Goal: Task Accomplishment & Management: Use online tool/utility

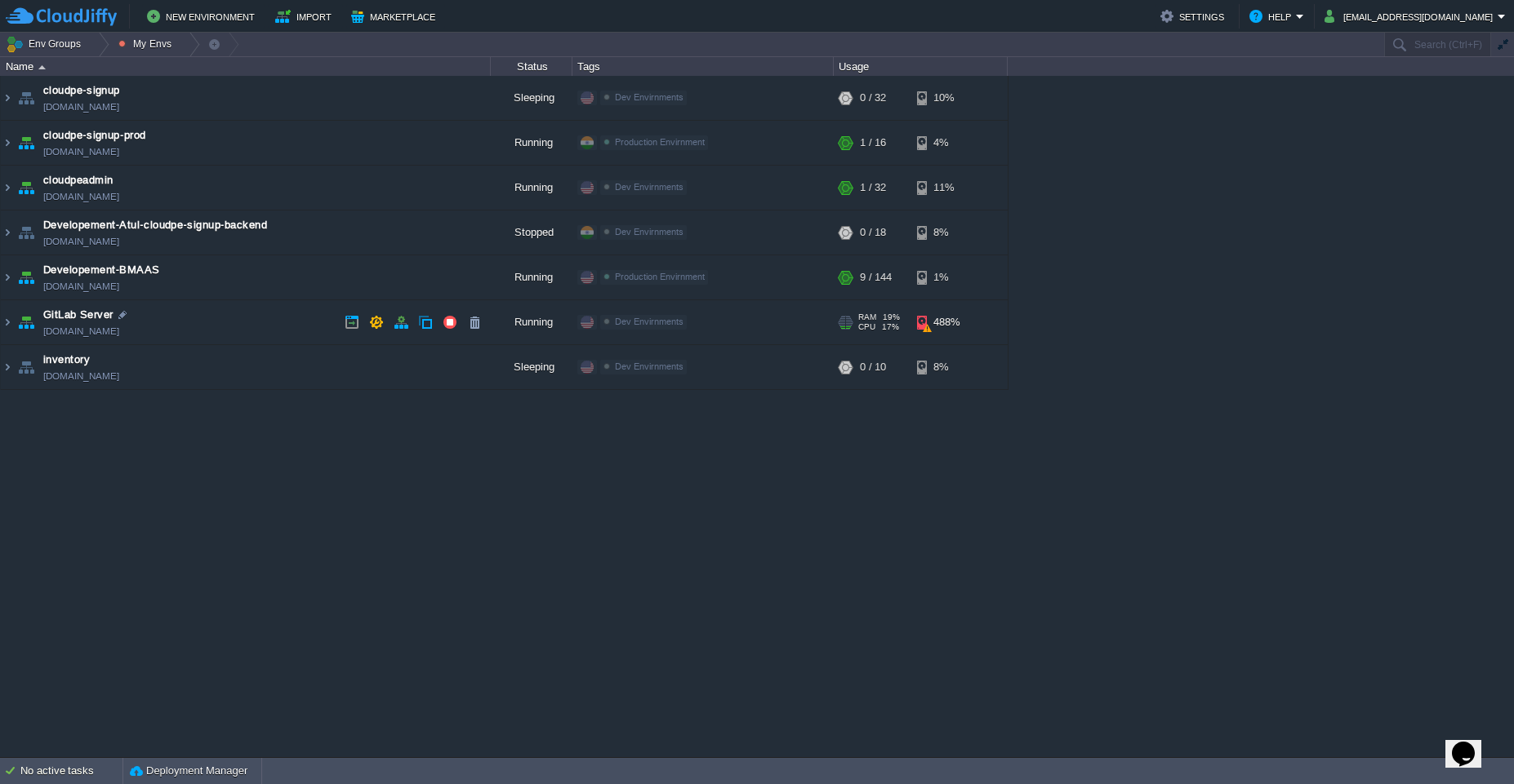
click at [264, 330] on td "GitLab Server [DOMAIN_NAME]" at bounding box center [245, 323] width 490 height 45
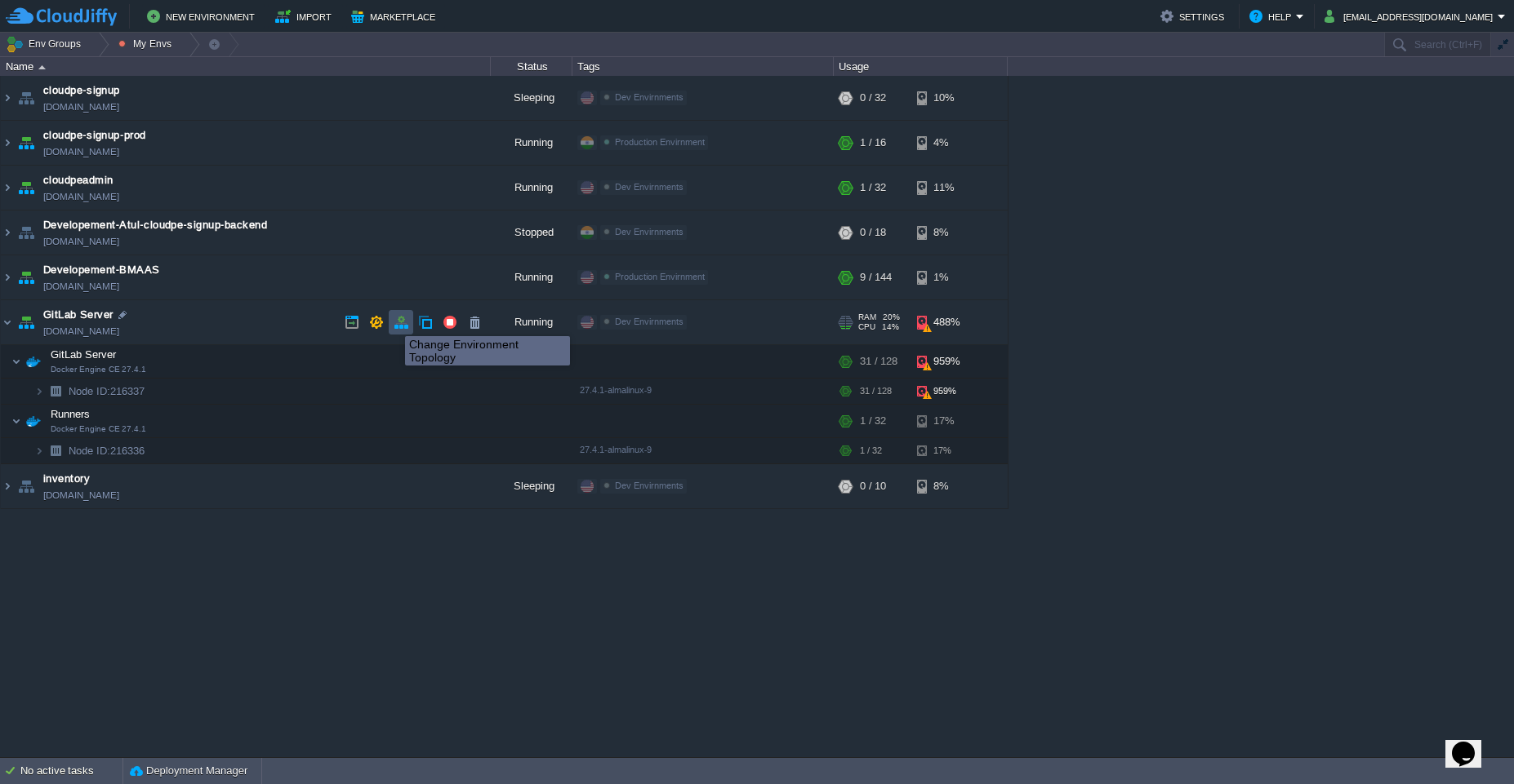
click at [407, 322] on button "button" at bounding box center [401, 322] width 15 height 15
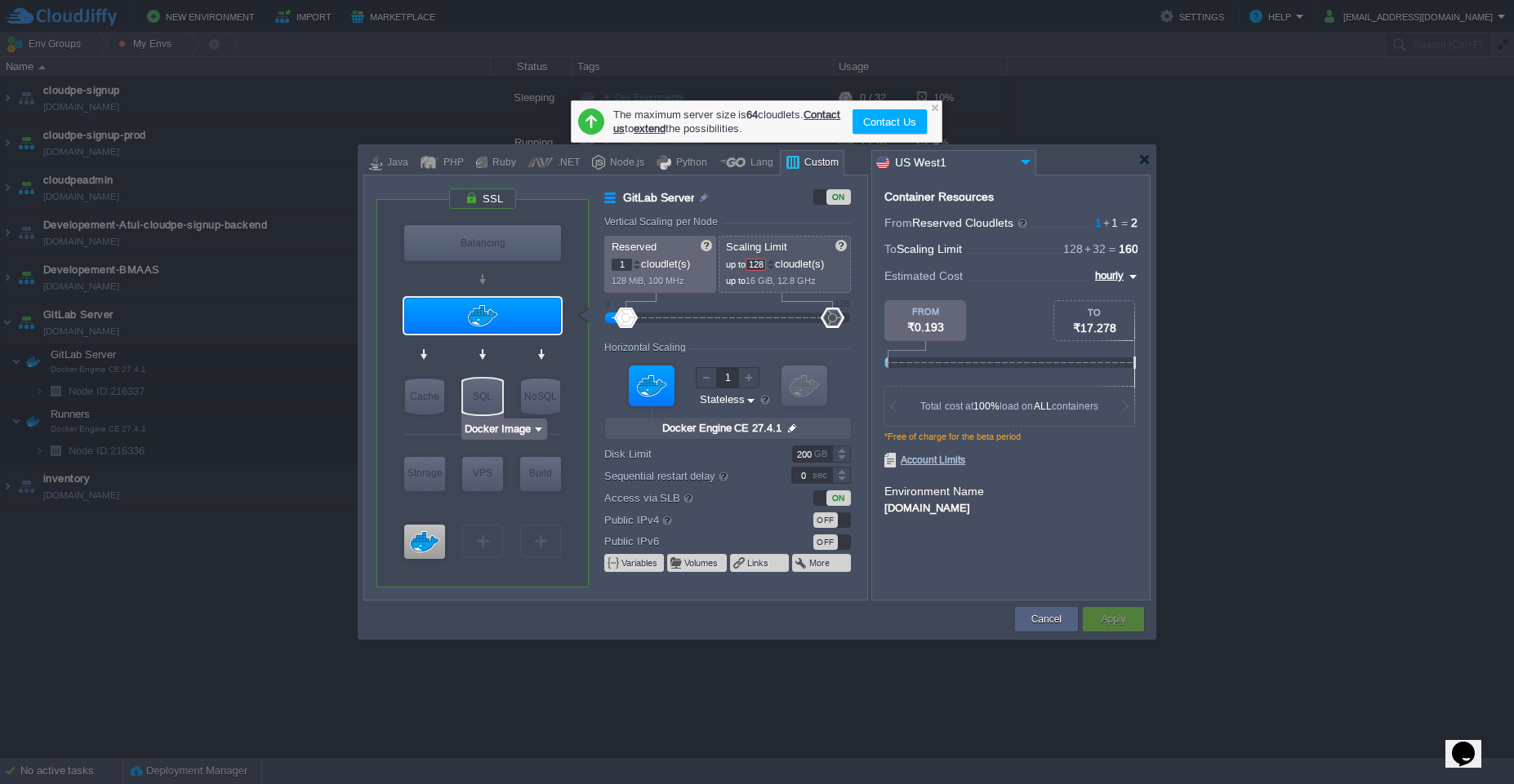
type input "Docker Engine CE 27.4.1"
click at [532, 314] on div at bounding box center [482, 316] width 157 height 36
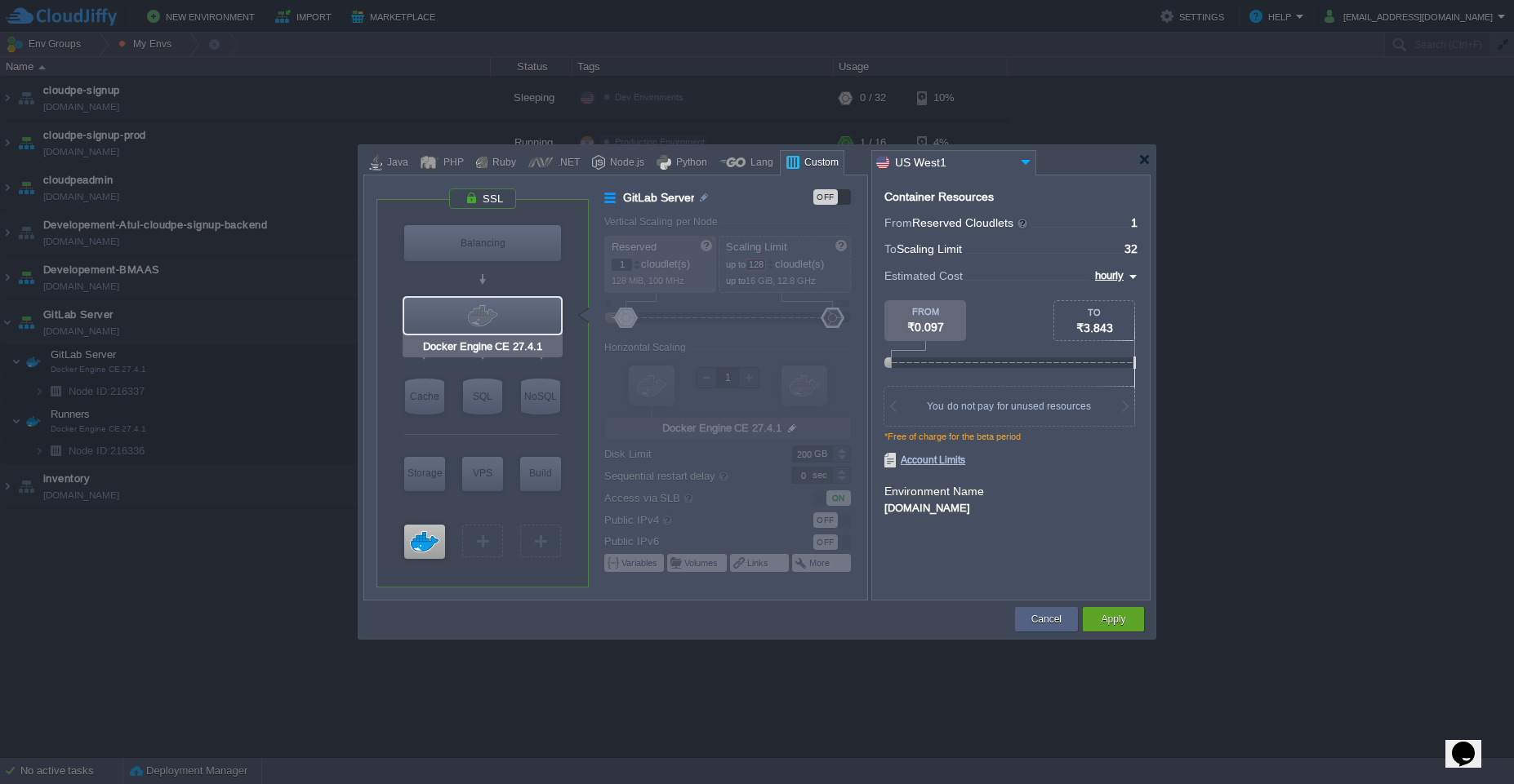
click at [532, 314] on div at bounding box center [482, 316] width 157 height 36
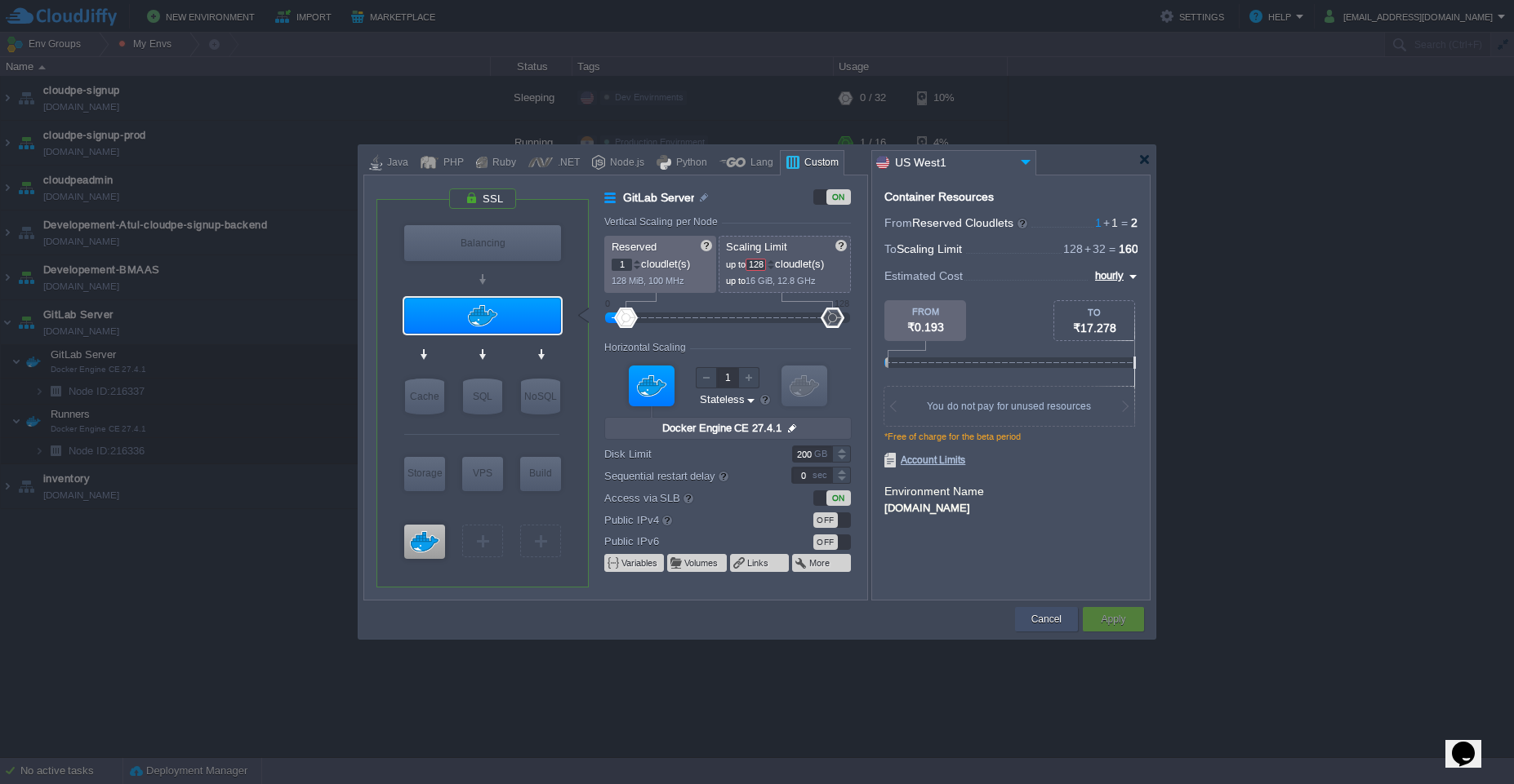
click at [1027, 620] on div "Cancel" at bounding box center [1046, 619] width 39 height 25
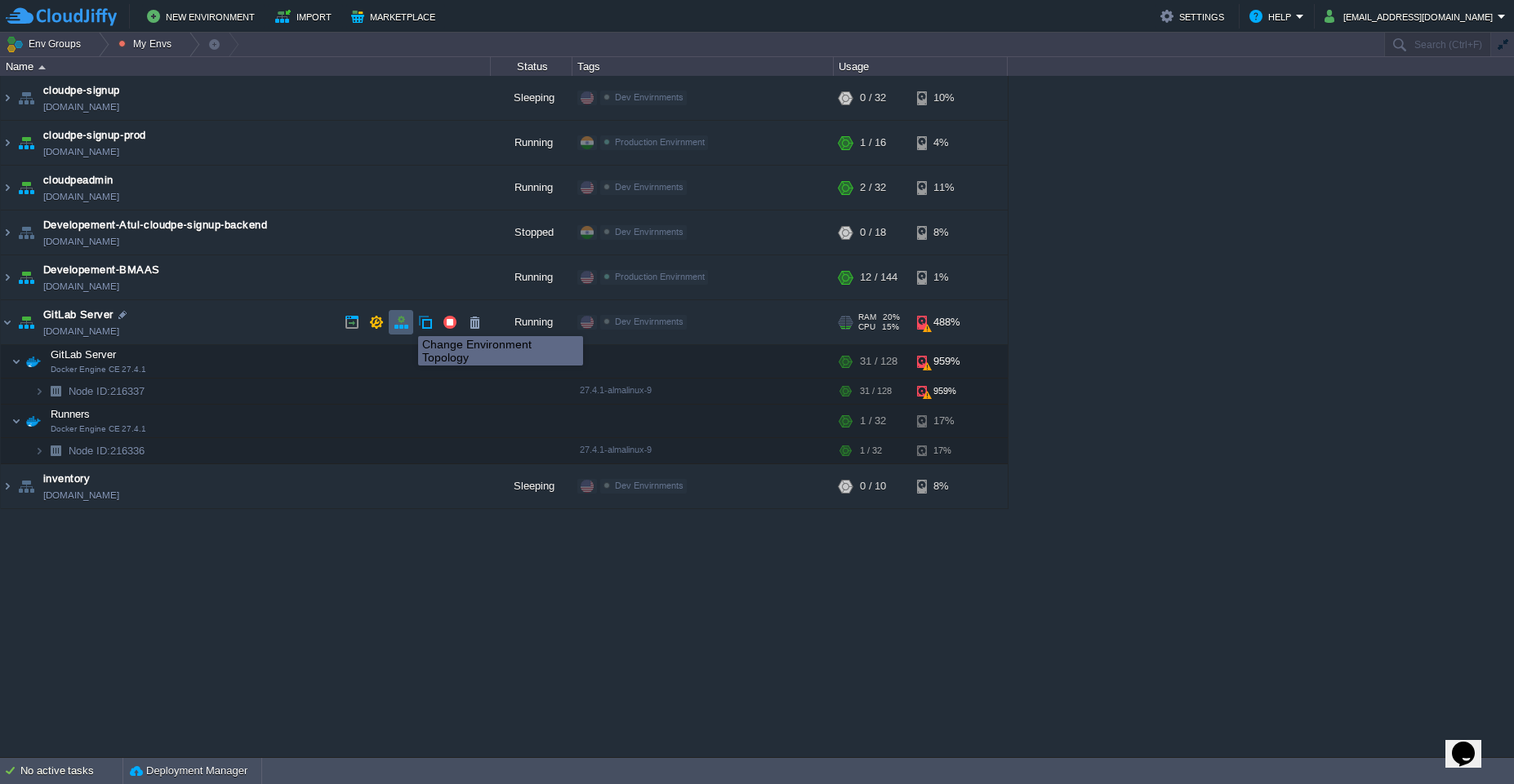
click at [406, 322] on button "button" at bounding box center [401, 322] width 15 height 15
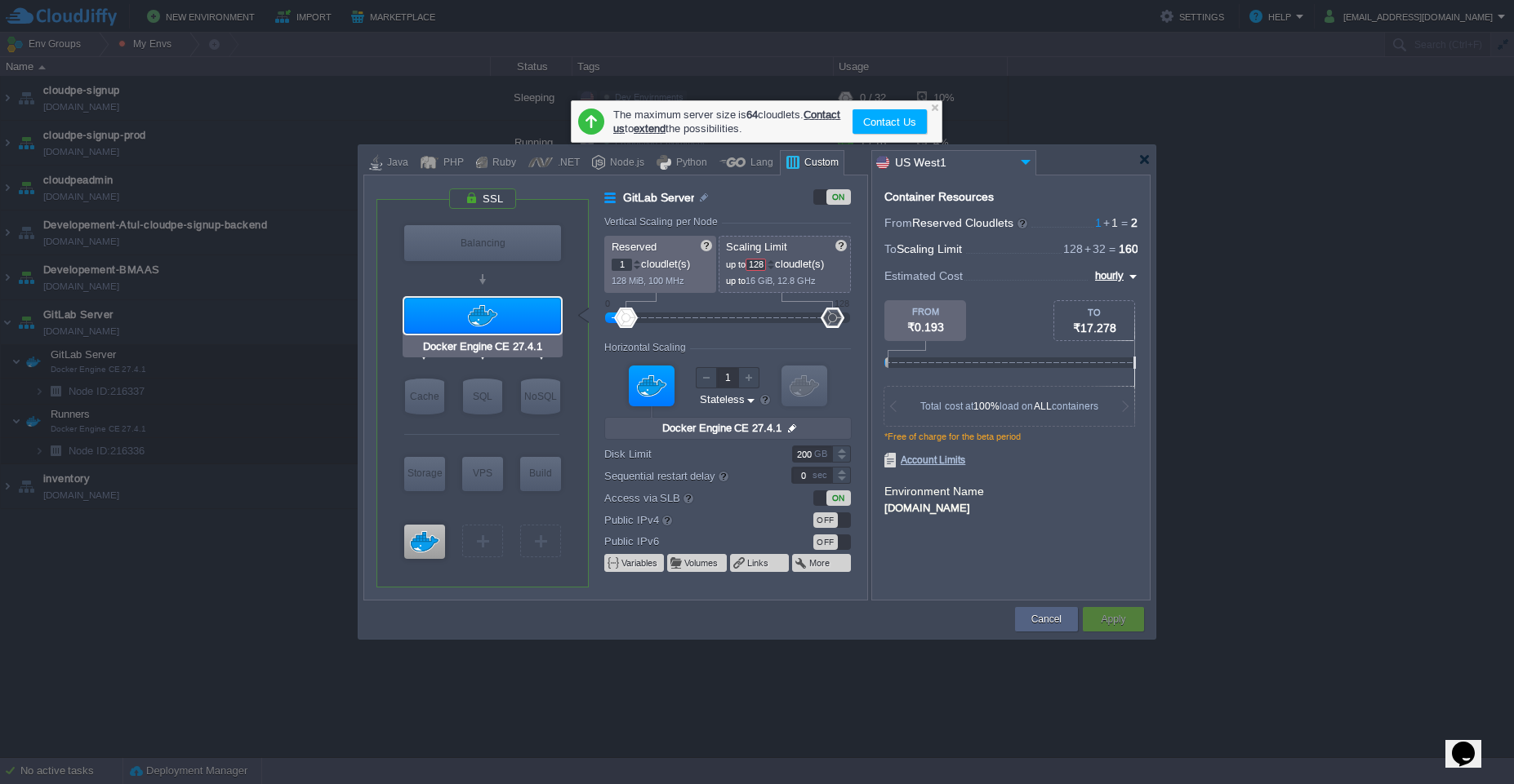
type input "Docker Image"
click at [625, 265] on input "1" at bounding box center [622, 265] width 21 height 12
type input "2"
type input "16"
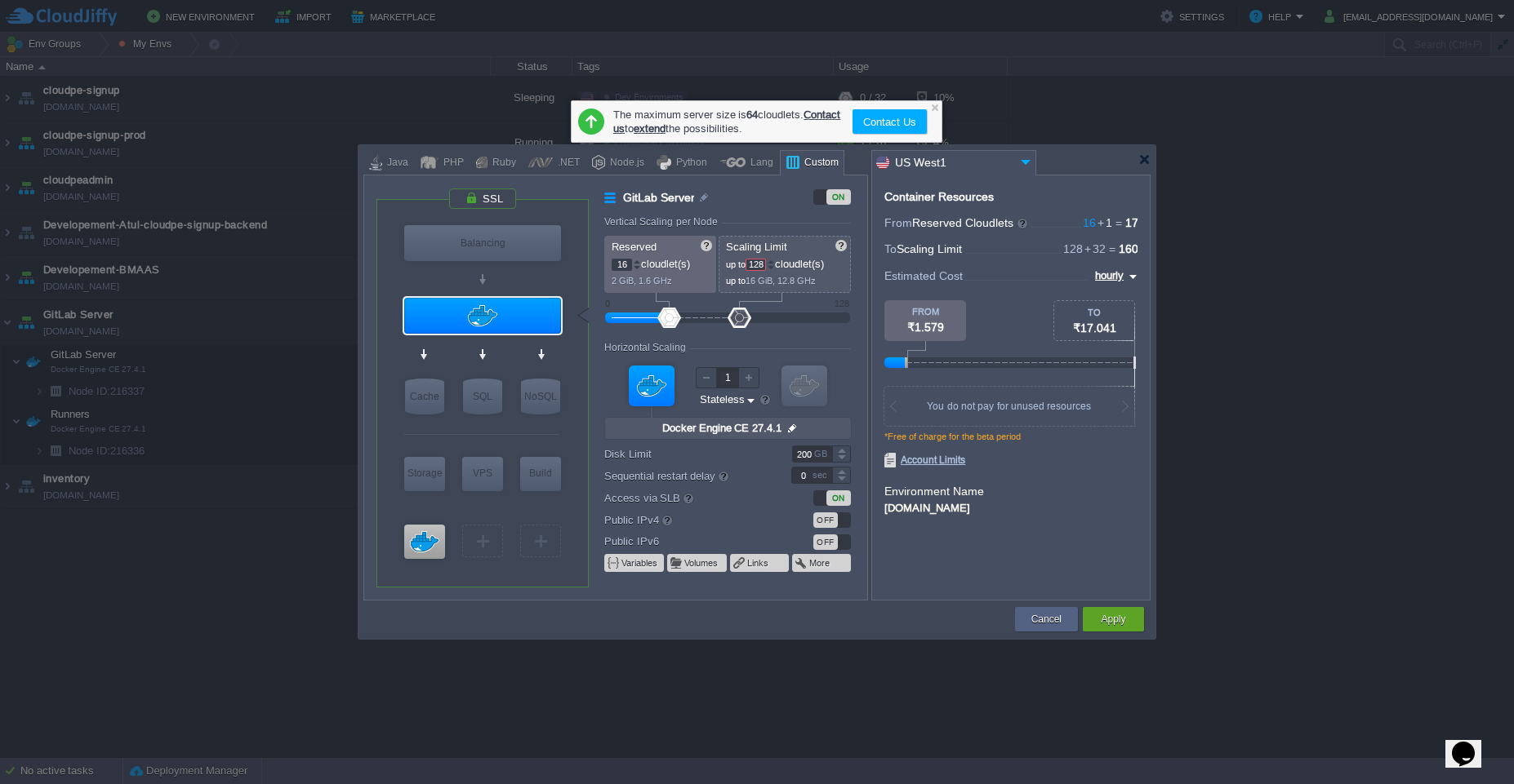
type input "64"
click at [810, 459] on input "200" at bounding box center [812, 455] width 40 height 17
type input "200"
click at [900, 534] on div "Container Resources From Reserved Cloudlets 16 + 1 ... = 17 not added To Scalin…" at bounding box center [1010, 388] width 279 height 426
click at [811, 460] on input "200" at bounding box center [812, 455] width 40 height 17
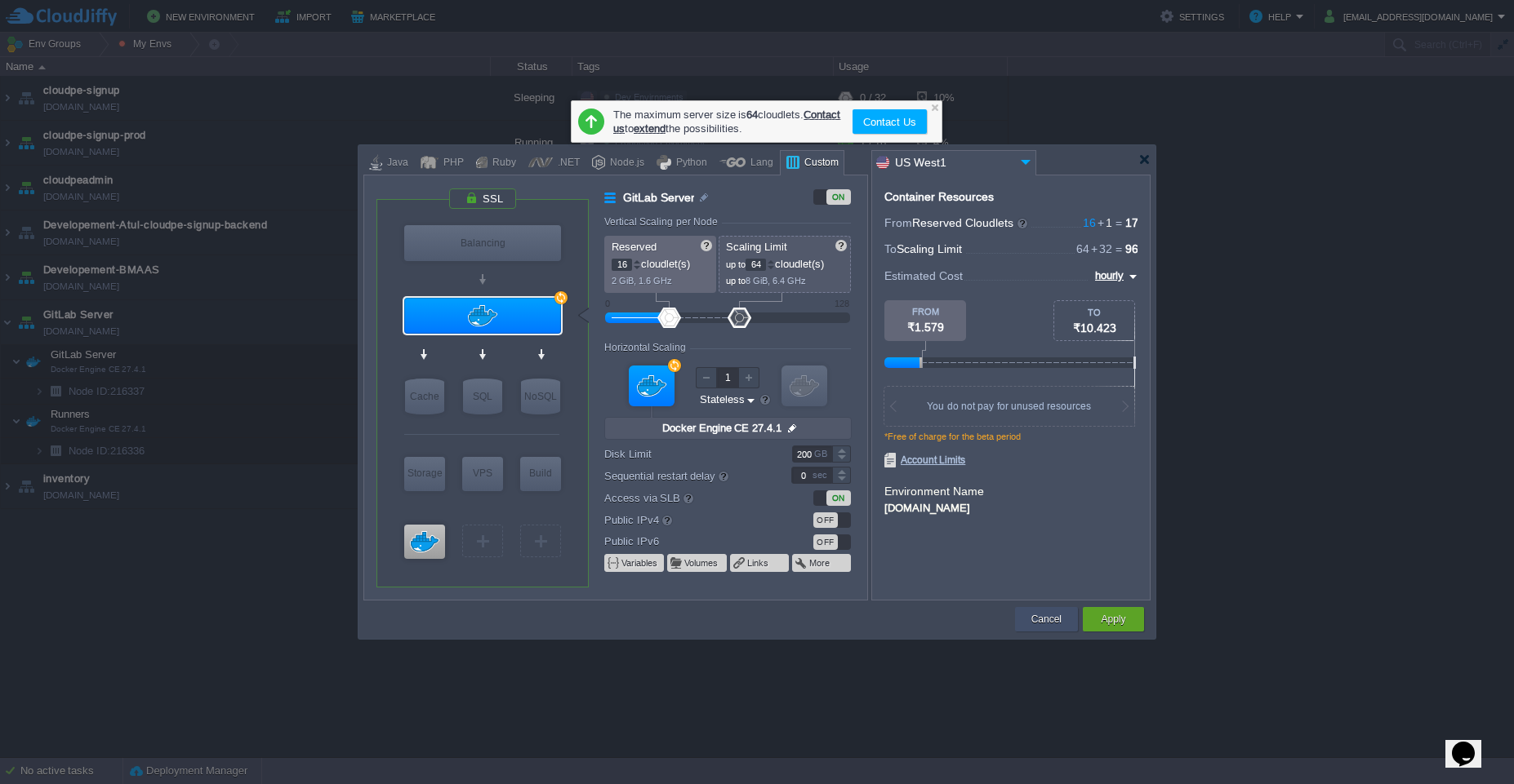
click at [1019, 618] on div "Cancel" at bounding box center [1046, 619] width 63 height 25
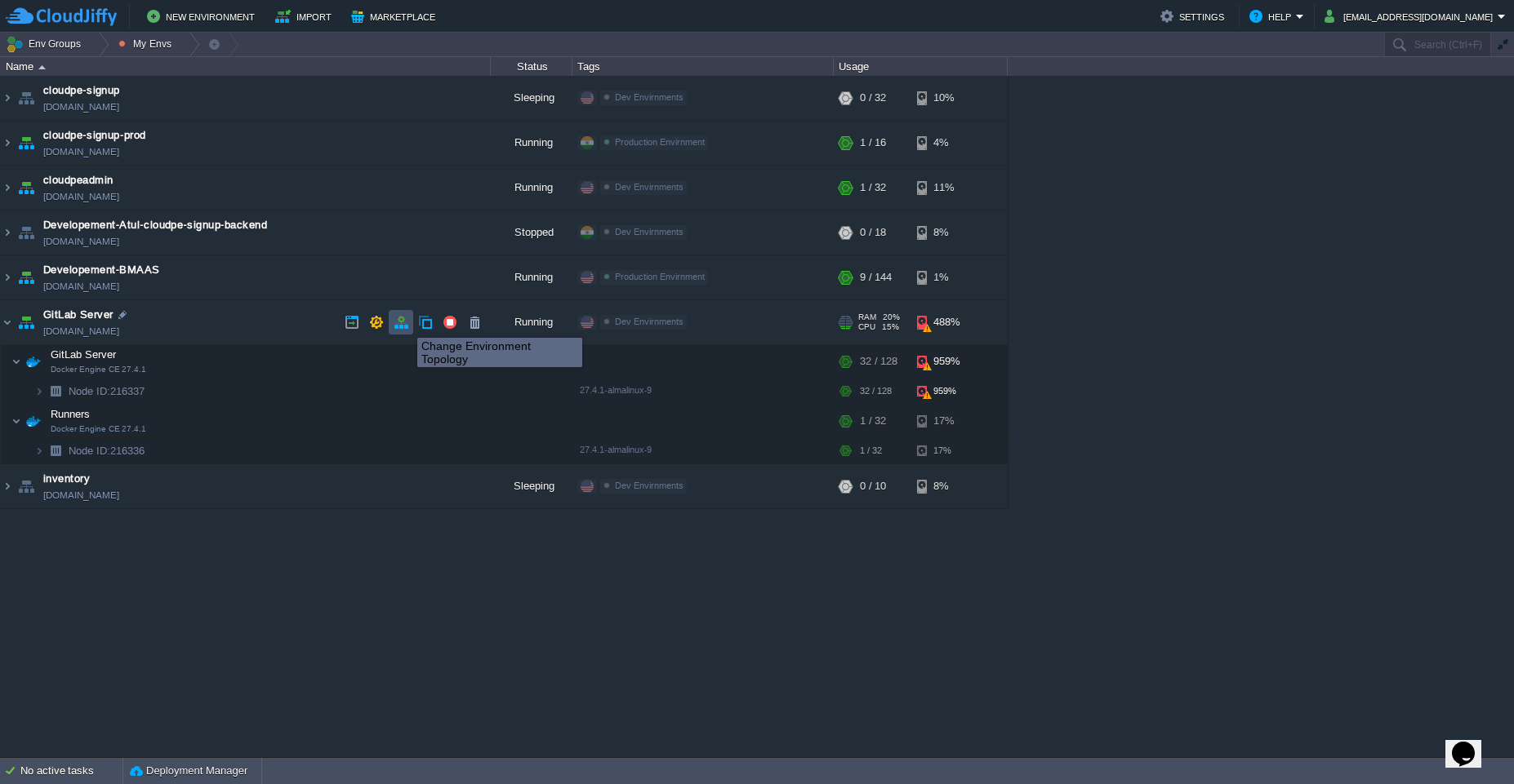
click at [405, 323] on button "button" at bounding box center [401, 322] width 15 height 15
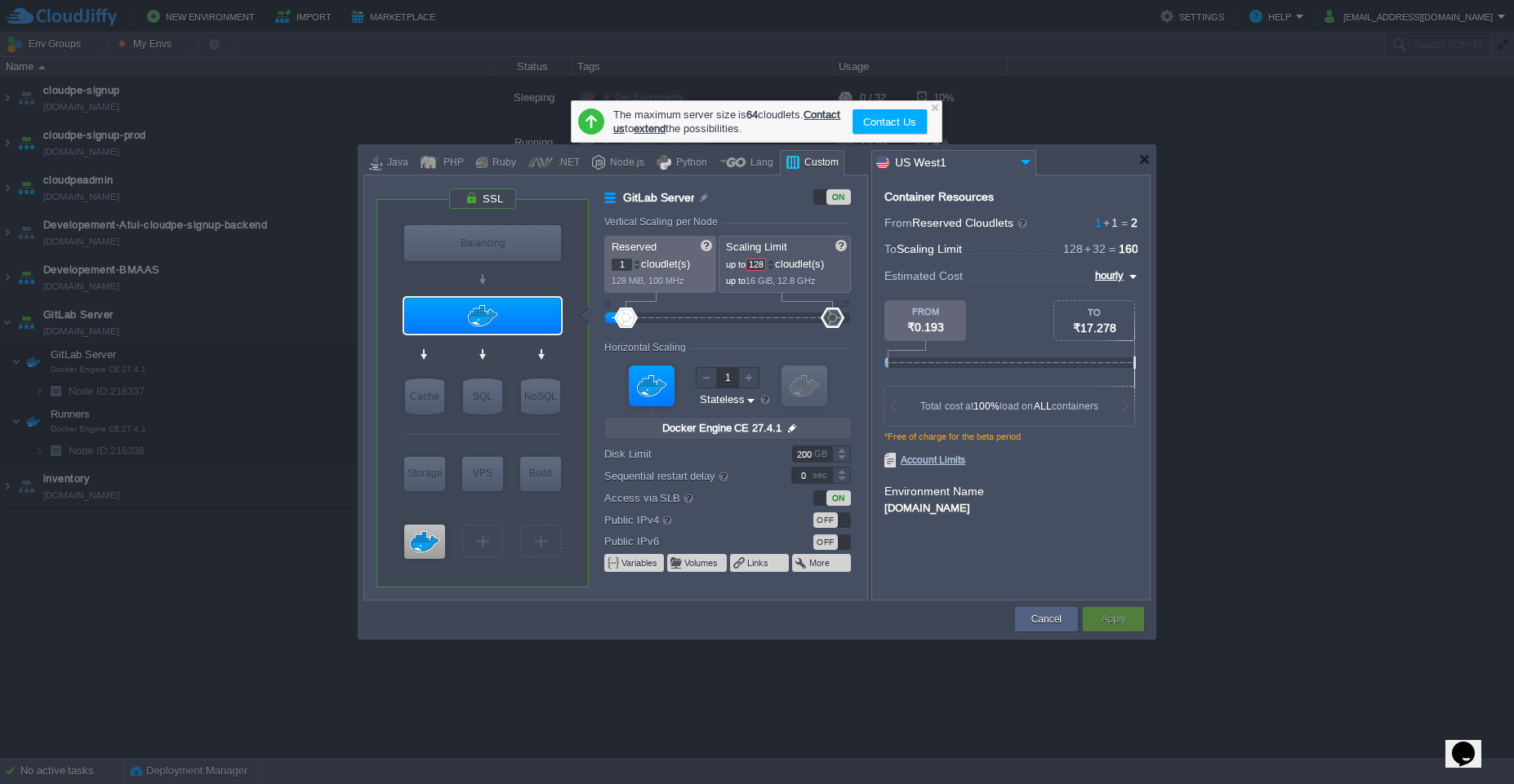
click at [627, 262] on input "1" at bounding box center [622, 265] width 21 height 12
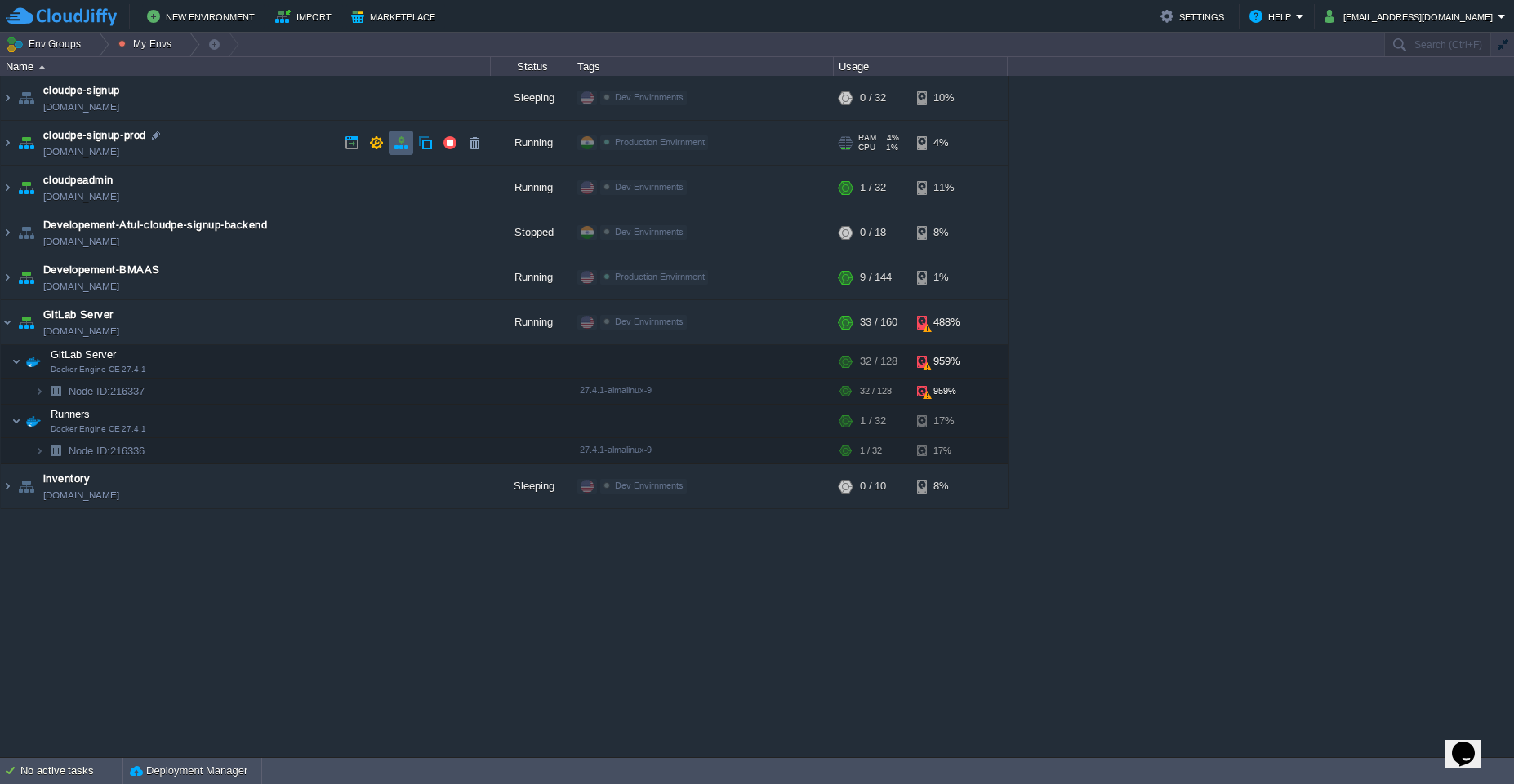
click at [398, 146] on button "button" at bounding box center [401, 142] width 15 height 15
click at [397, 327] on button "button" at bounding box center [401, 322] width 15 height 15
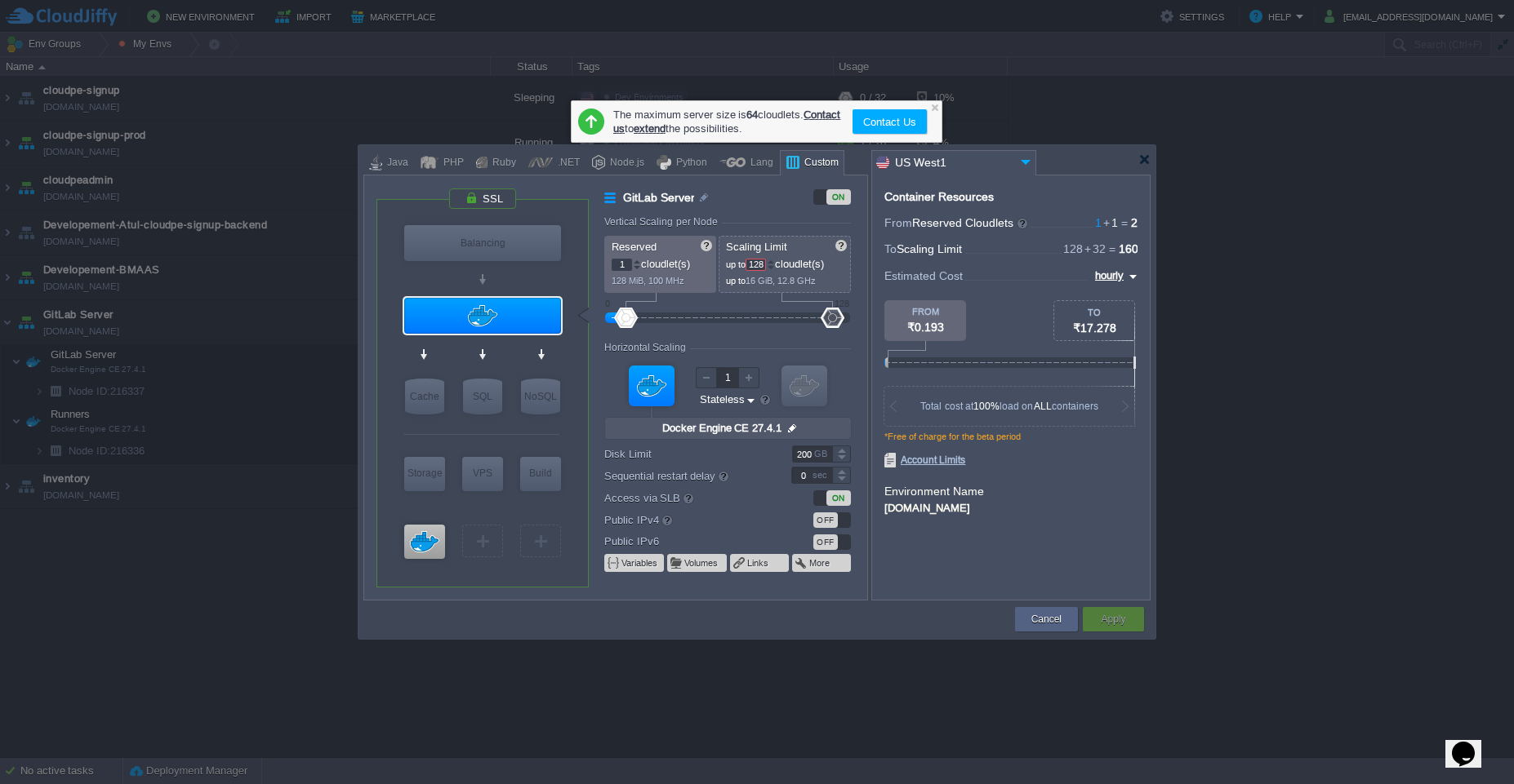
click at [619, 263] on input "1" at bounding box center [622, 265] width 21 height 12
type input "8"
type input "20"
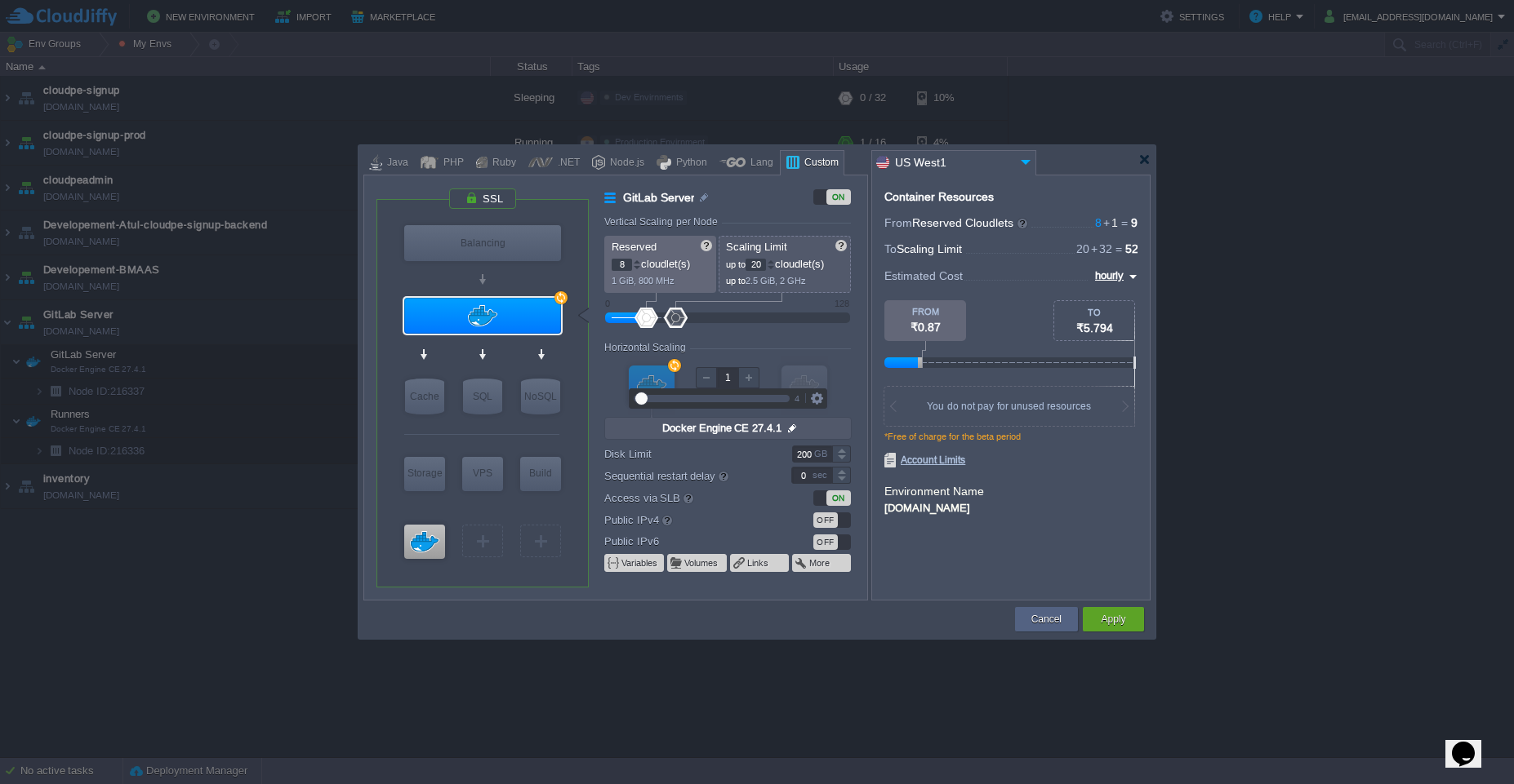
click at [1067, 161] on div at bounding box center [756, 160] width 787 height 29
click at [802, 461] on input "200" at bounding box center [812, 455] width 40 height 17
click at [1125, 624] on button "Apply" at bounding box center [1113, 619] width 25 height 16
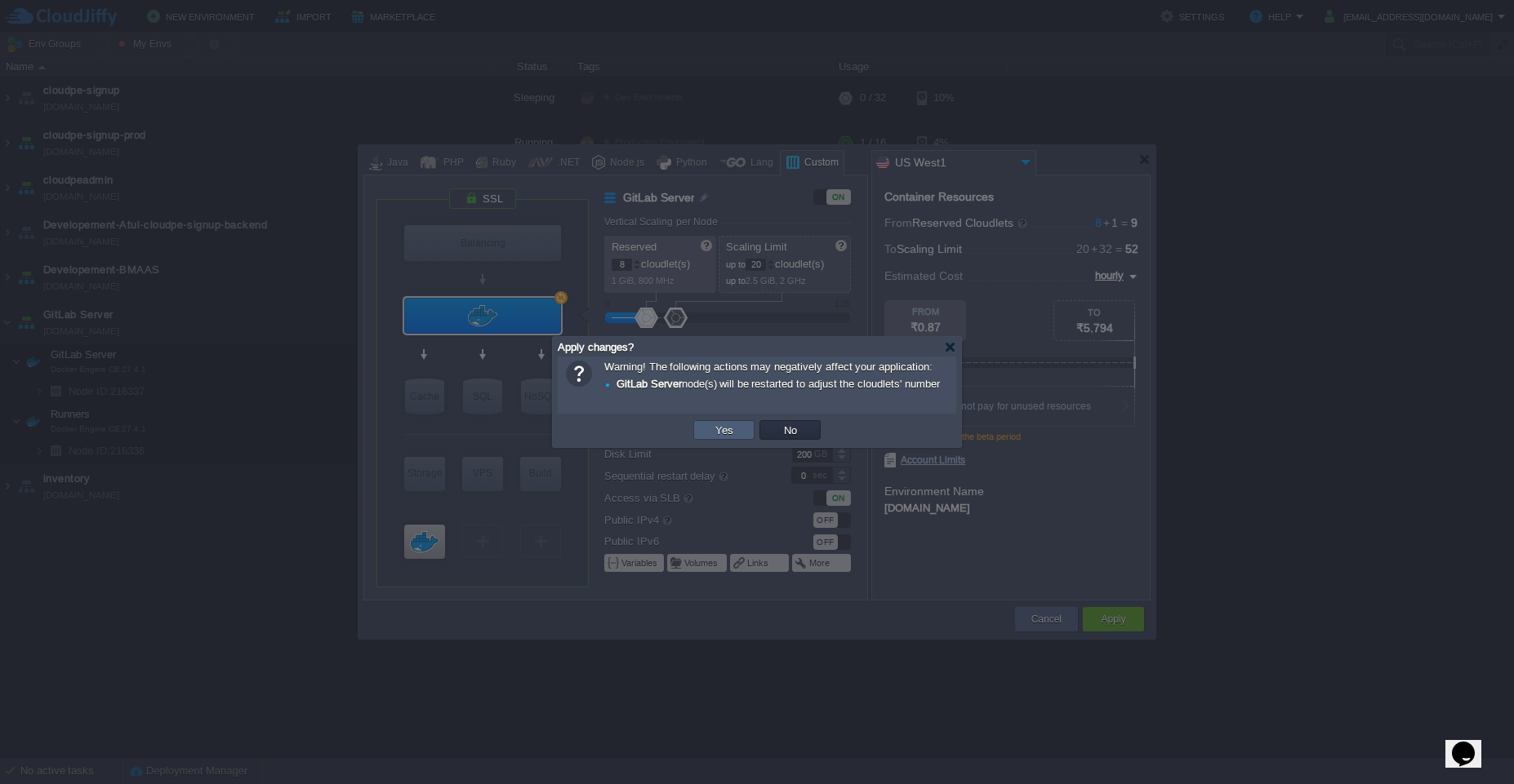
click at [723, 429] on button "Yes" at bounding box center [724, 430] width 27 height 15
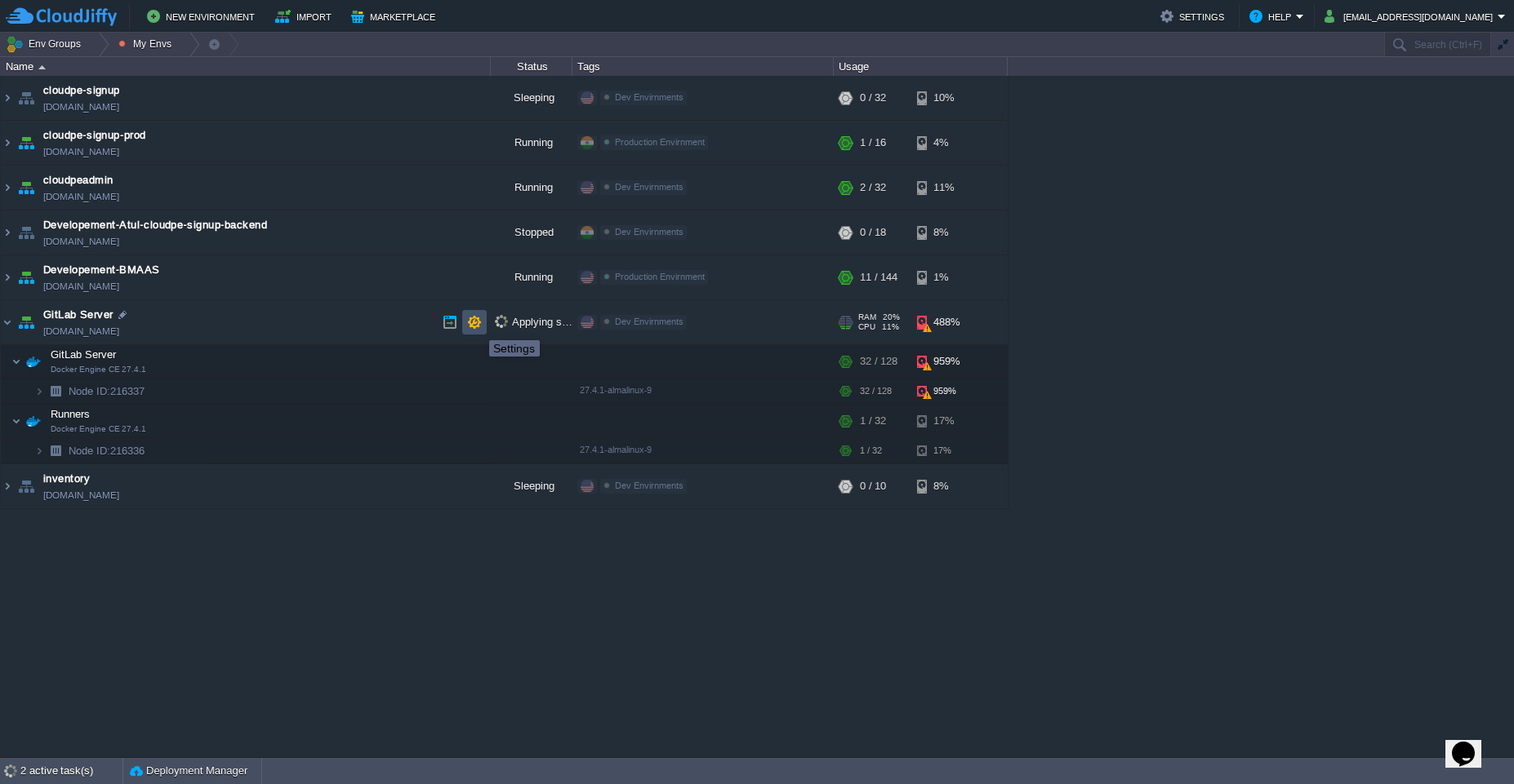
click at [477, 326] on button "button" at bounding box center [474, 322] width 15 height 15
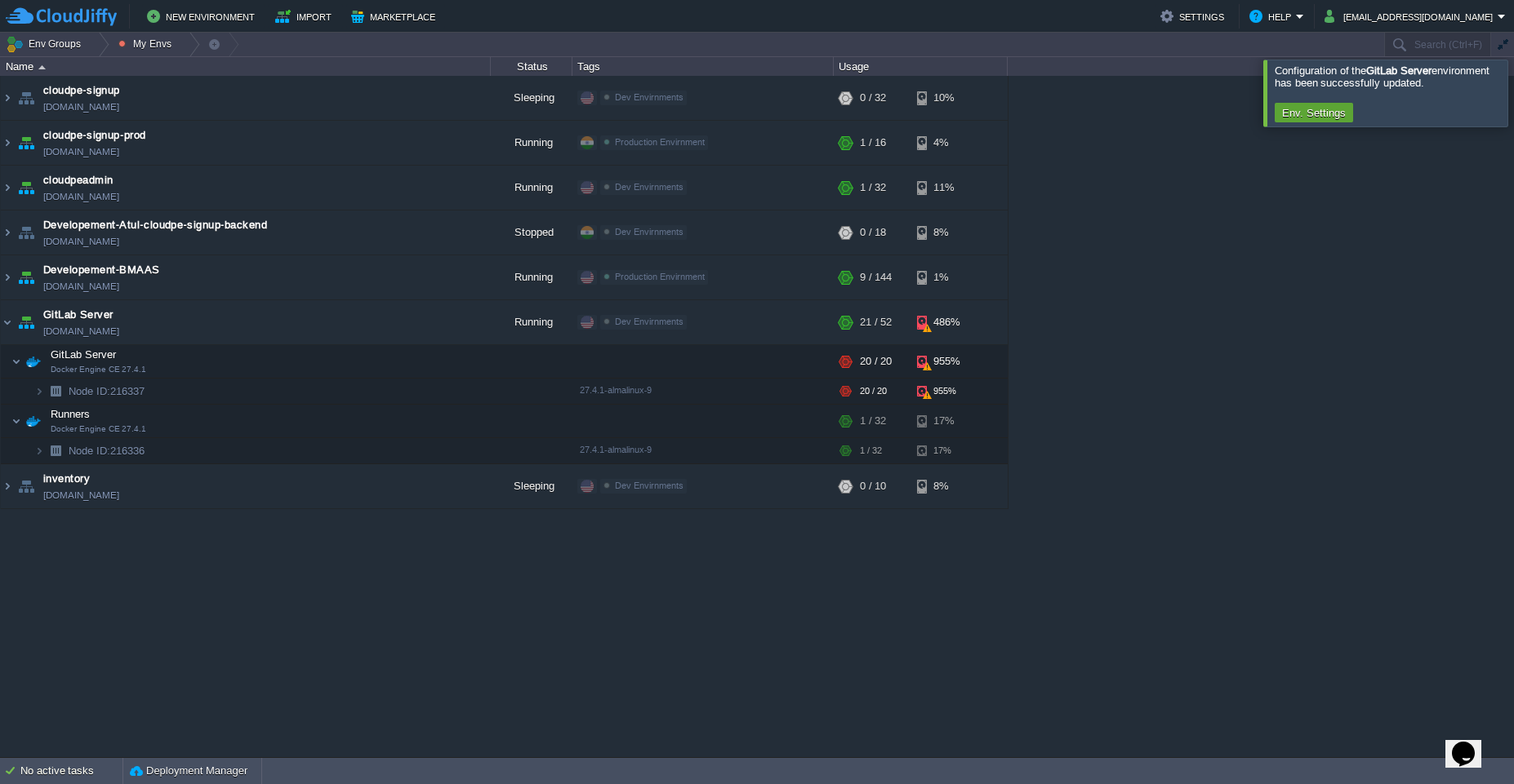
click at [1513, 100] on div at bounding box center [1534, 92] width 0 height 66
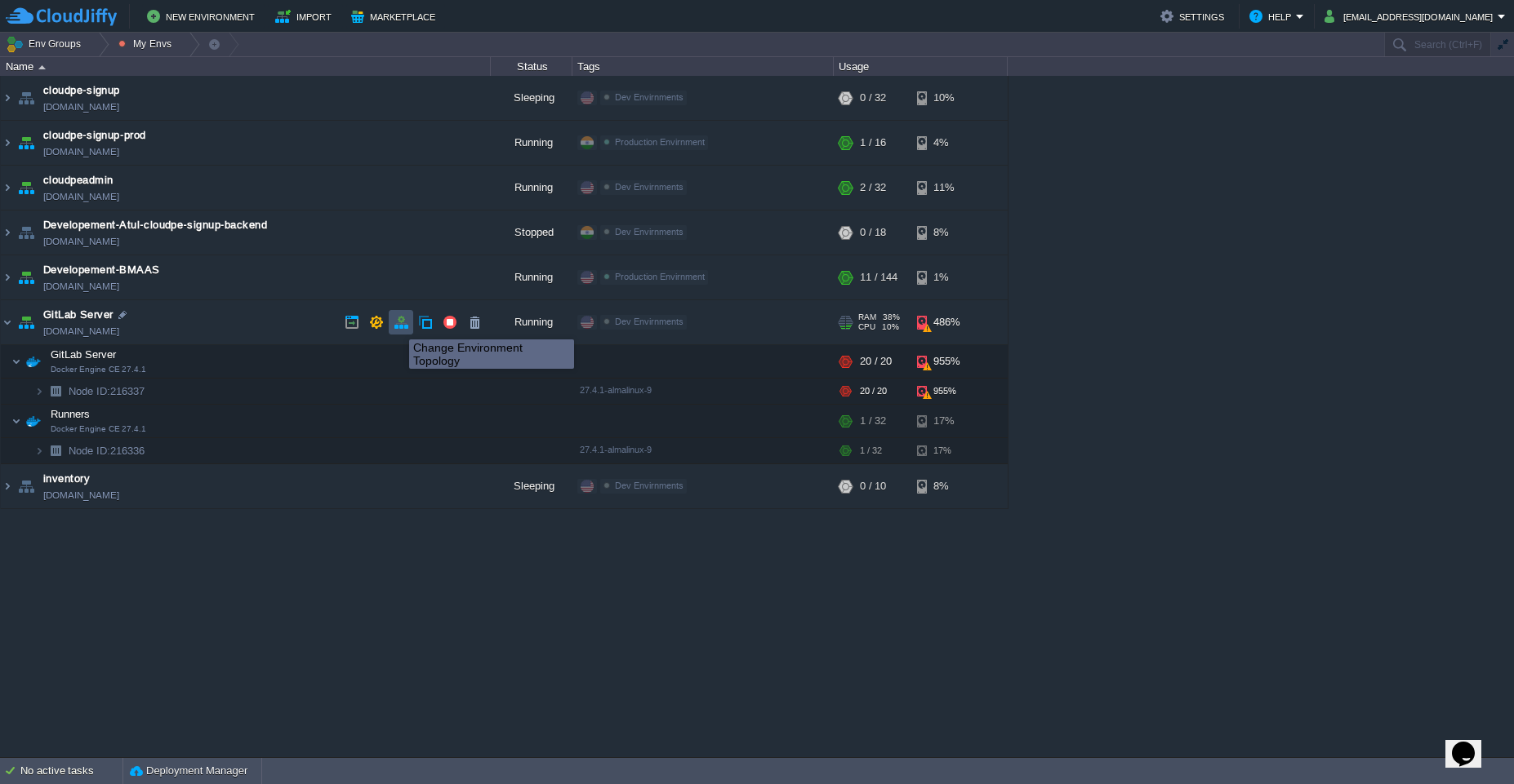
click at [397, 325] on button "button" at bounding box center [401, 322] width 15 height 15
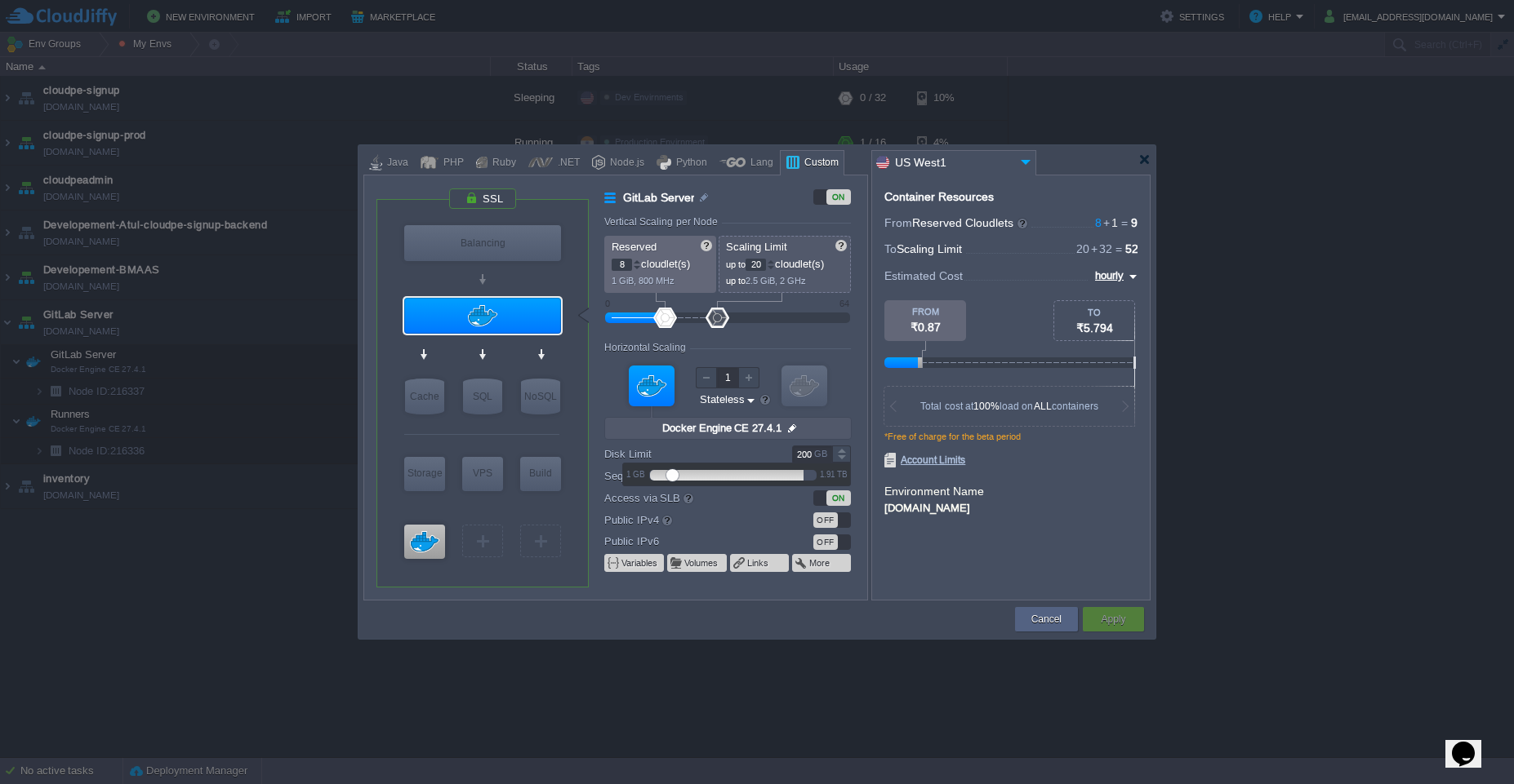
click at [815, 458] on div "GB" at bounding box center [822, 454] width 16 height 15
click at [1144, 157] on div at bounding box center [1144, 160] width 12 height 12
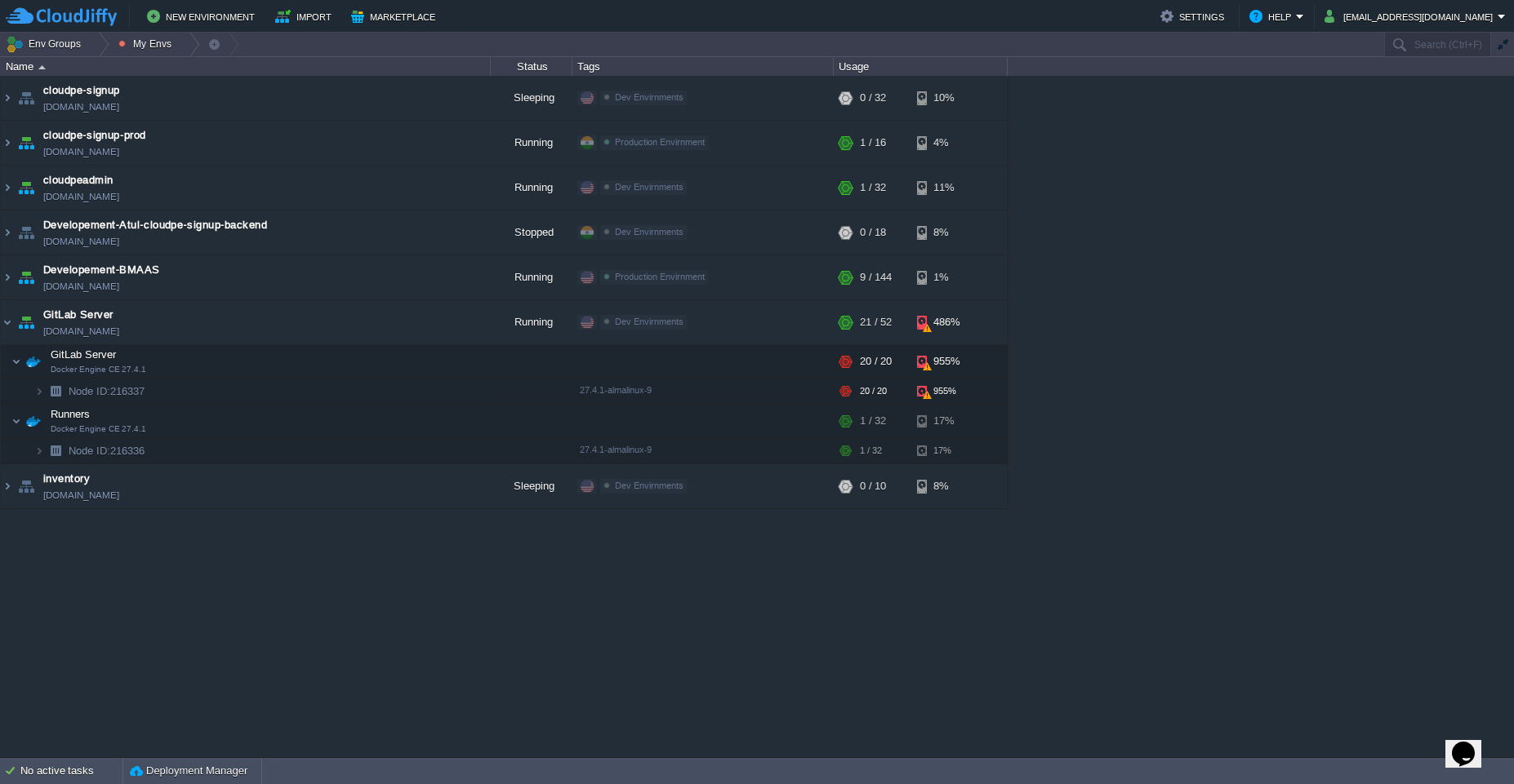
click at [1220, 229] on div "cloudpe website -developemeny environment dev-cloudpe.cloudjiffy.net Running is…" at bounding box center [757, 416] width 1514 height 682
click at [456, 105] on button "button" at bounding box center [450, 98] width 15 height 15
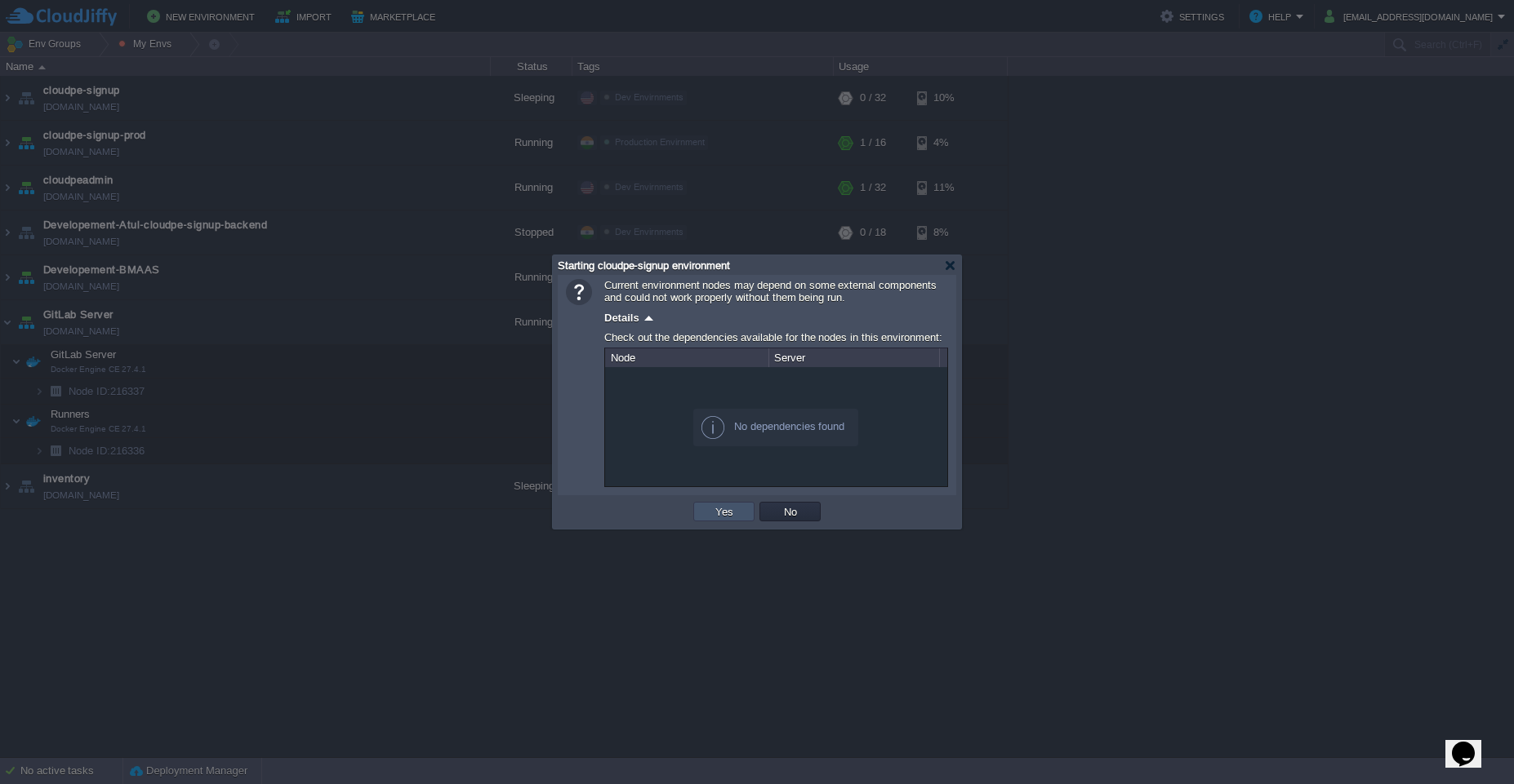
click at [735, 518] on button "Yes" at bounding box center [724, 511] width 27 height 15
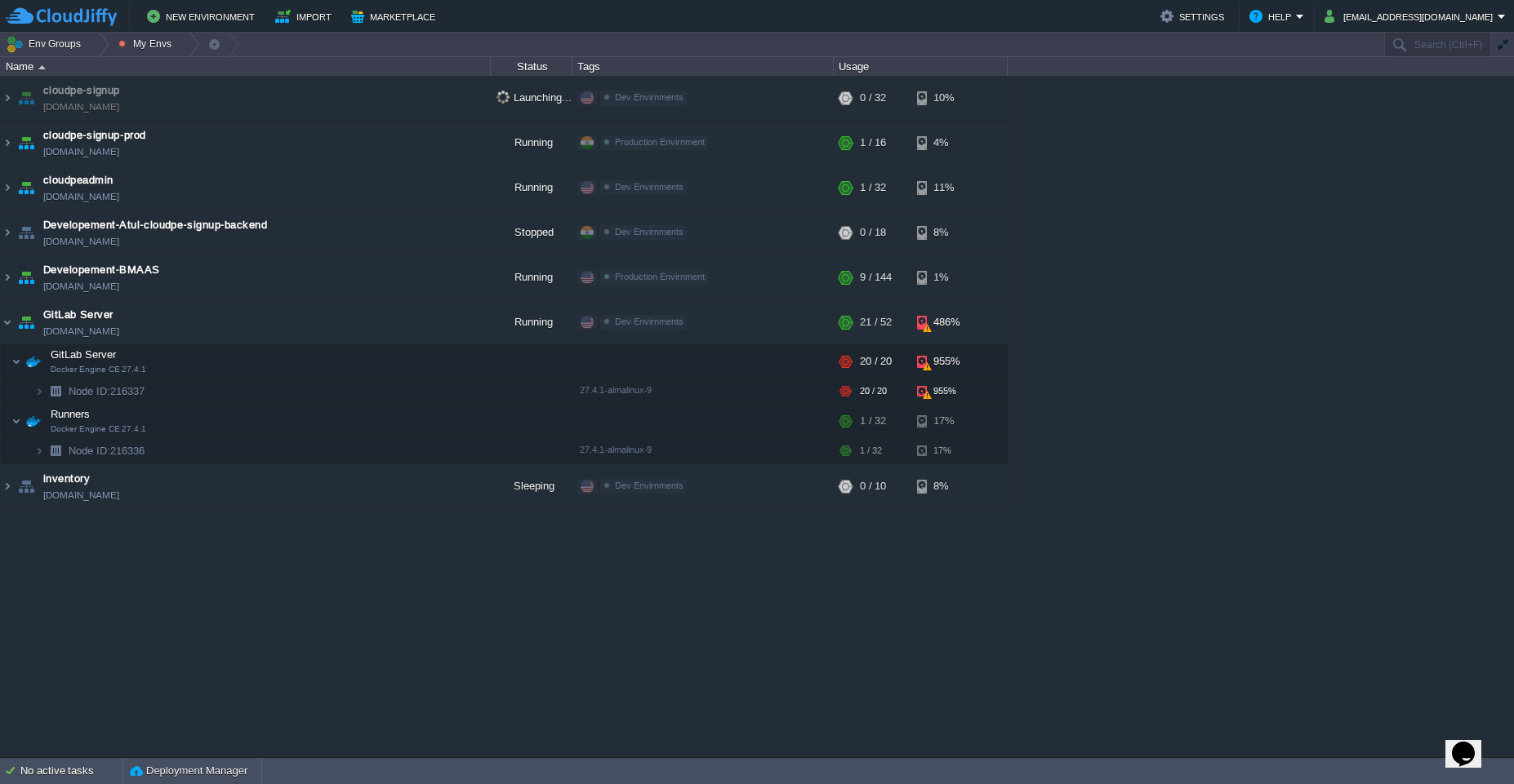
click at [1190, 311] on div "cloudpe website -developemeny environment dev-cloudpe.cloudjiffy.net Running is…" at bounding box center [757, 416] width 1514 height 682
click at [749, 365] on div at bounding box center [703, 361] width 261 height 33
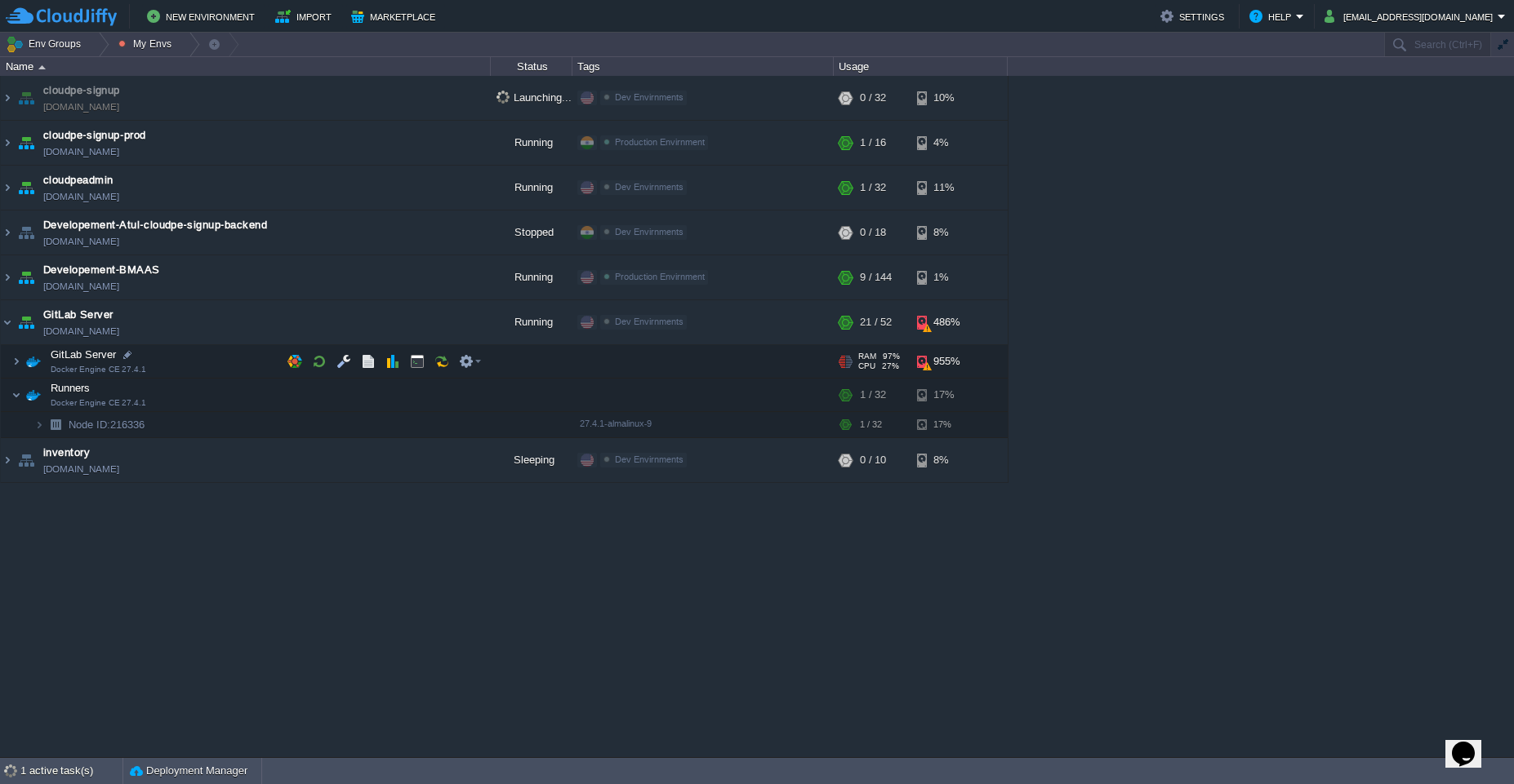
click at [749, 365] on div at bounding box center [703, 361] width 261 height 33
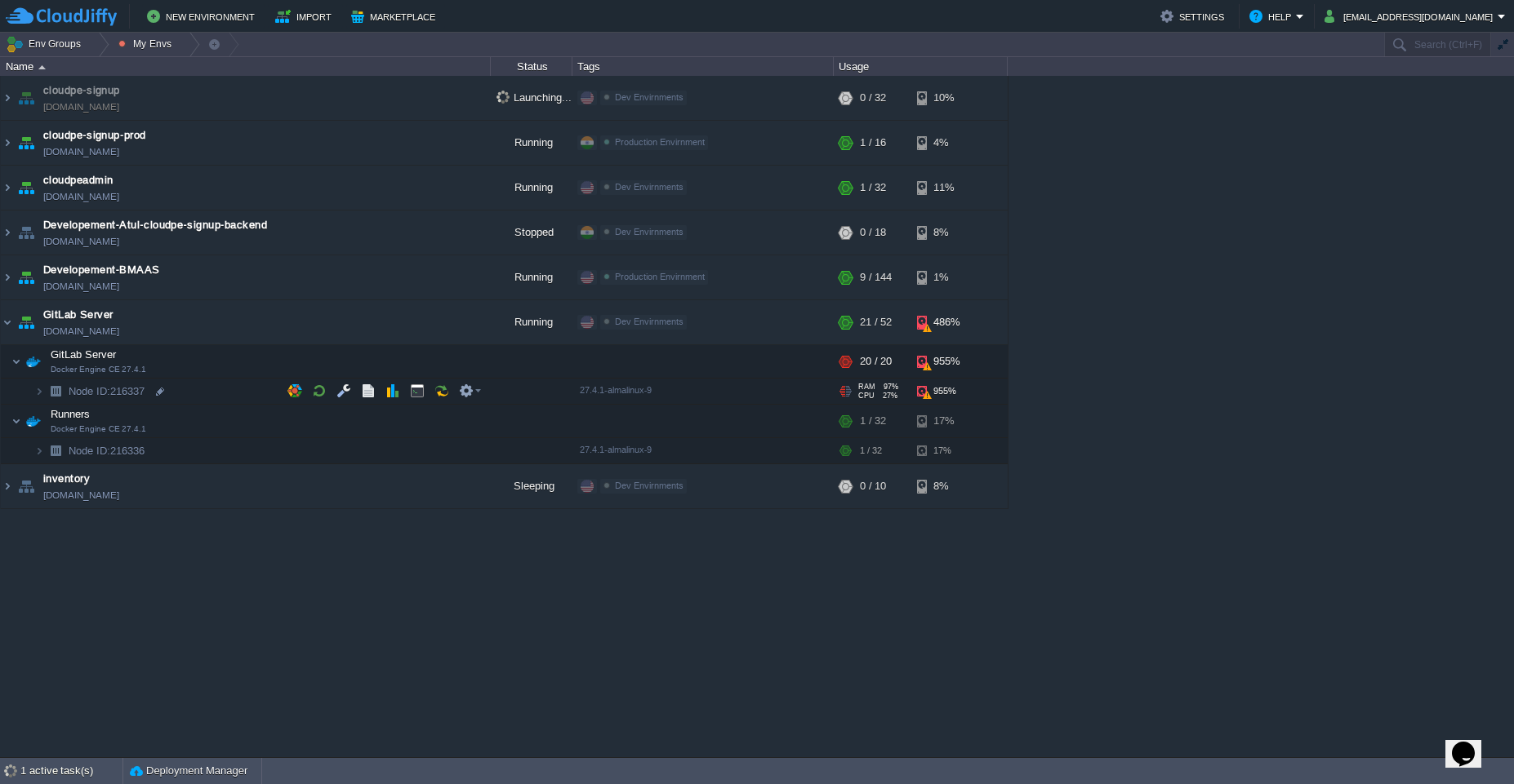
click at [749, 385] on div "27.4.1-almalinux-9" at bounding box center [703, 392] width 256 height 26
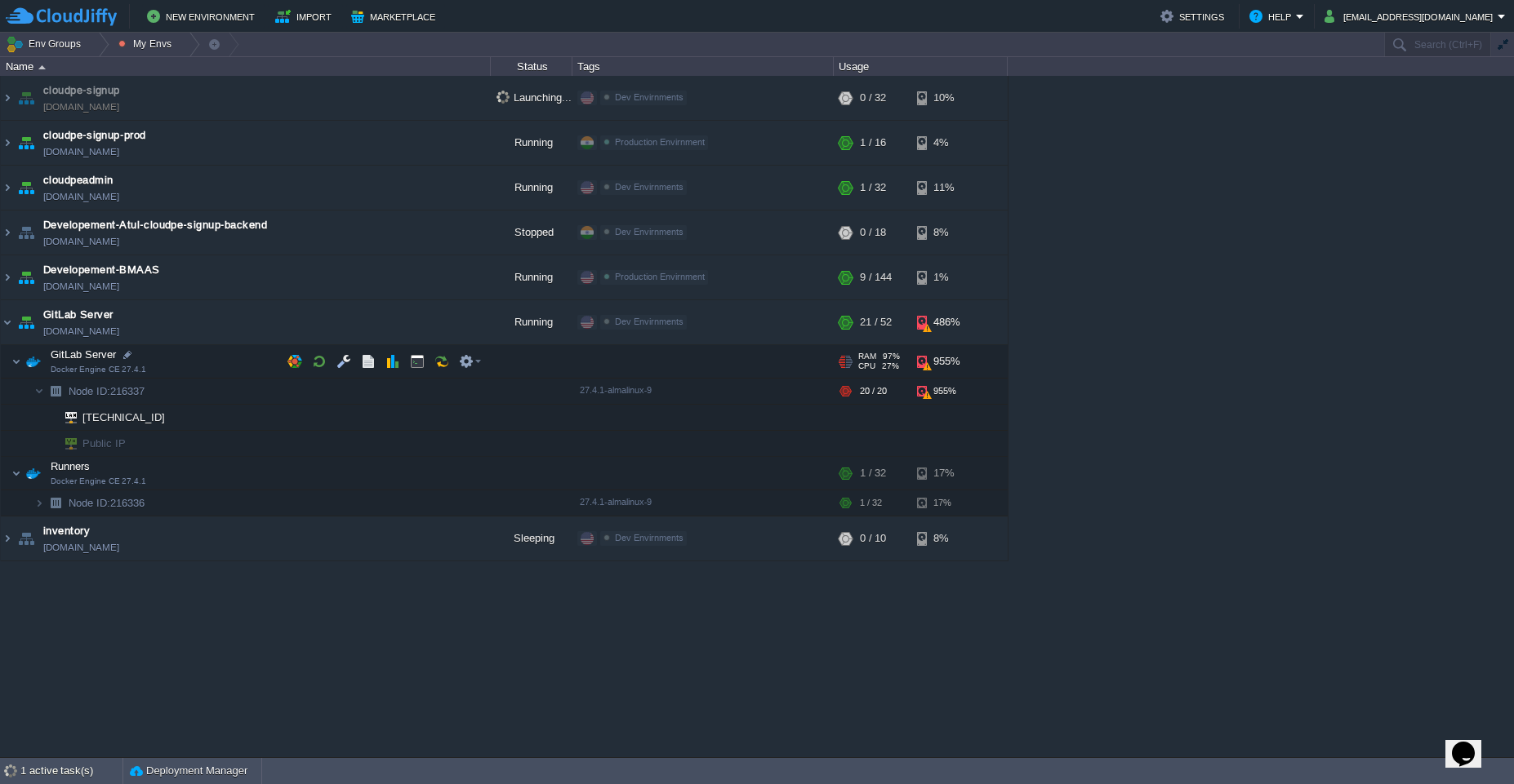
click at [754, 356] on div at bounding box center [703, 361] width 261 height 33
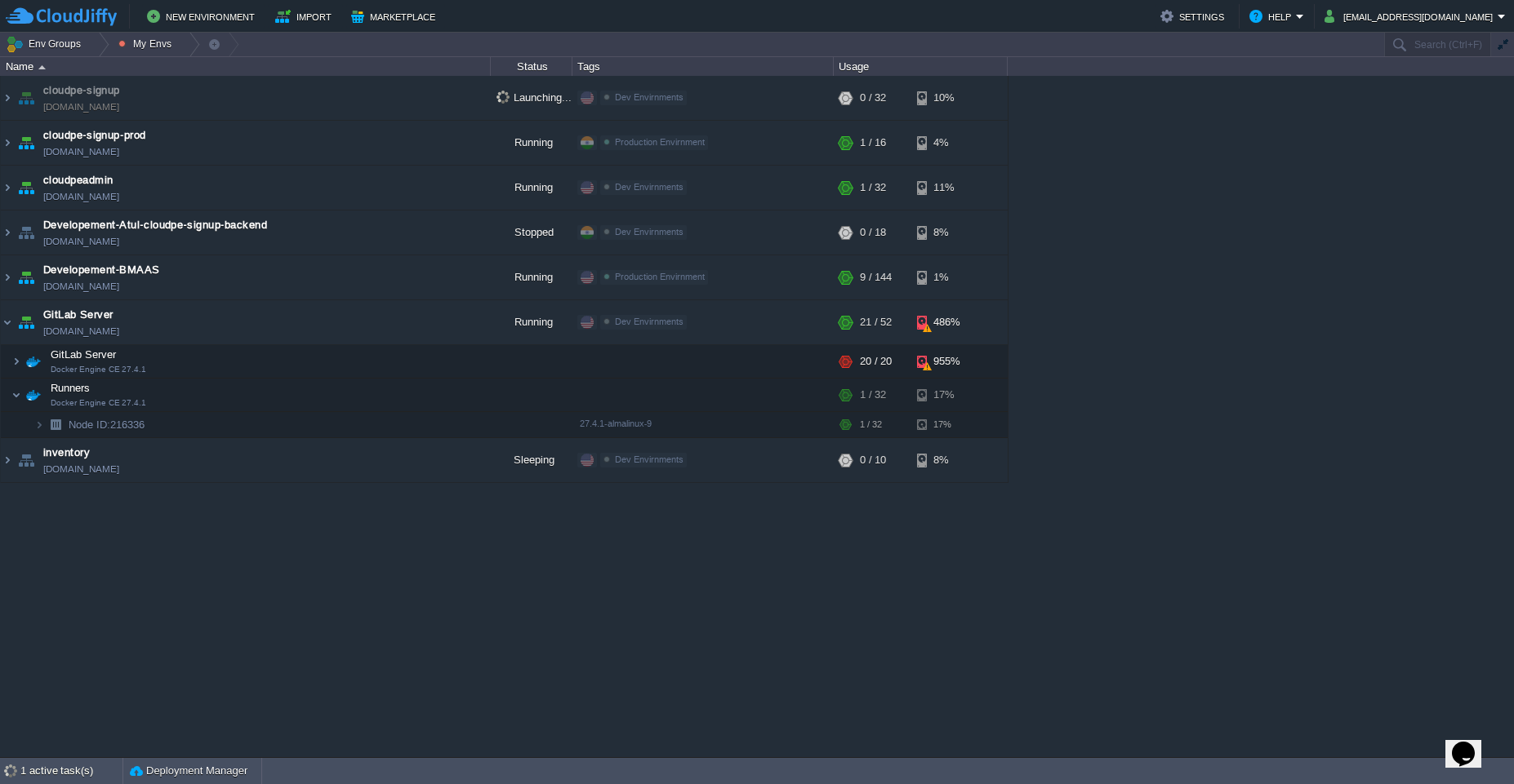
click at [1167, 335] on div "cloudpe website -developemeny environment dev-cloudpe.cloudjiffy.net Running is…" at bounding box center [757, 416] width 1514 height 682
click at [1132, 322] on div "cloudpe website -developemeny environment dev-cloudpe.cloudjiffy.net Running is…" at bounding box center [757, 416] width 1514 height 682
click at [396, 329] on button "button" at bounding box center [401, 322] width 15 height 15
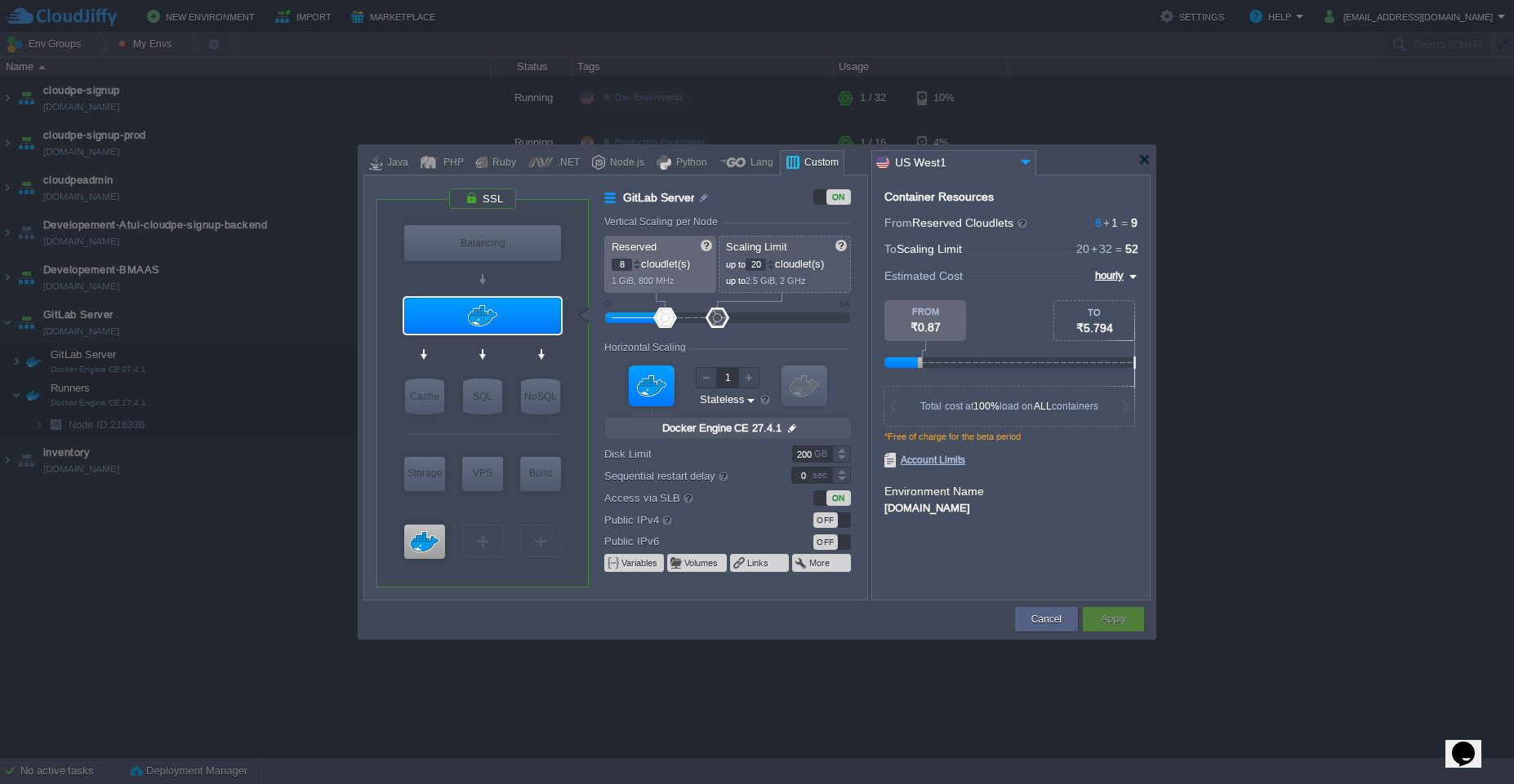
click at [755, 267] on input "20" at bounding box center [756, 265] width 21 height 12
type input "32"
click at [1038, 622] on button "Cancel" at bounding box center [1046, 619] width 30 height 16
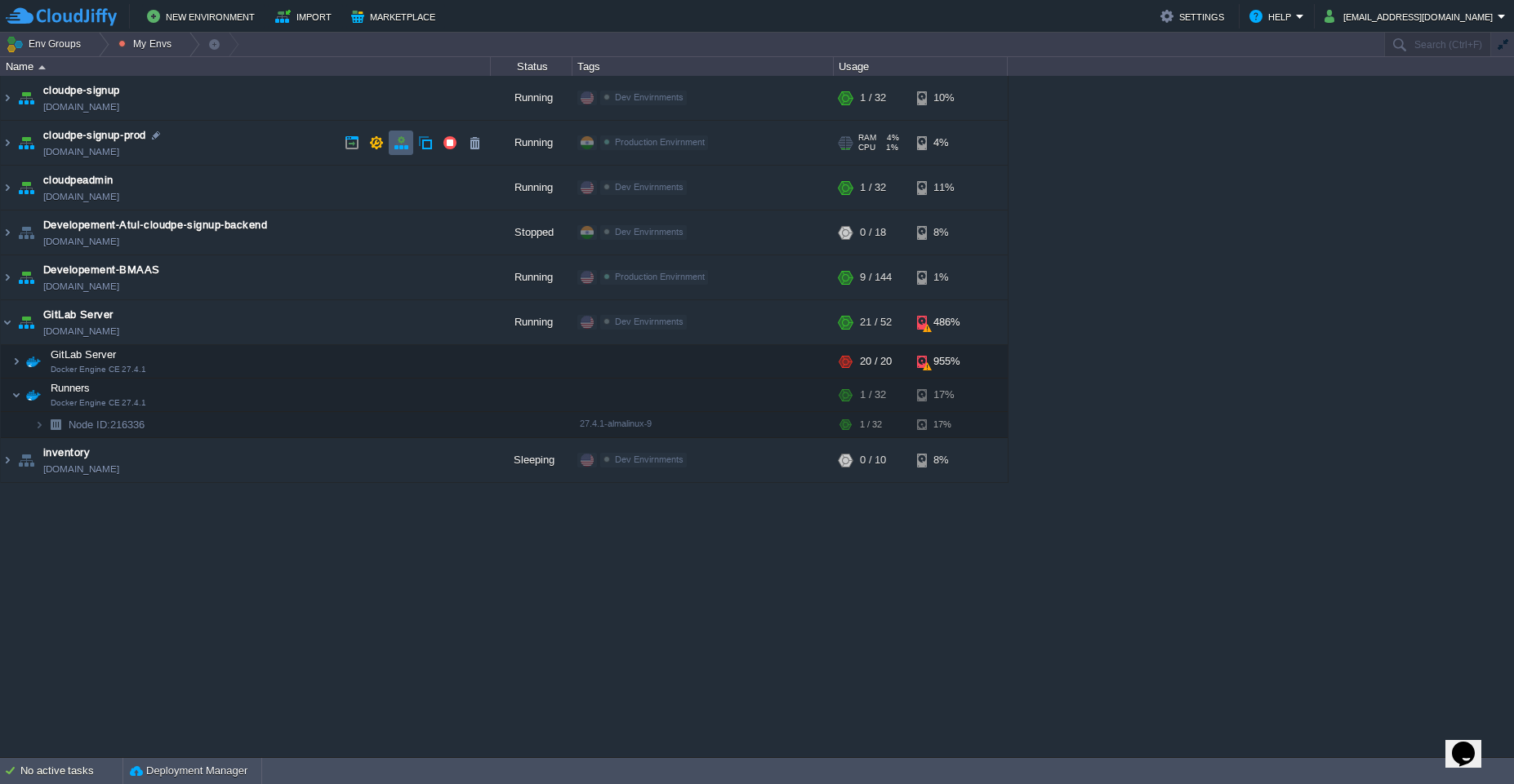
click at [397, 150] on td at bounding box center [401, 142] width 25 height 25
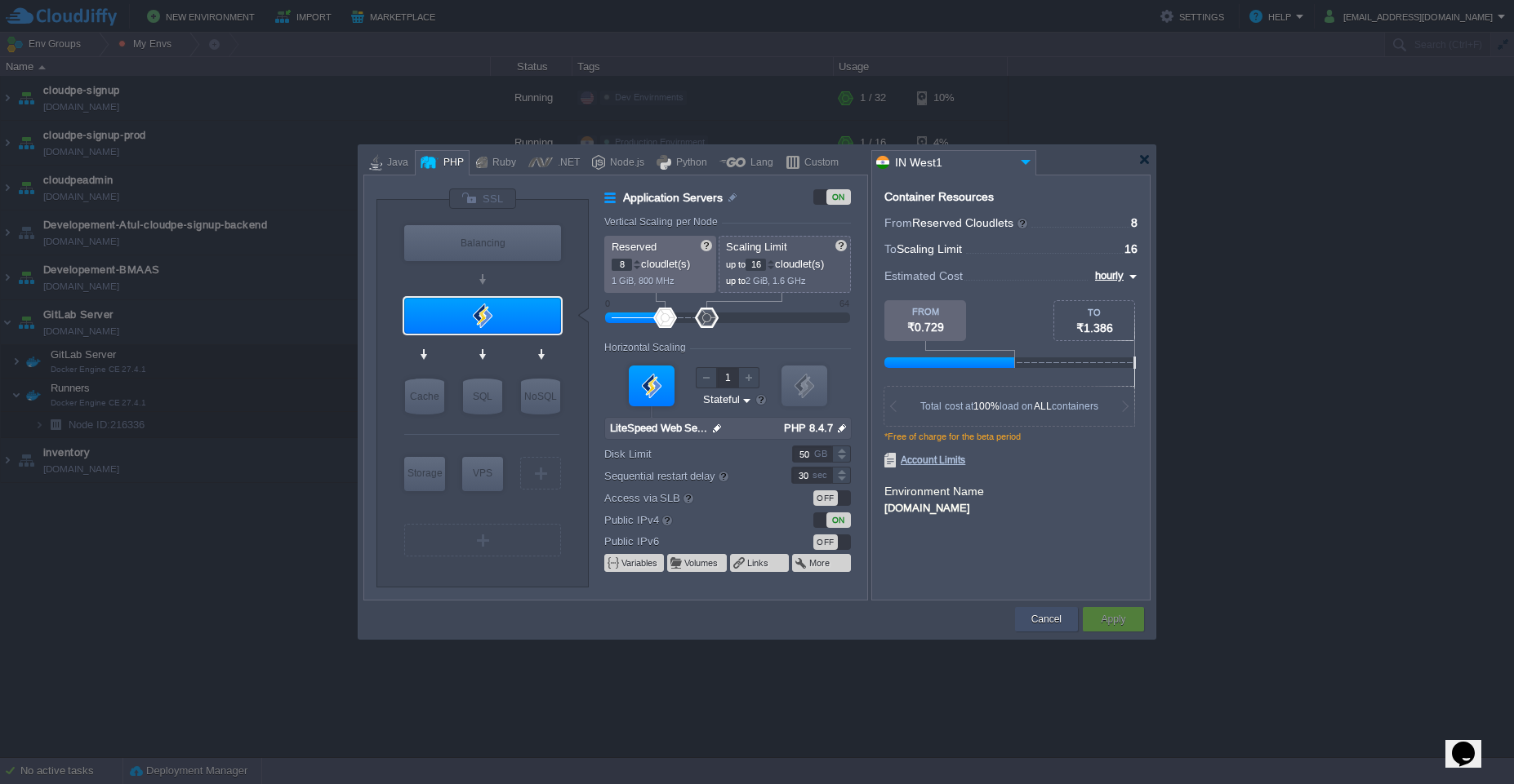
click at [1044, 630] on div "Cancel" at bounding box center [1046, 619] width 39 height 25
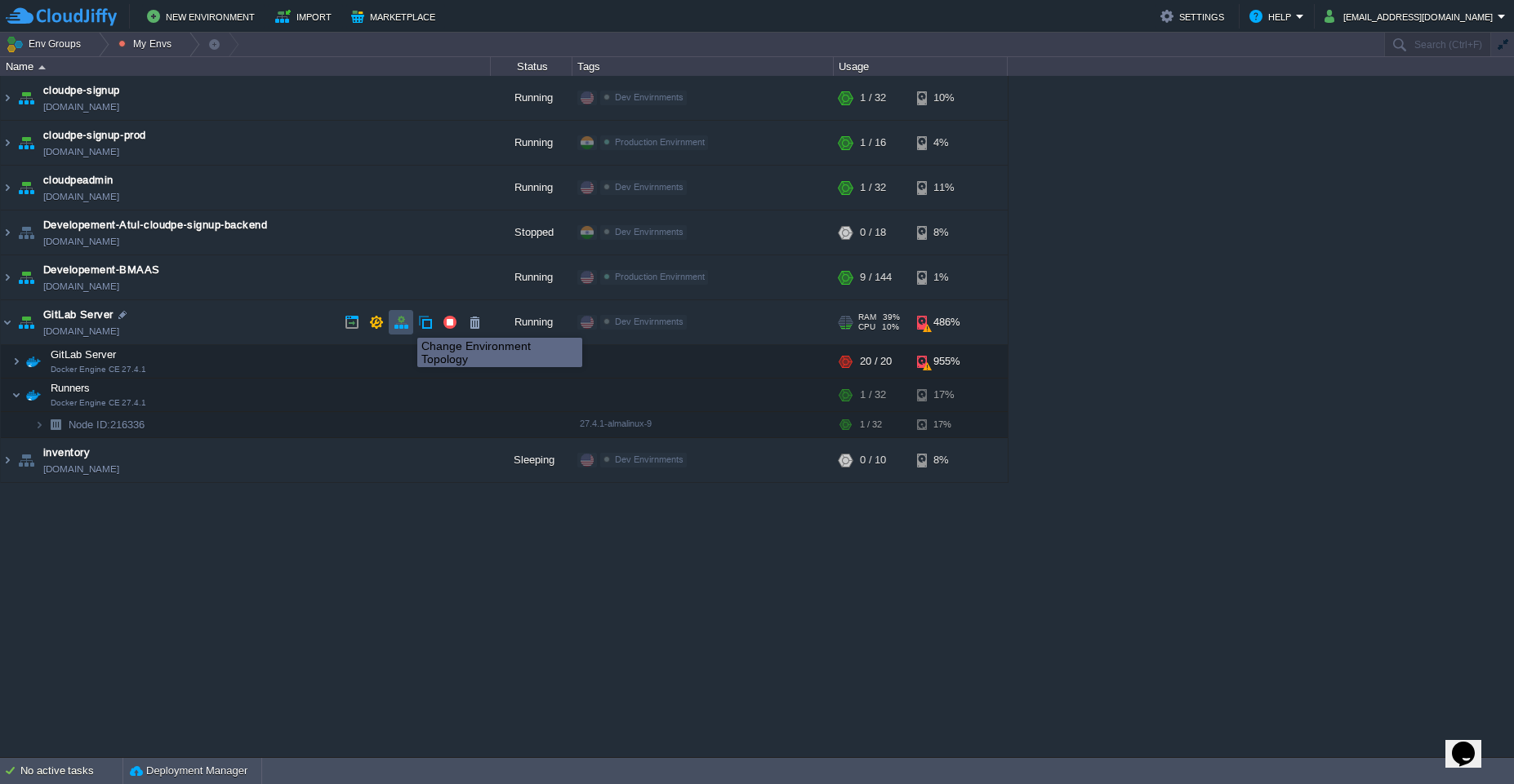
click at [405, 323] on button "button" at bounding box center [401, 322] width 15 height 15
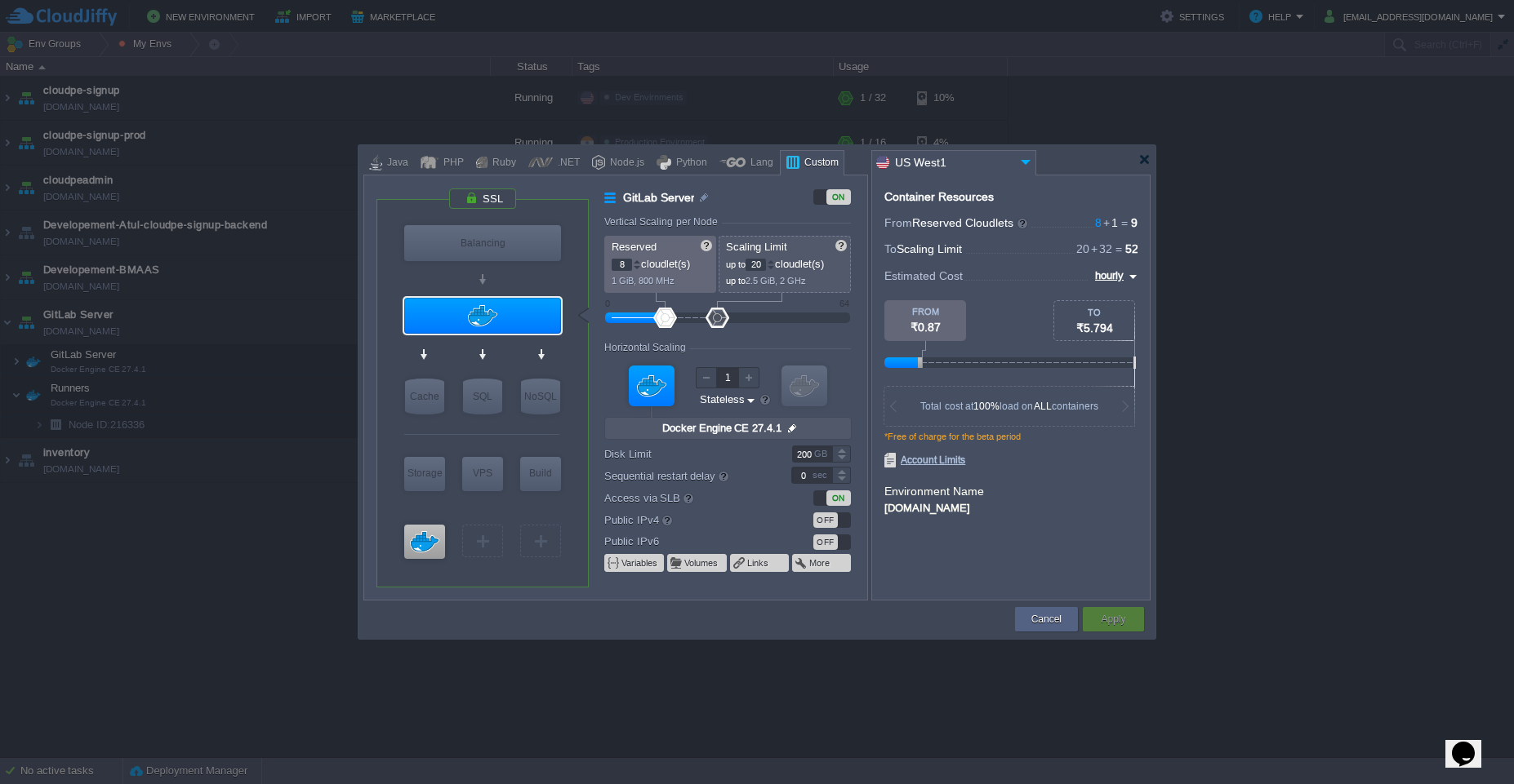
click at [756, 262] on input "20" at bounding box center [756, 265] width 21 height 12
type input "32"
click at [812, 456] on input "200" at bounding box center [812, 455] width 40 height 17
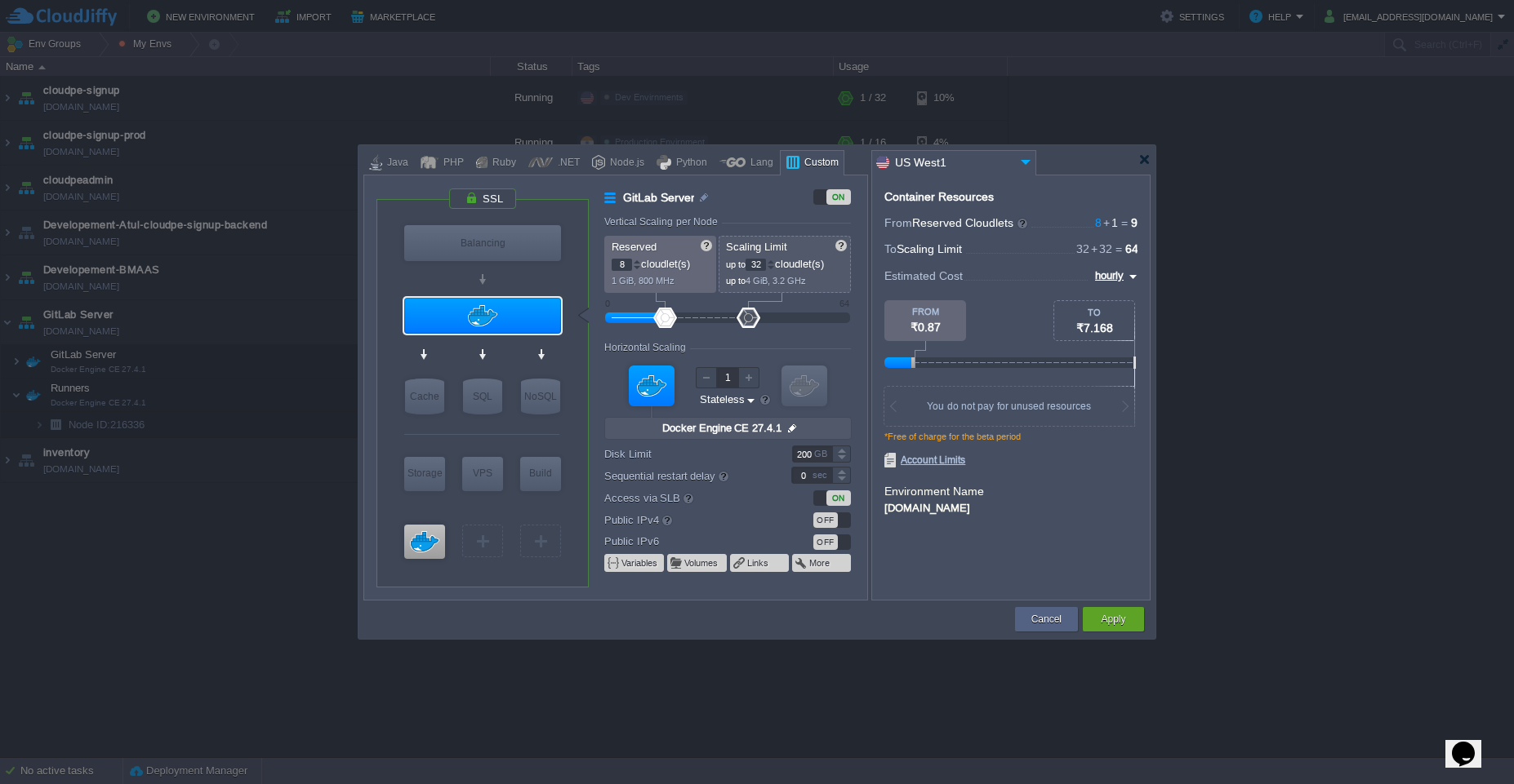
click at [1021, 542] on div "Container Resources From Reserved Cloudlets 8 + 1 ... = 9 not added To Scaling …" at bounding box center [1010, 388] width 279 height 426
click at [798, 459] on input "200" at bounding box center [812, 455] width 40 height 17
click at [793, 448] on input "200" at bounding box center [812, 455] width 40 height 17
type input "200"
click at [701, 478] on div at bounding box center [726, 475] width 154 height 10
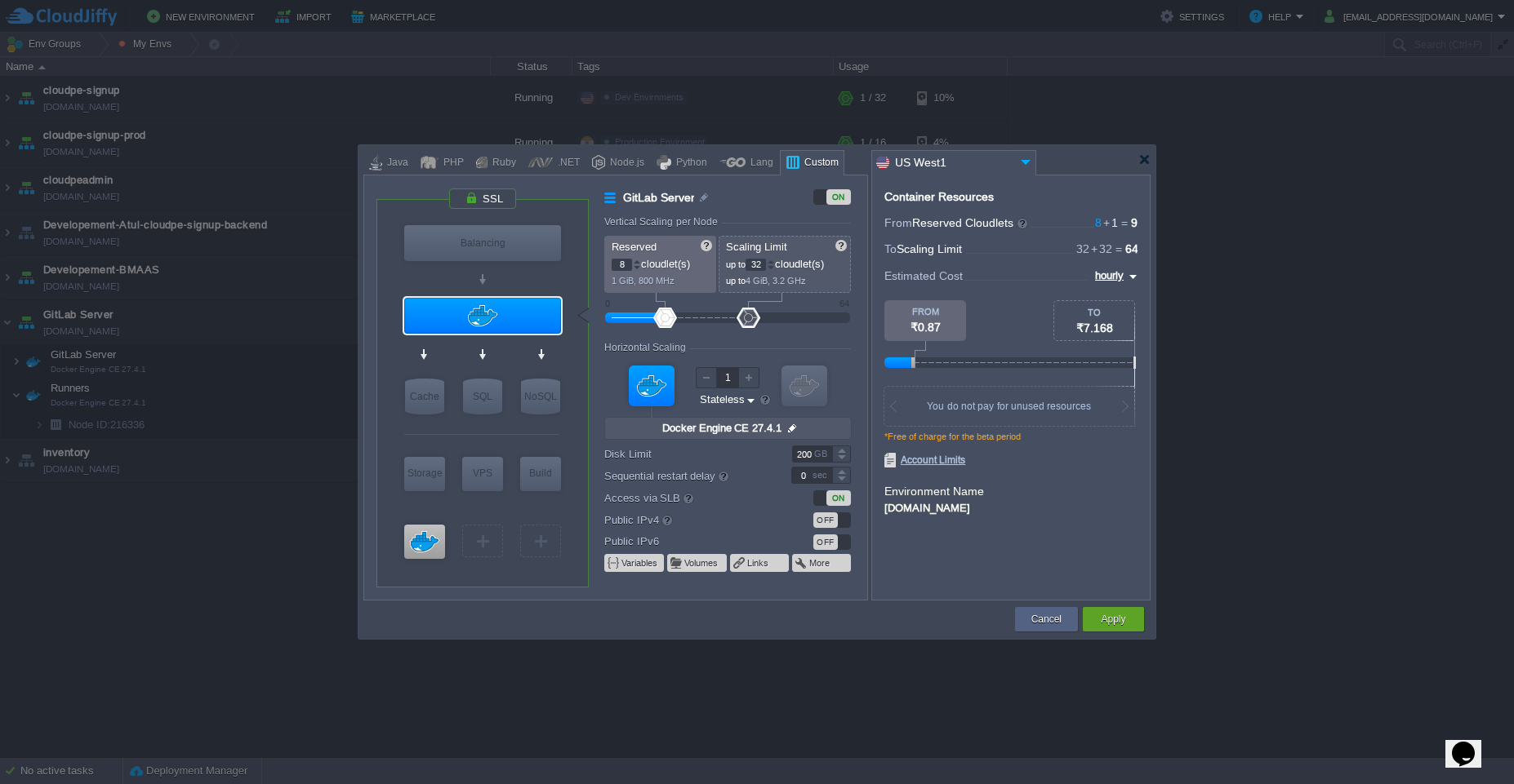
click at [936, 555] on div "Container Resources From Reserved Cloudlets 8 + 1 ... = 9 not added To Scaling …" at bounding box center [1010, 388] width 279 height 426
click at [1113, 639] on div at bounding box center [757, 392] width 1514 height 784
click at [1113, 629] on div "Apply" at bounding box center [1113, 619] width 37 height 25
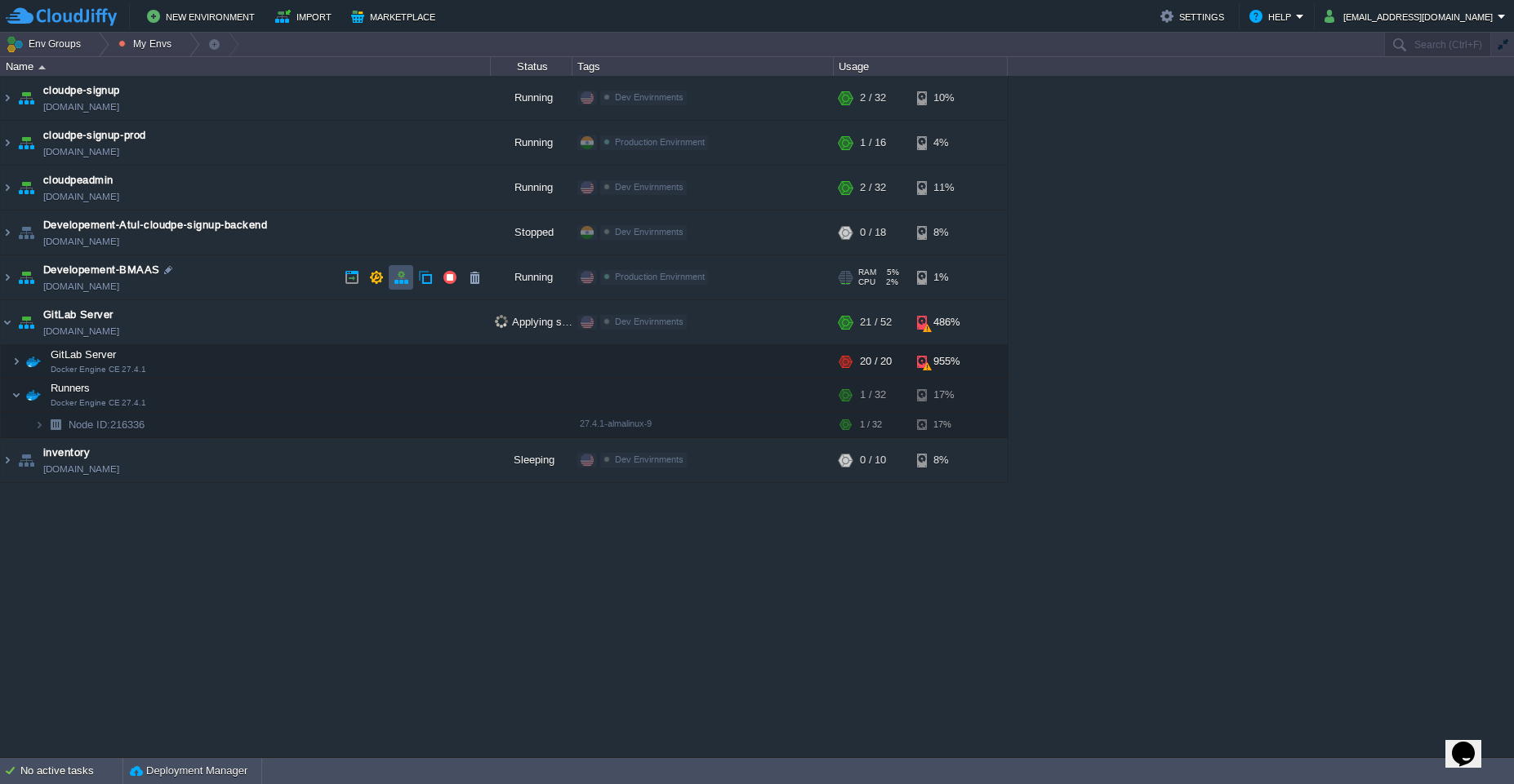
click at [401, 280] on button "button" at bounding box center [401, 277] width 15 height 15
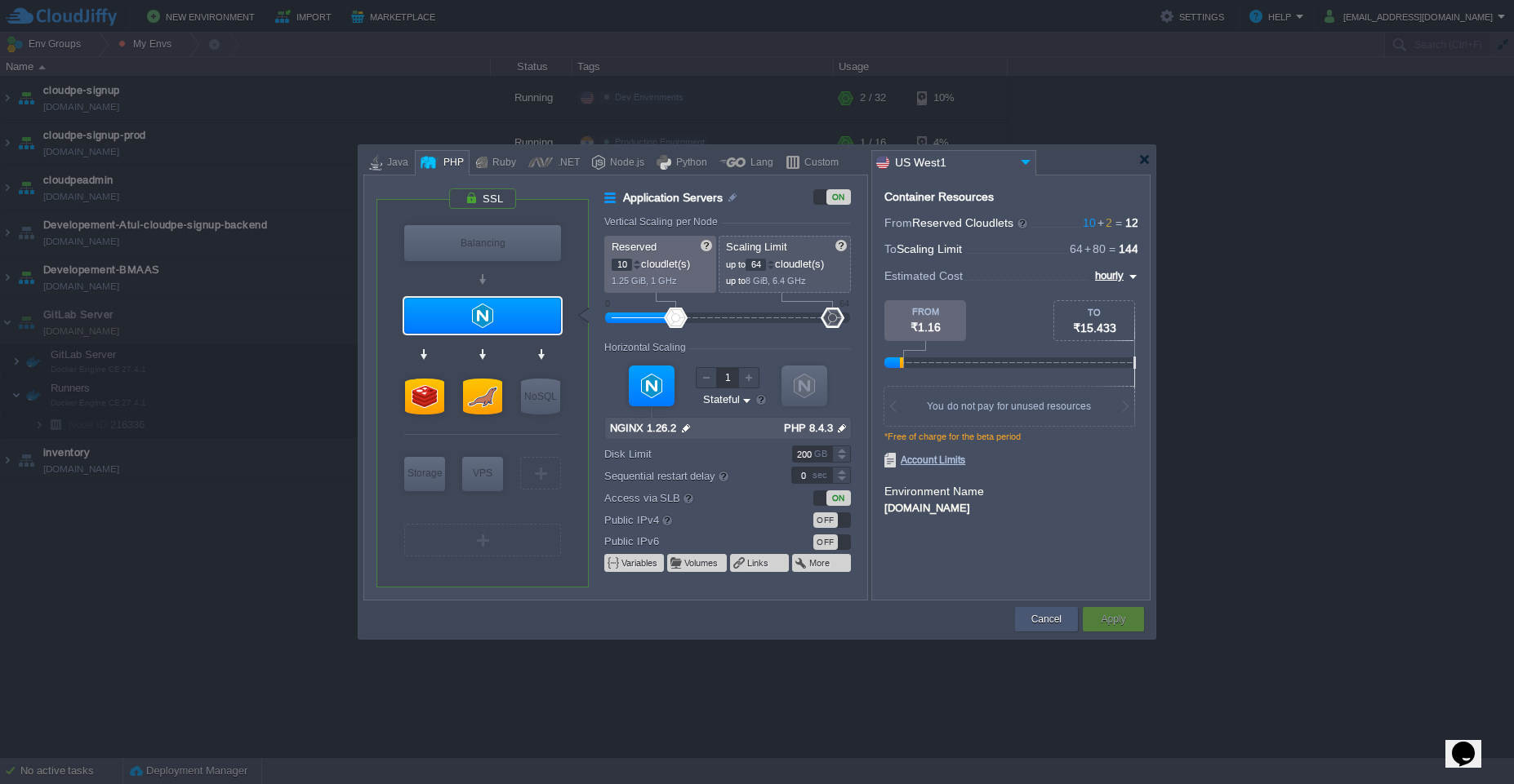
click at [1023, 612] on div "Cancel" at bounding box center [1046, 619] width 63 height 25
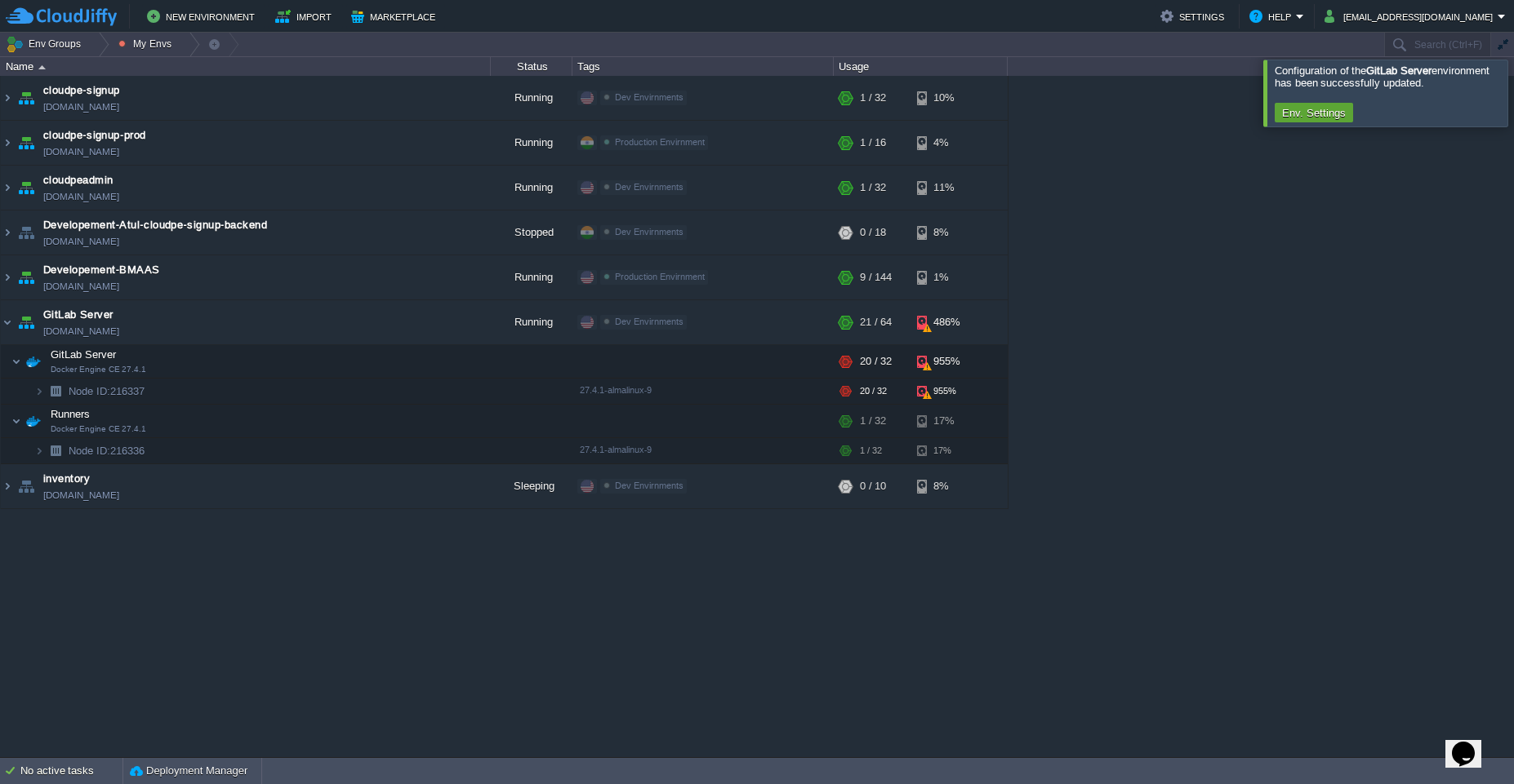
click at [1513, 115] on div at bounding box center [1534, 92] width 0 height 66
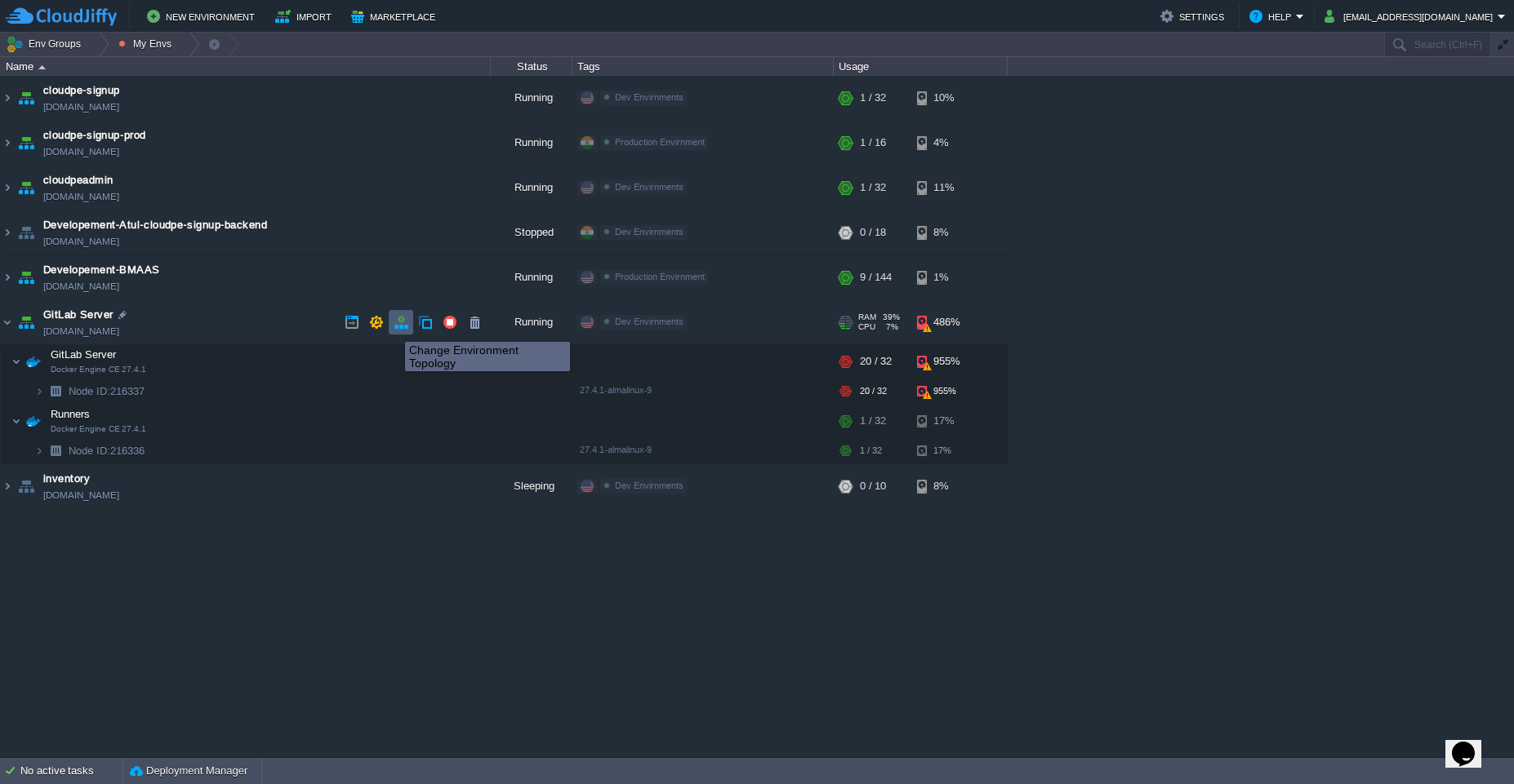
click at [394, 327] on button "button" at bounding box center [401, 322] width 15 height 15
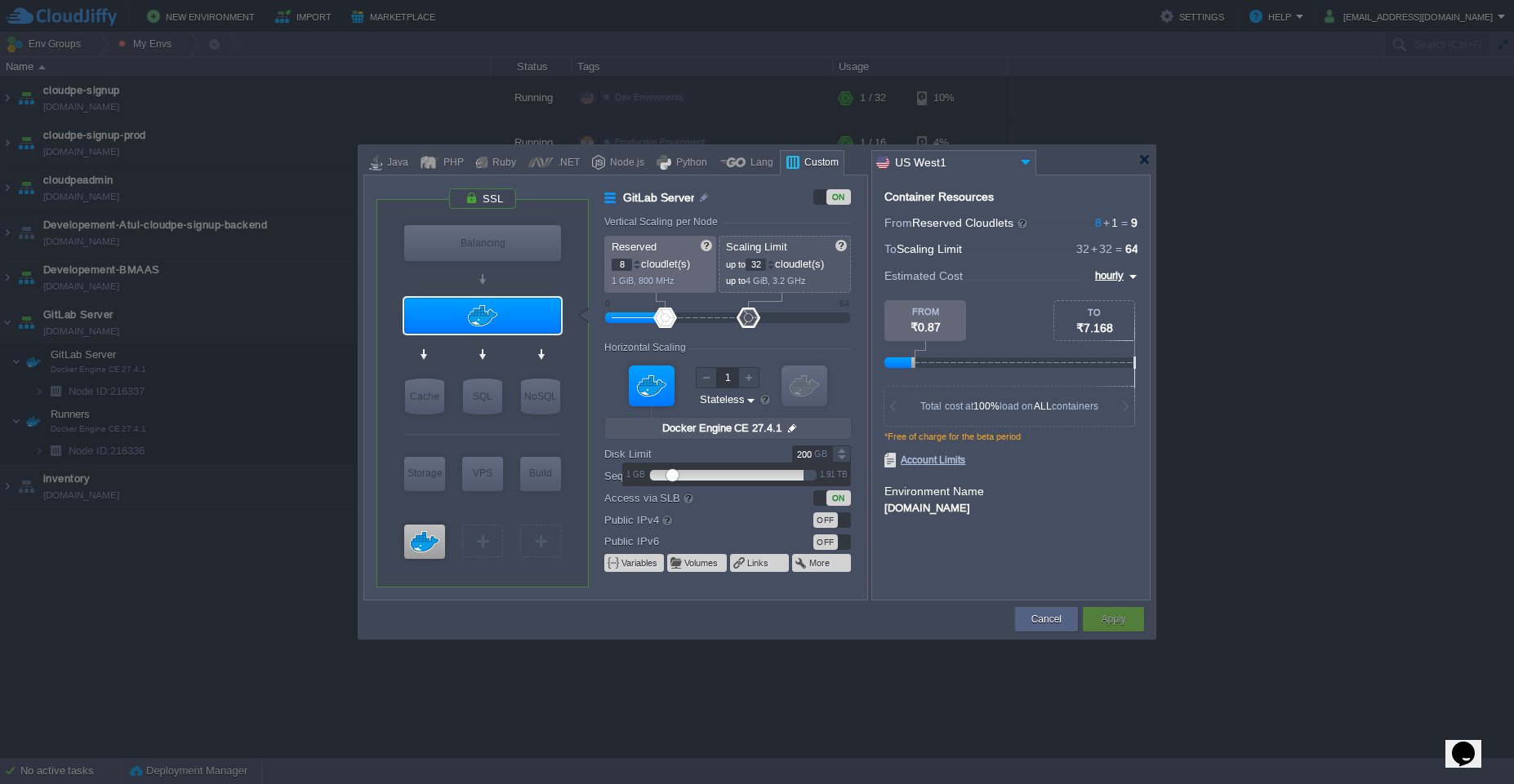
click at [809, 460] on input "200" at bounding box center [812, 455] width 40 height 17
type input "200"
click at [936, 594] on div "Container Resources From Reserved Cloudlets 8 + 1 ... = 9 not added To Scaling …" at bounding box center [1010, 388] width 279 height 426
click at [1032, 617] on button "Cancel" at bounding box center [1046, 619] width 30 height 16
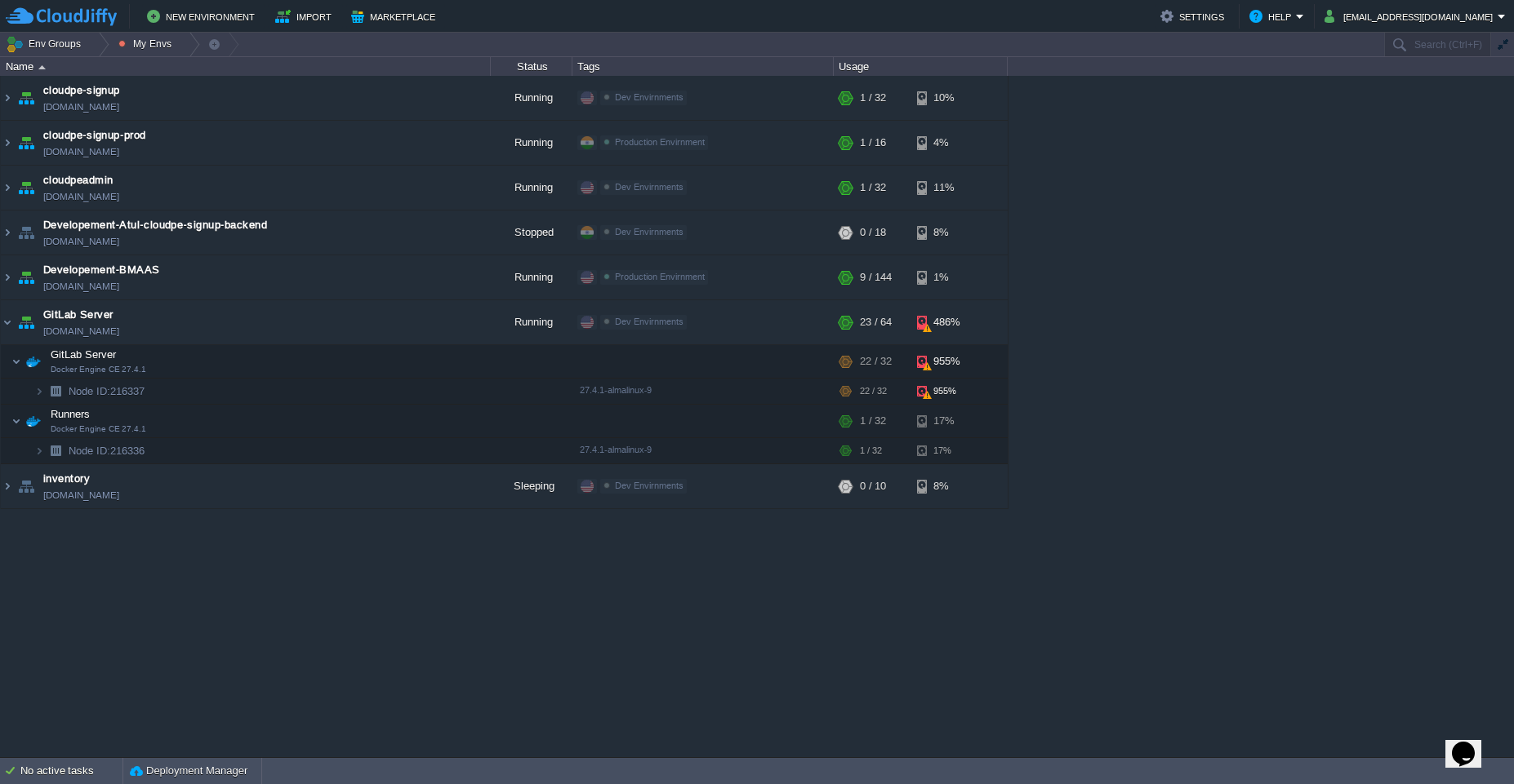
click at [1032, 617] on div "cloudpe website -developemeny environment dev-cloudpe.cloudjiffy.net Running is…" at bounding box center [757, 416] width 1514 height 682
click at [402, 326] on button "button" at bounding box center [401, 322] width 15 height 15
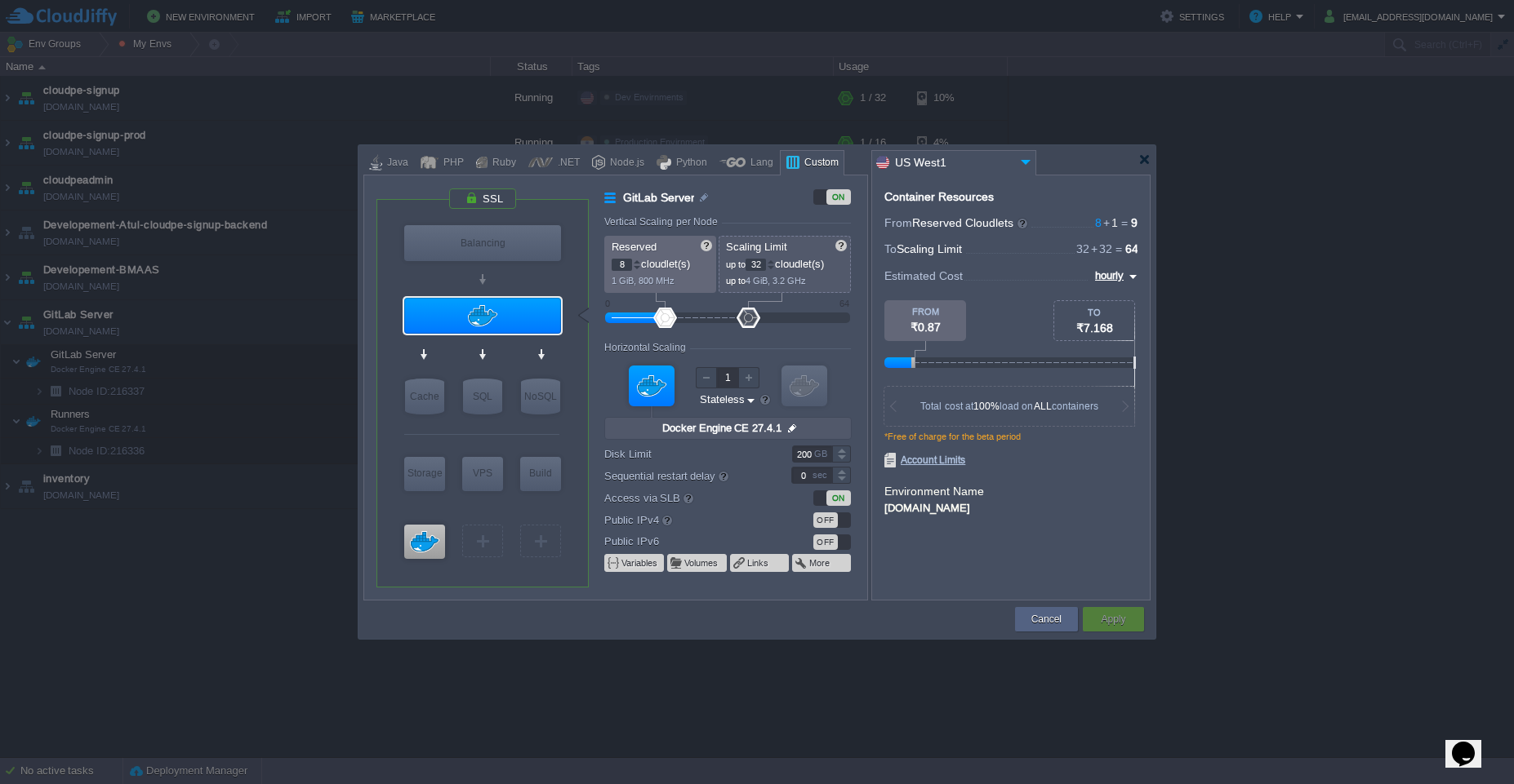
click at [758, 262] on input "32" at bounding box center [756, 265] width 21 height 12
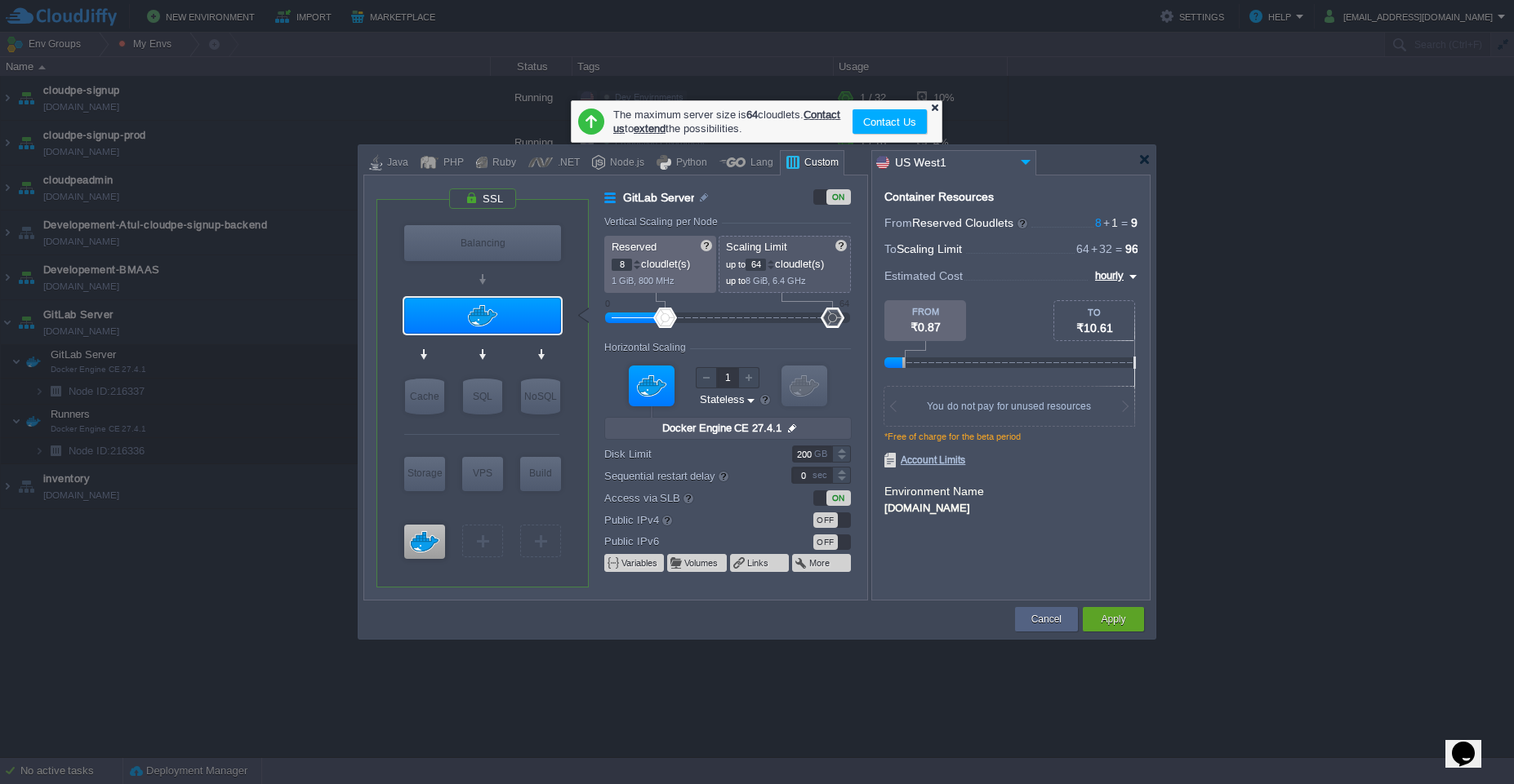
type input "64"
click at [935, 108] on div at bounding box center [935, 107] width 10 height 10
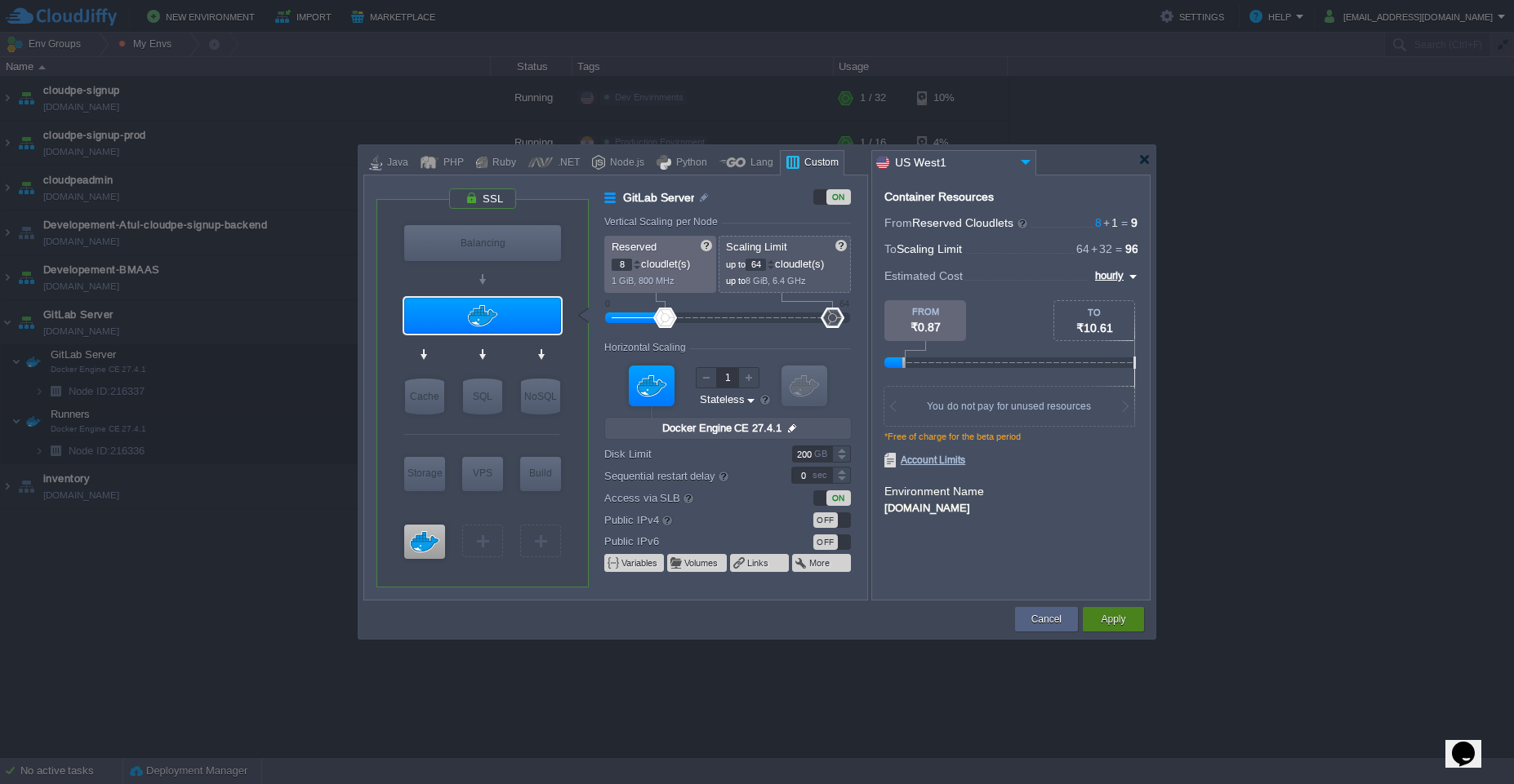
click at [1117, 624] on button "Apply" at bounding box center [1113, 619] width 25 height 16
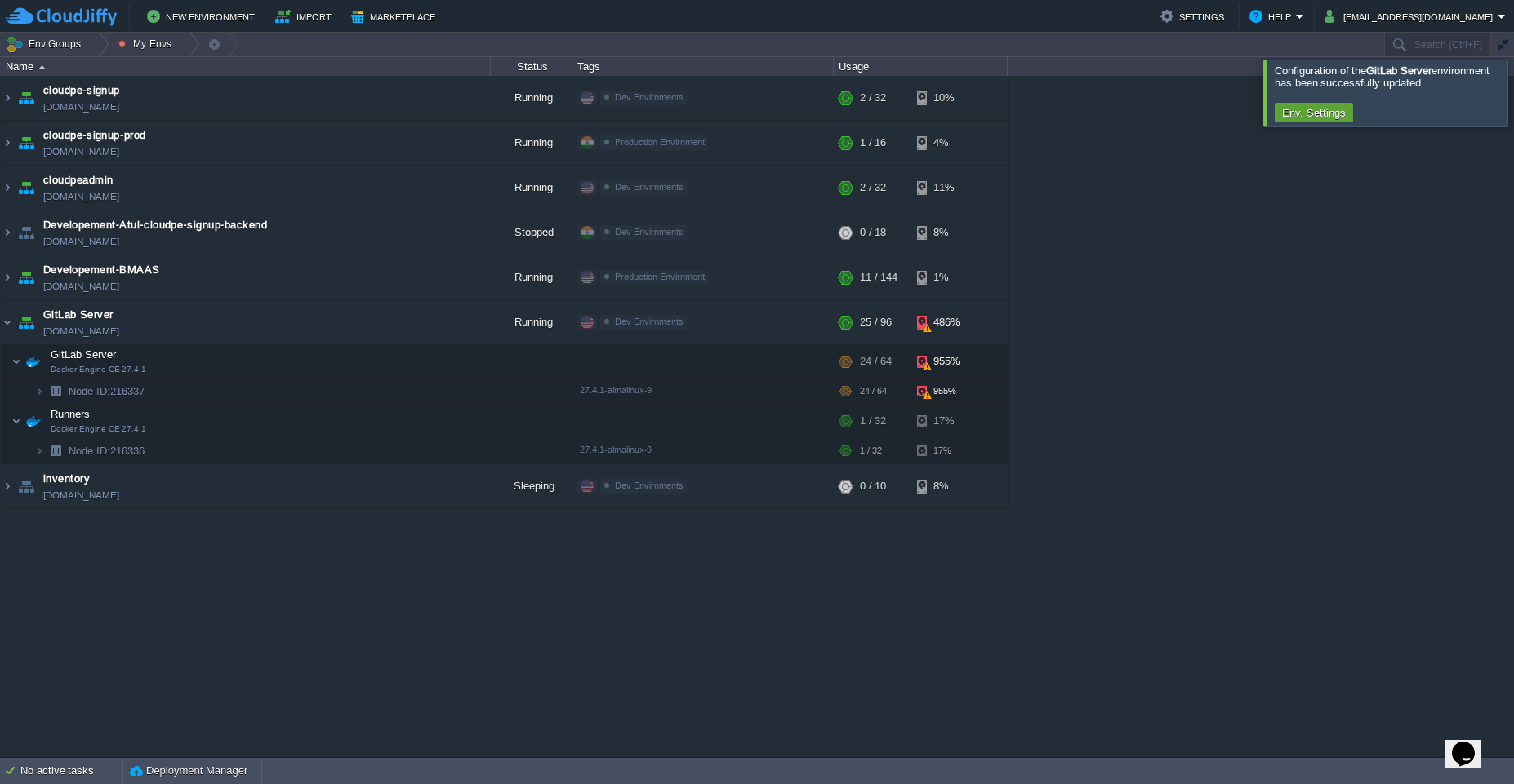
click at [1513, 112] on div at bounding box center [1534, 92] width 0 height 66
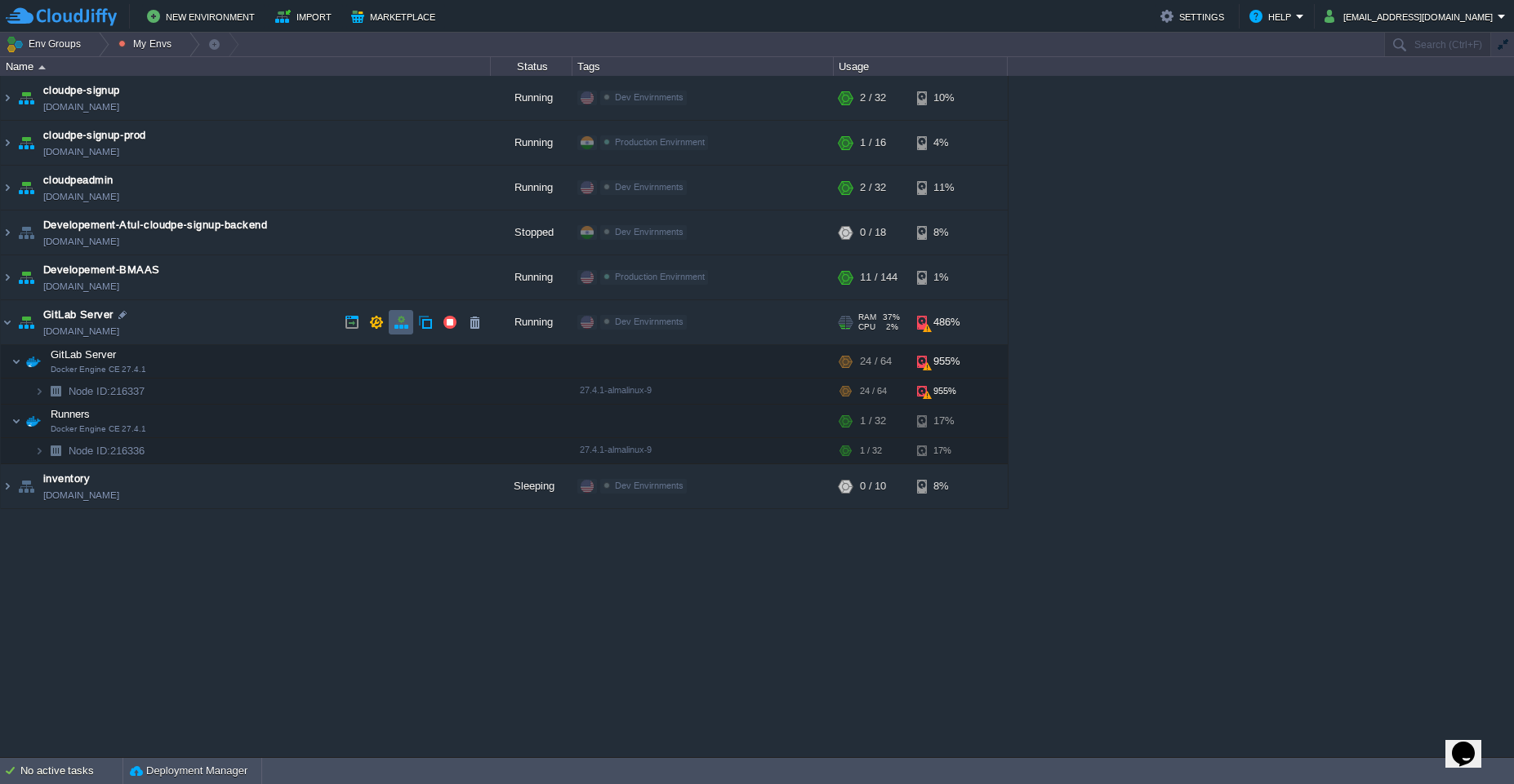
click at [403, 330] on td at bounding box center [401, 323] width 25 height 25
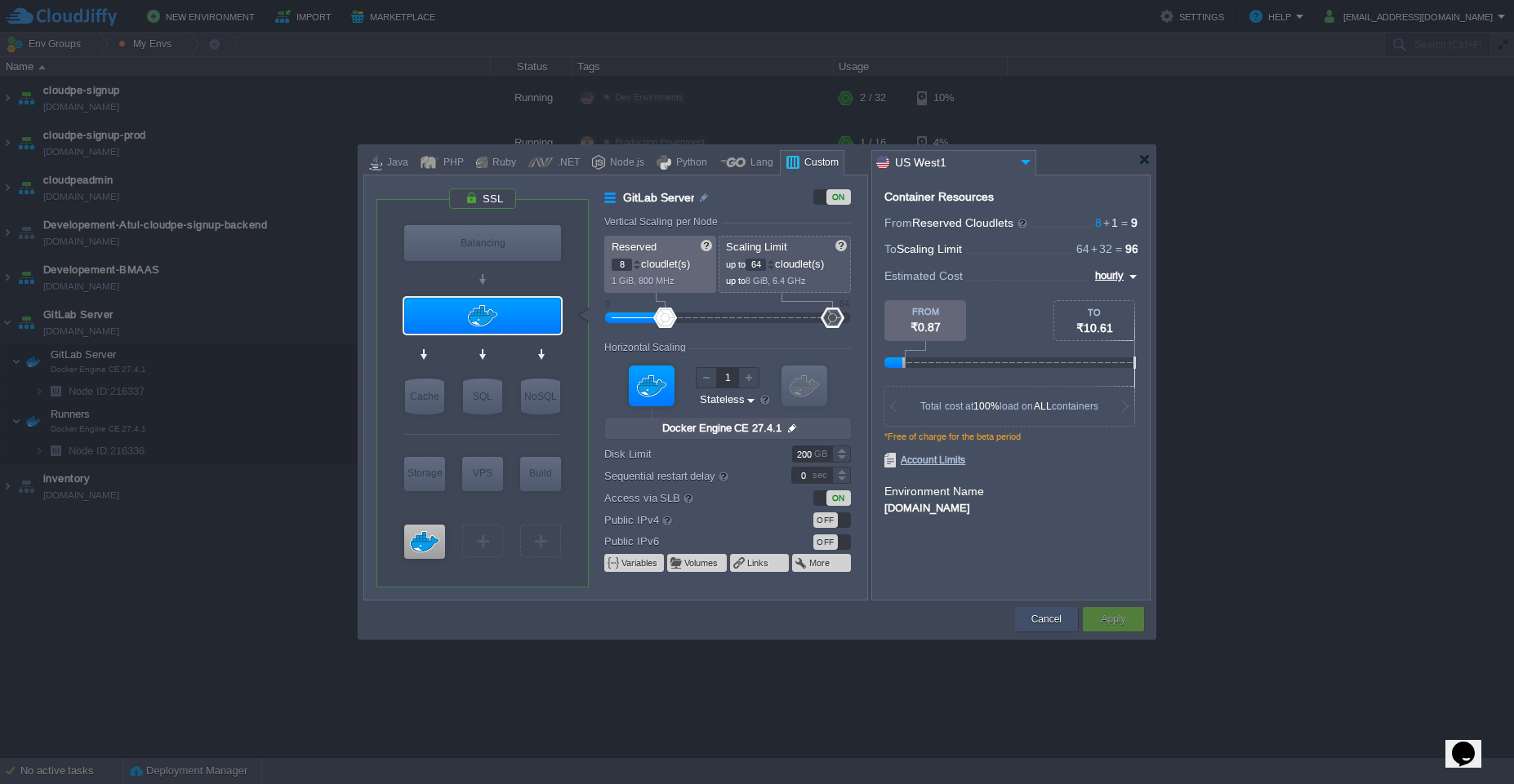
click at [1045, 618] on button "Cancel" at bounding box center [1046, 619] width 30 height 16
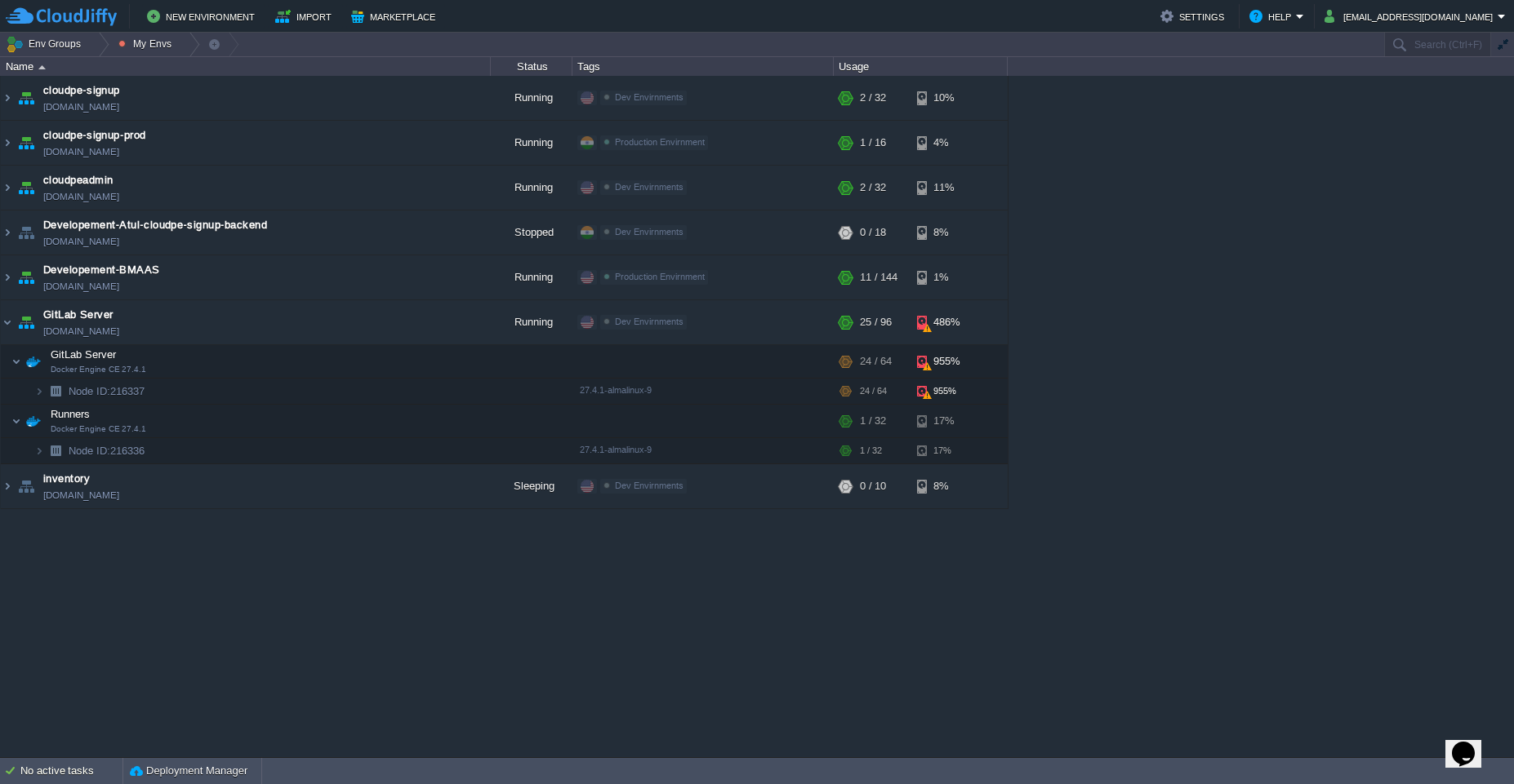
click at [1045, 618] on div "cloudpe website -developemeny environment dev-cloudpe.cloudjiffy.net Running is…" at bounding box center [757, 416] width 1514 height 682
click at [403, 326] on button "button" at bounding box center [401, 322] width 15 height 15
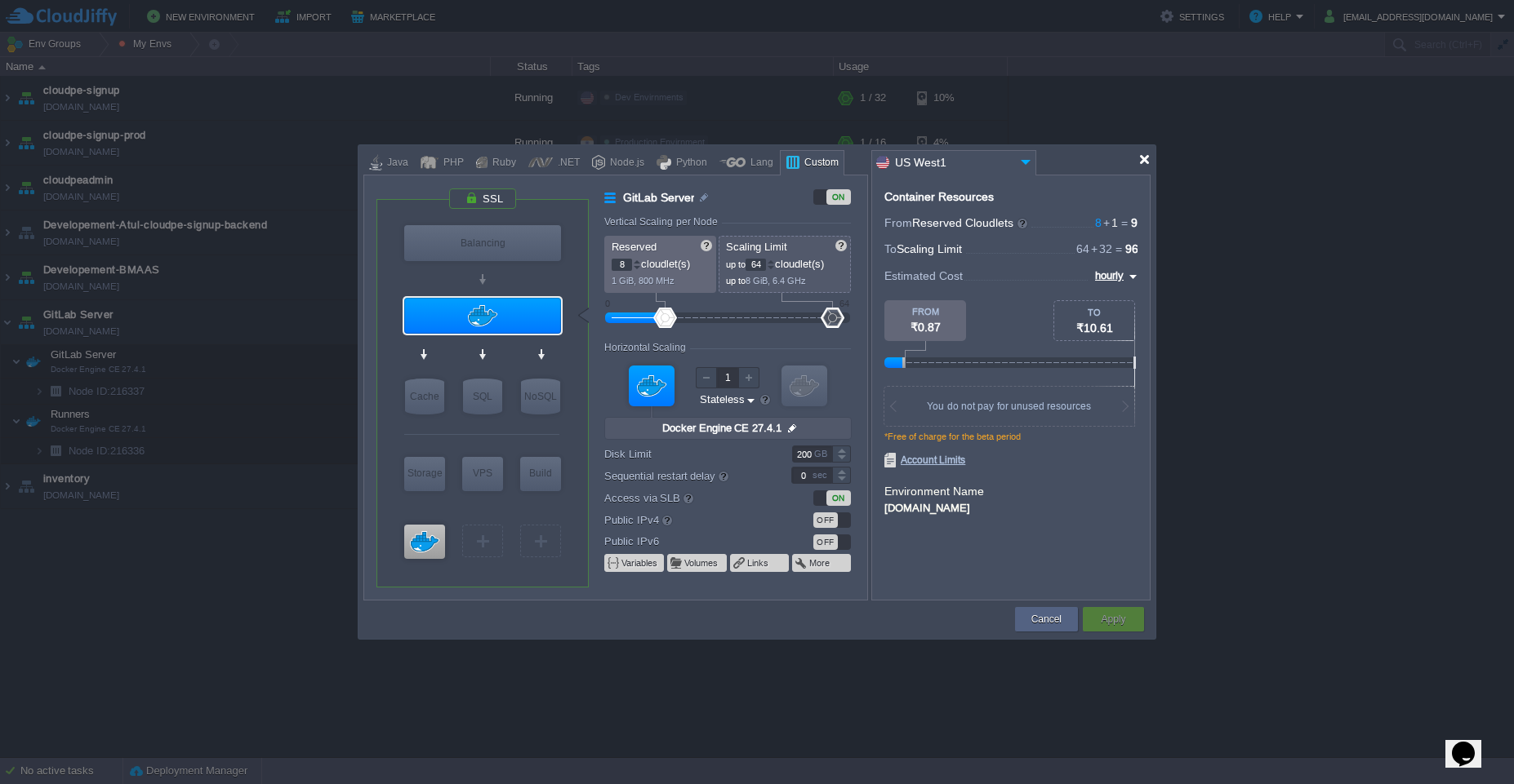
click at [1146, 158] on div at bounding box center [1144, 160] width 12 height 12
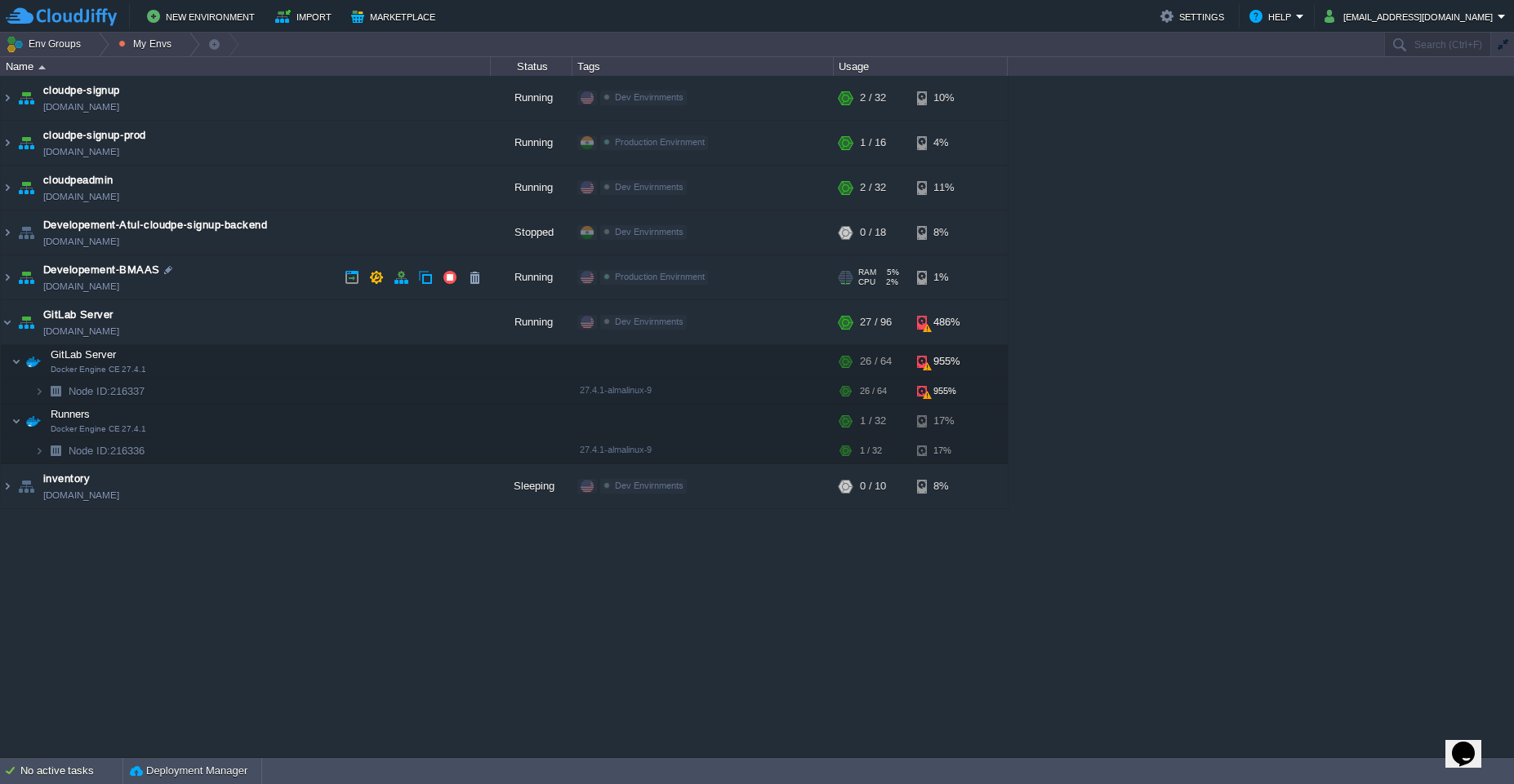
click at [277, 284] on td "Developement-BMAAS [DOMAIN_NAME]" at bounding box center [245, 278] width 490 height 45
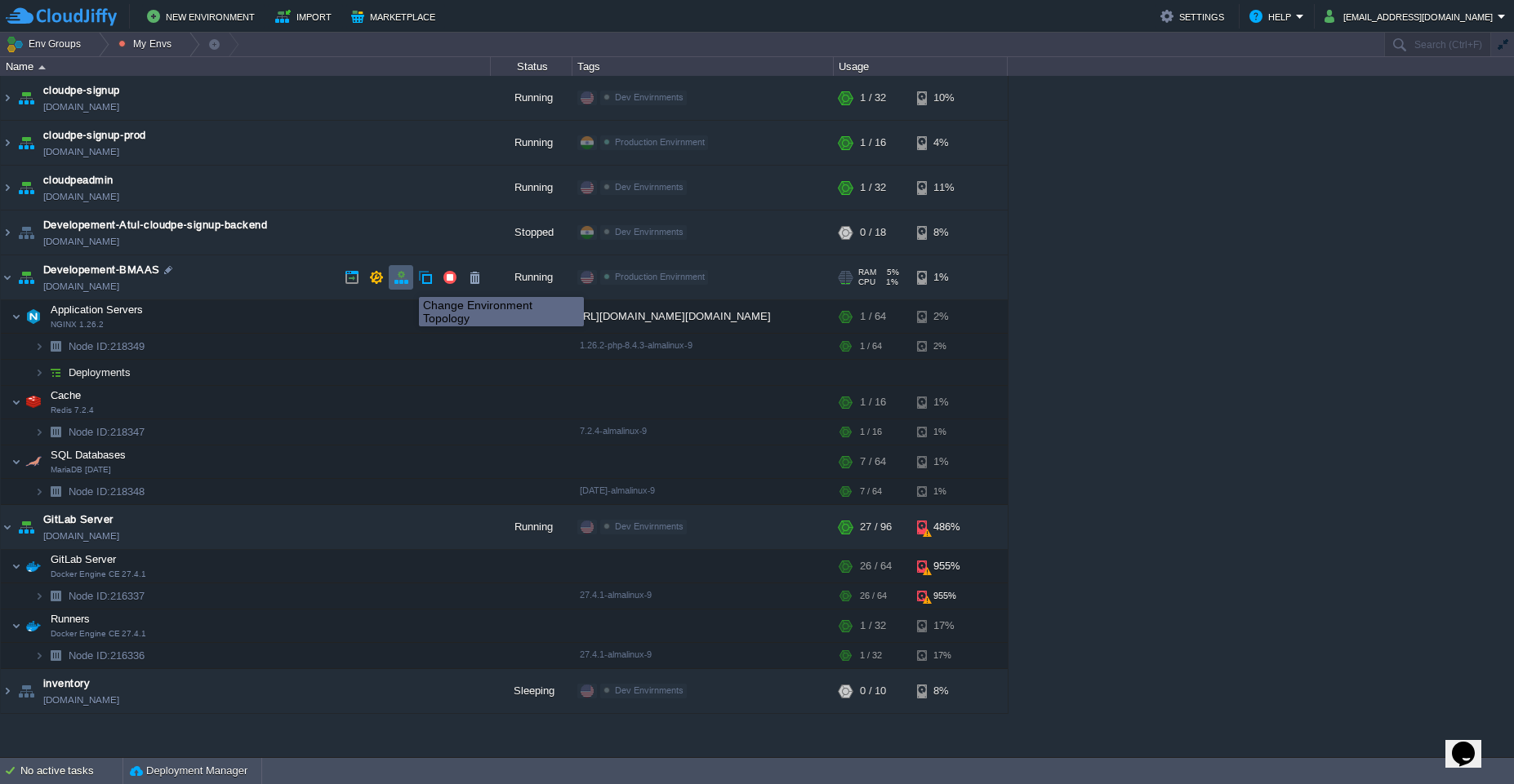
click at [396, 273] on button "button" at bounding box center [401, 277] width 15 height 15
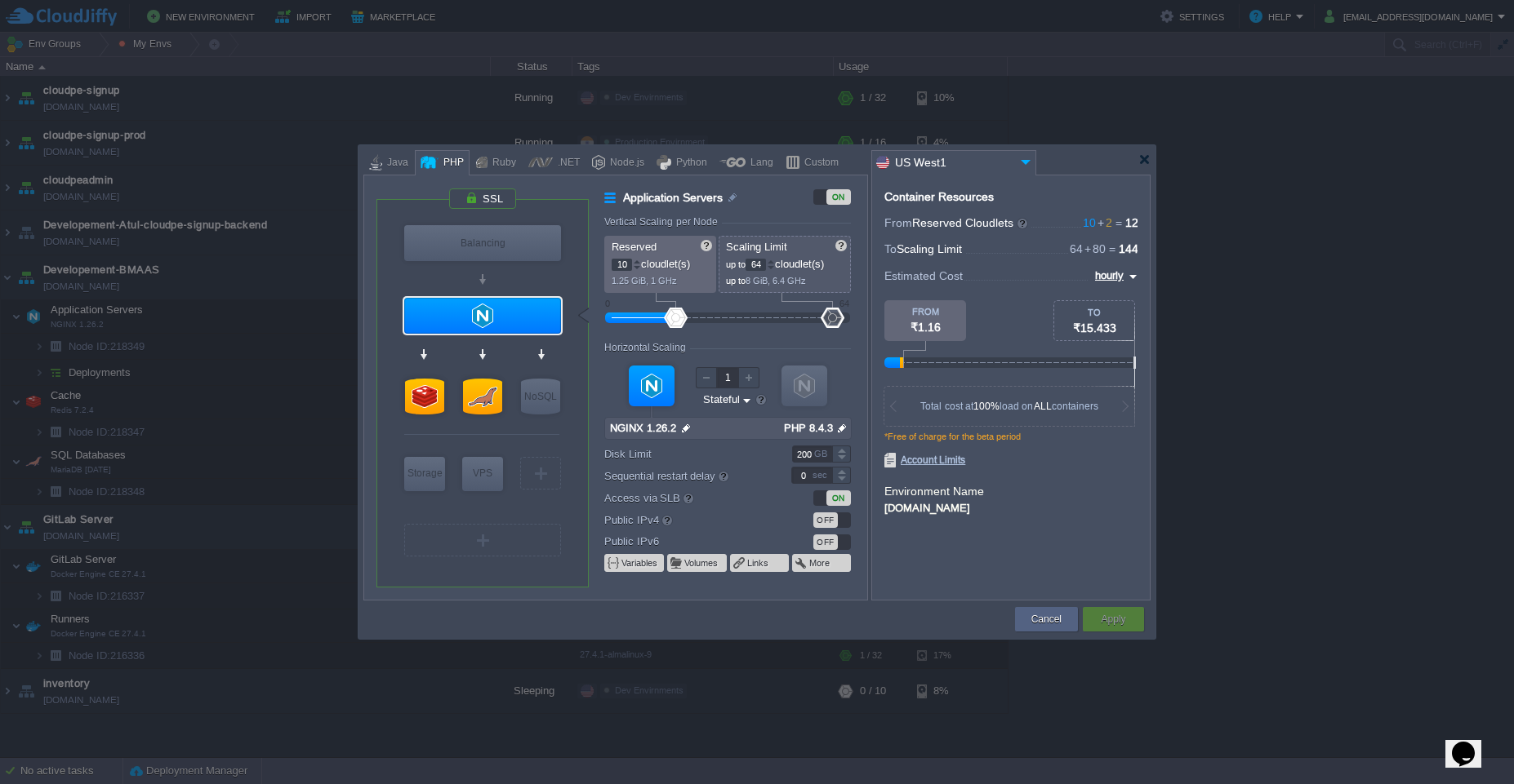
type input "2"
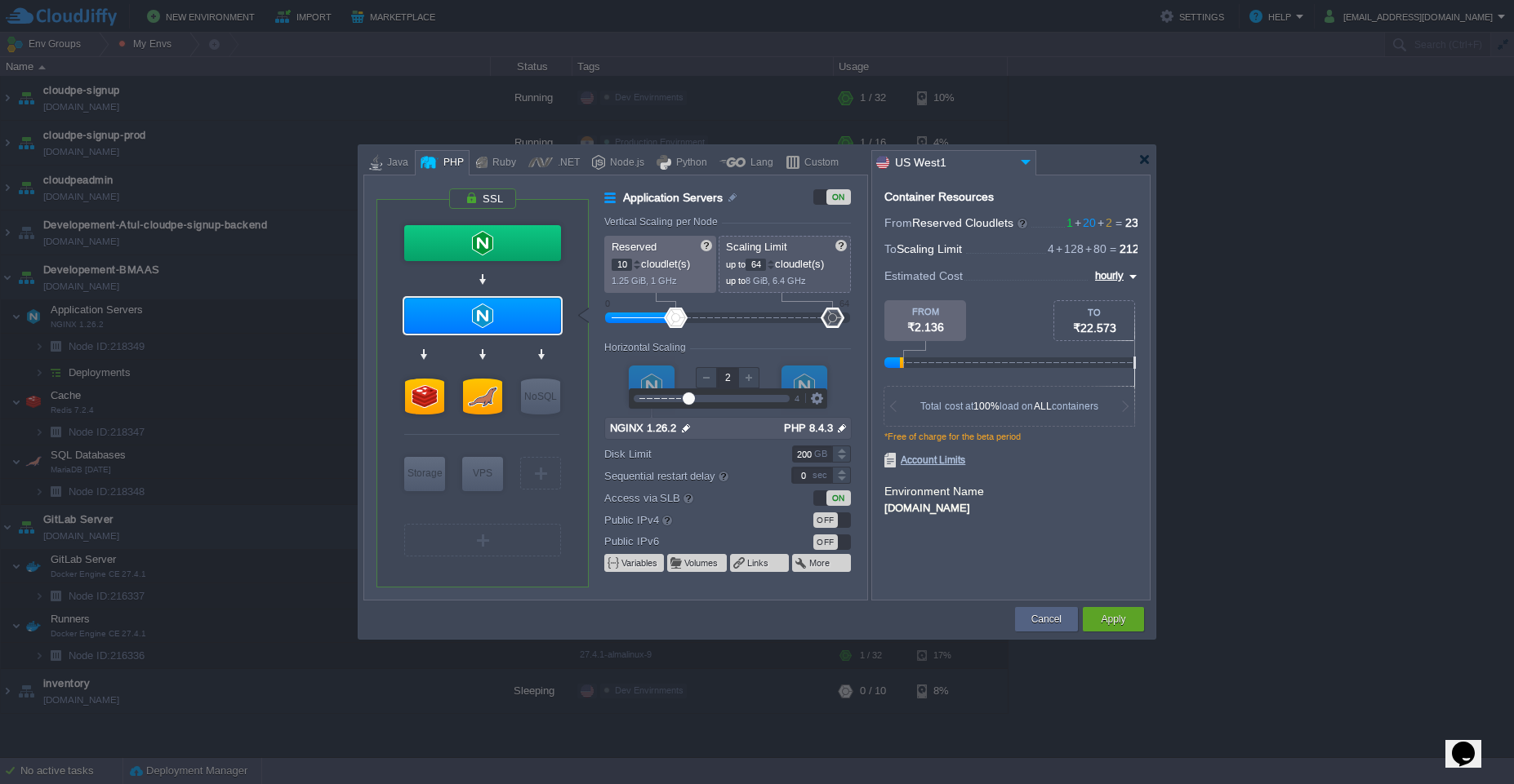
click at [751, 380] on div at bounding box center [748, 377] width 21 height 21
click at [1106, 624] on button "Apply" at bounding box center [1113, 619] width 25 height 16
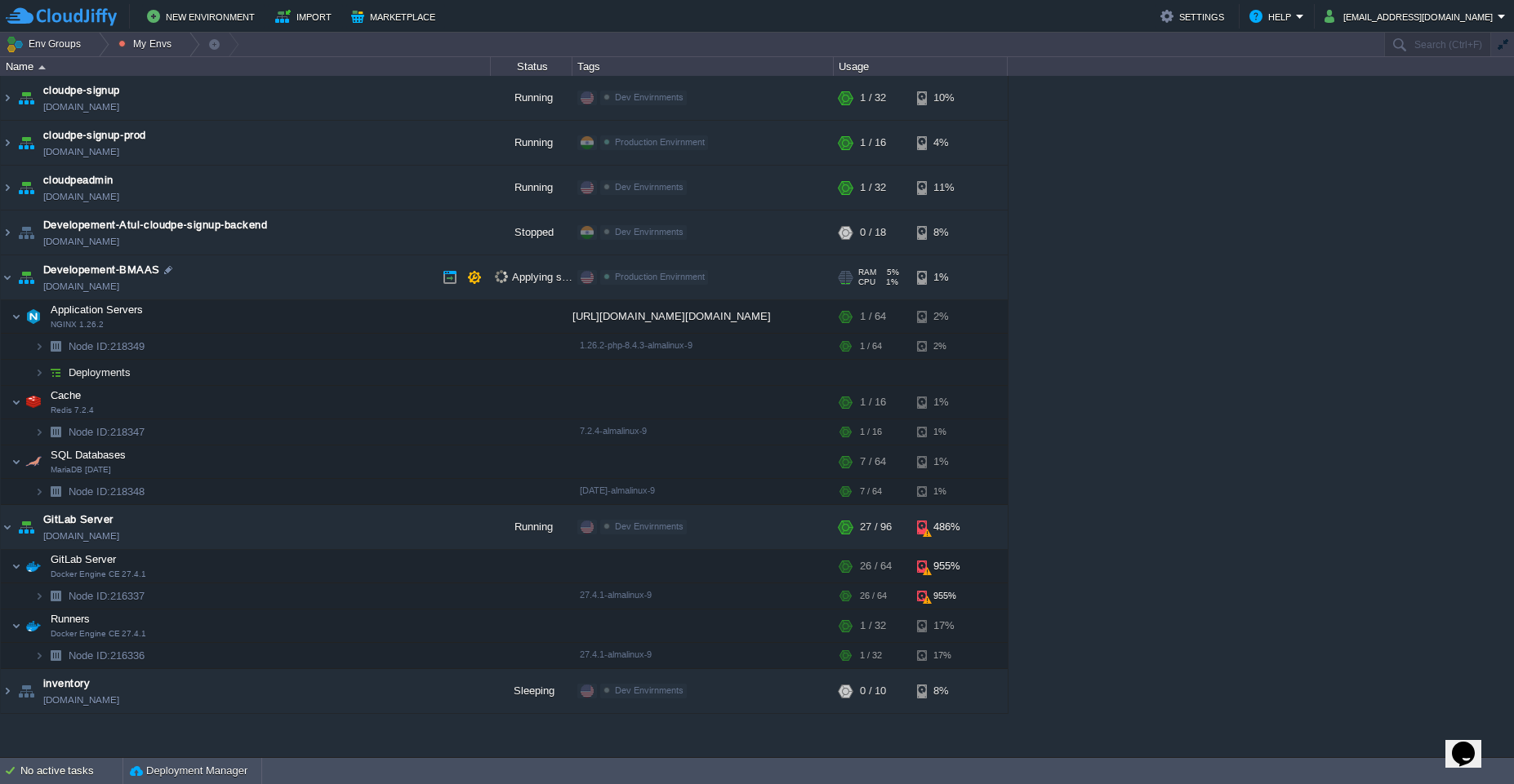
click at [255, 281] on td "Developement-BMAAS [DOMAIN_NAME]" at bounding box center [245, 278] width 490 height 45
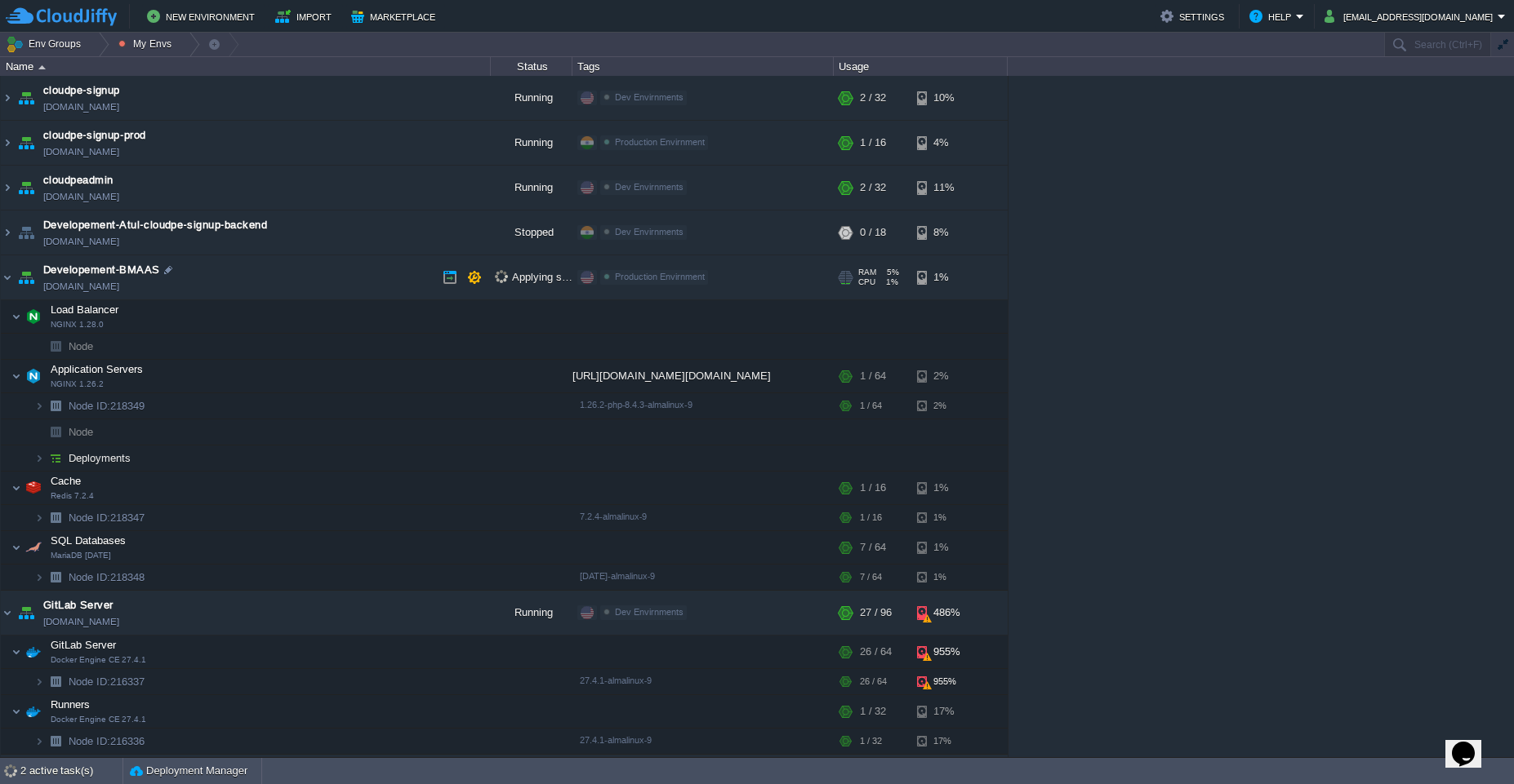
click at [227, 282] on td "Developement-BMAAS [DOMAIN_NAME]" at bounding box center [245, 278] width 490 height 45
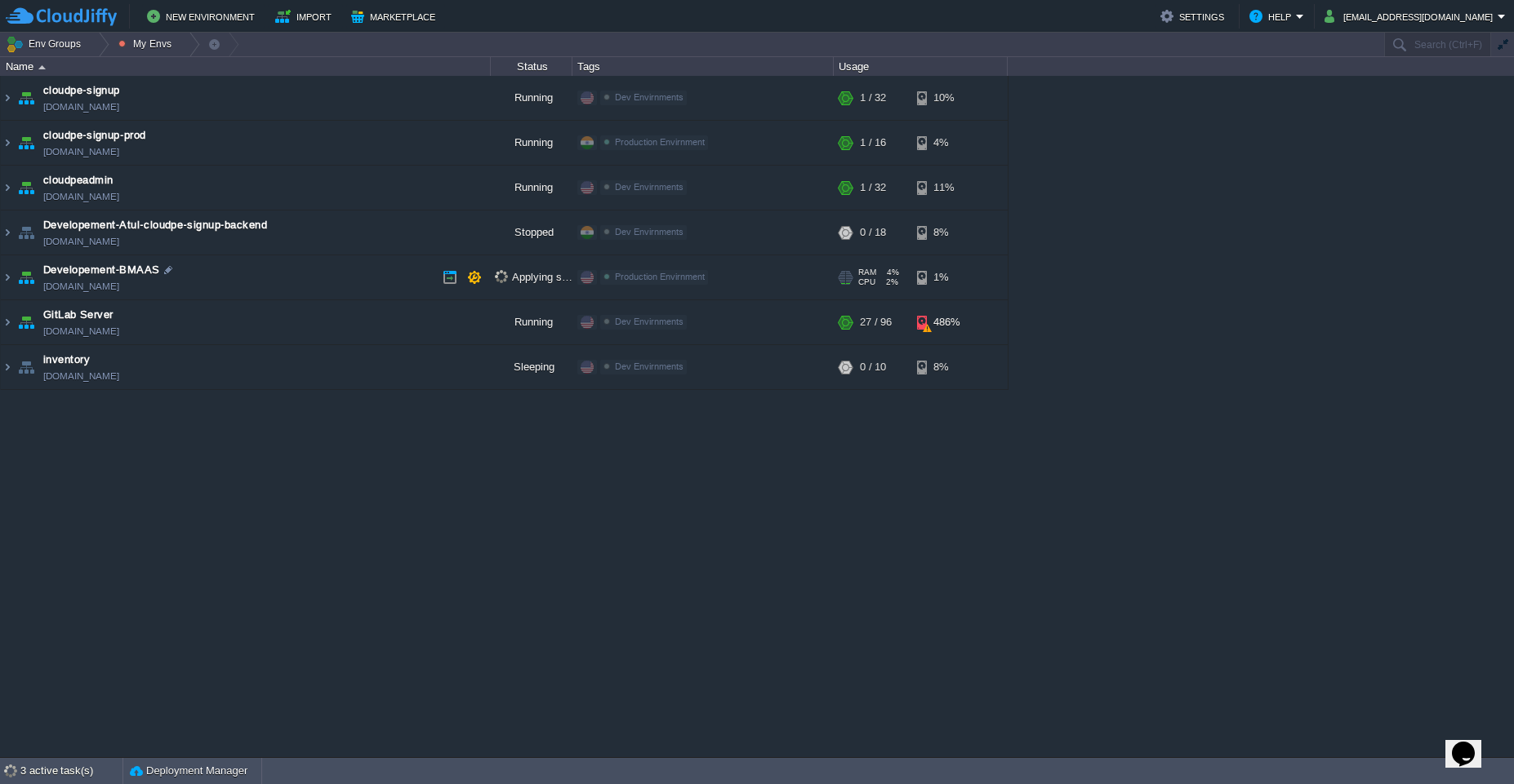
click at [263, 270] on td "Developement-BMAAS [DOMAIN_NAME]" at bounding box center [245, 278] width 490 height 45
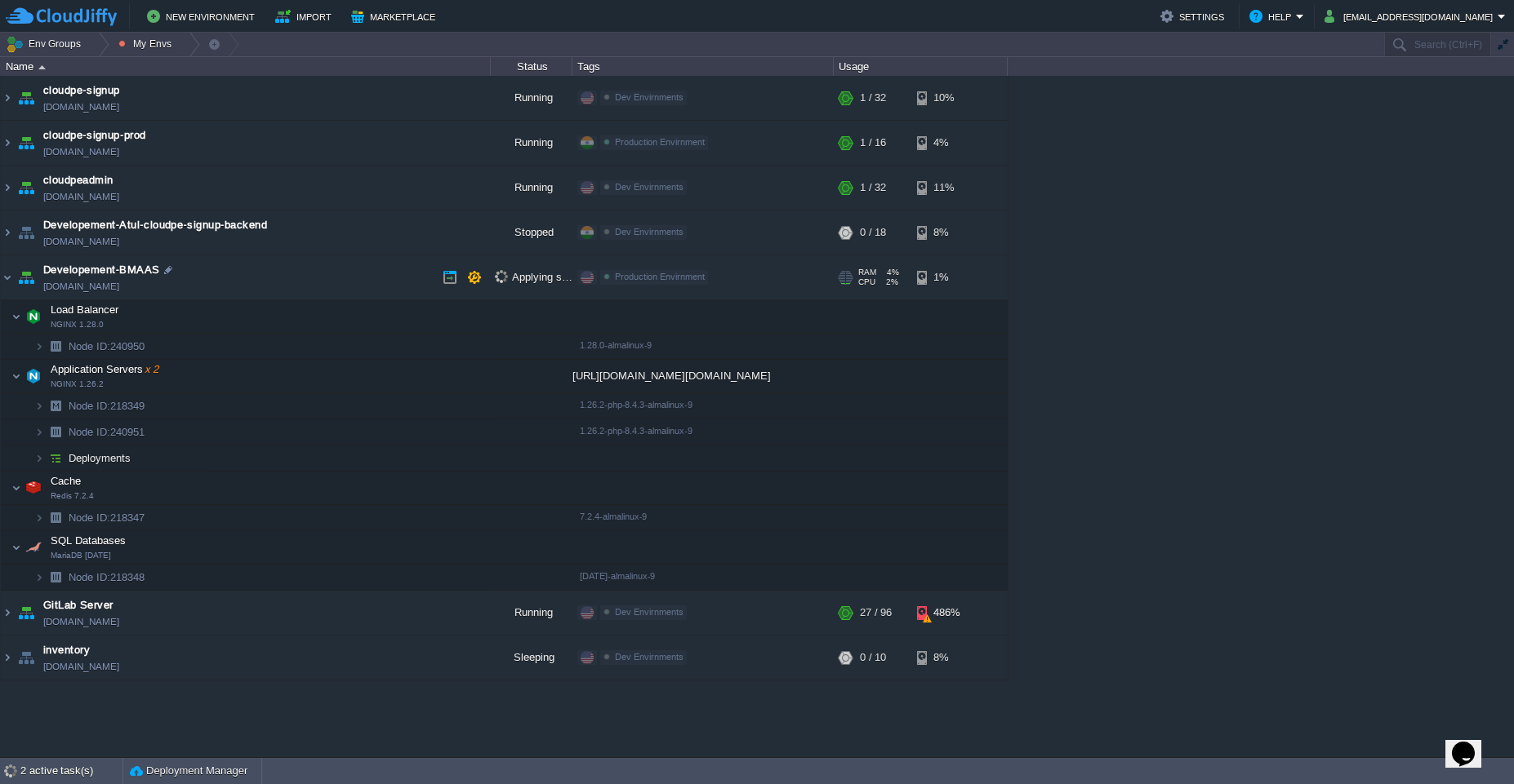
click at [263, 270] on td "Developement-BMAAS [DOMAIN_NAME]" at bounding box center [245, 278] width 490 height 45
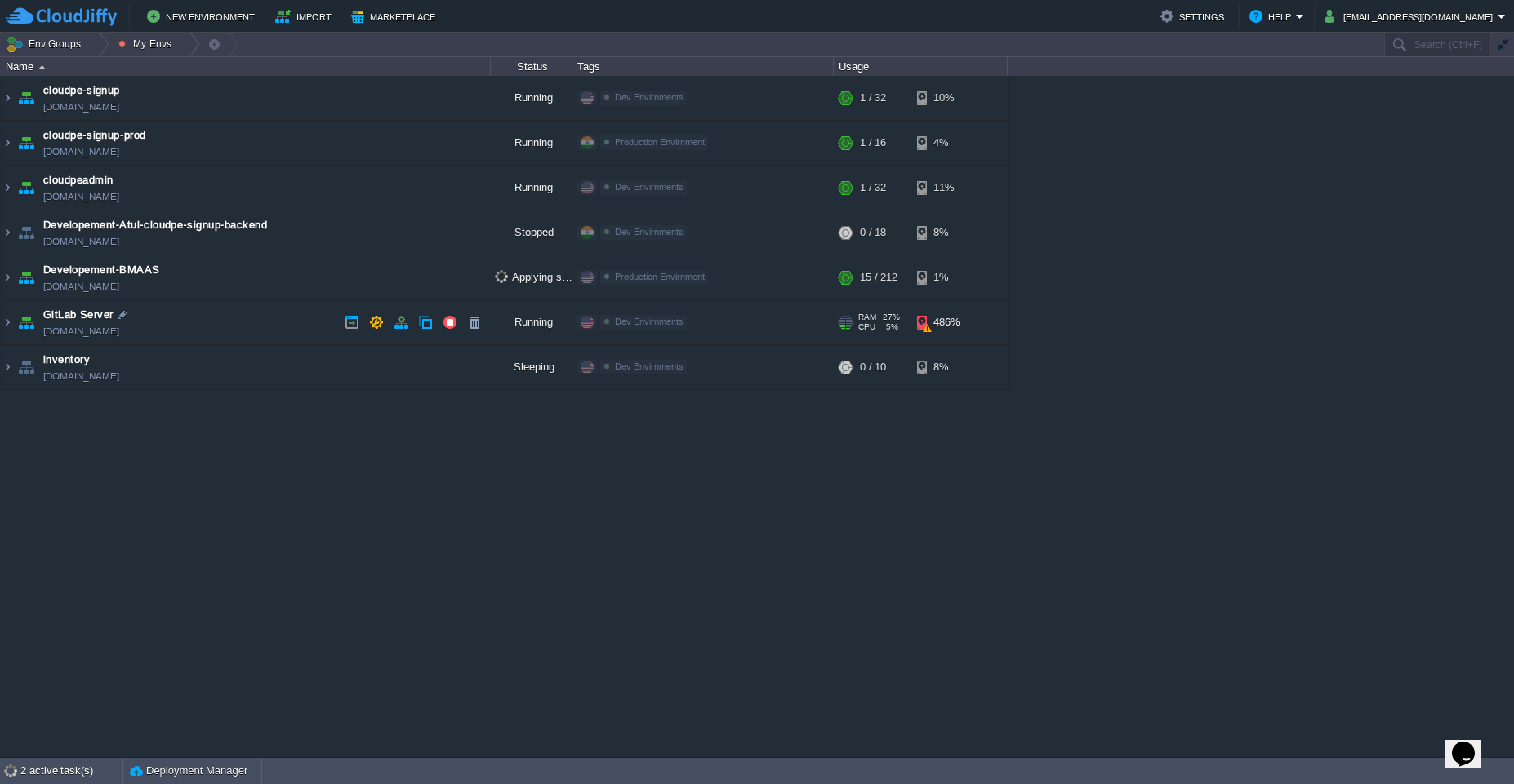
click at [257, 317] on td "GitLab Server [DOMAIN_NAME]" at bounding box center [245, 323] width 490 height 45
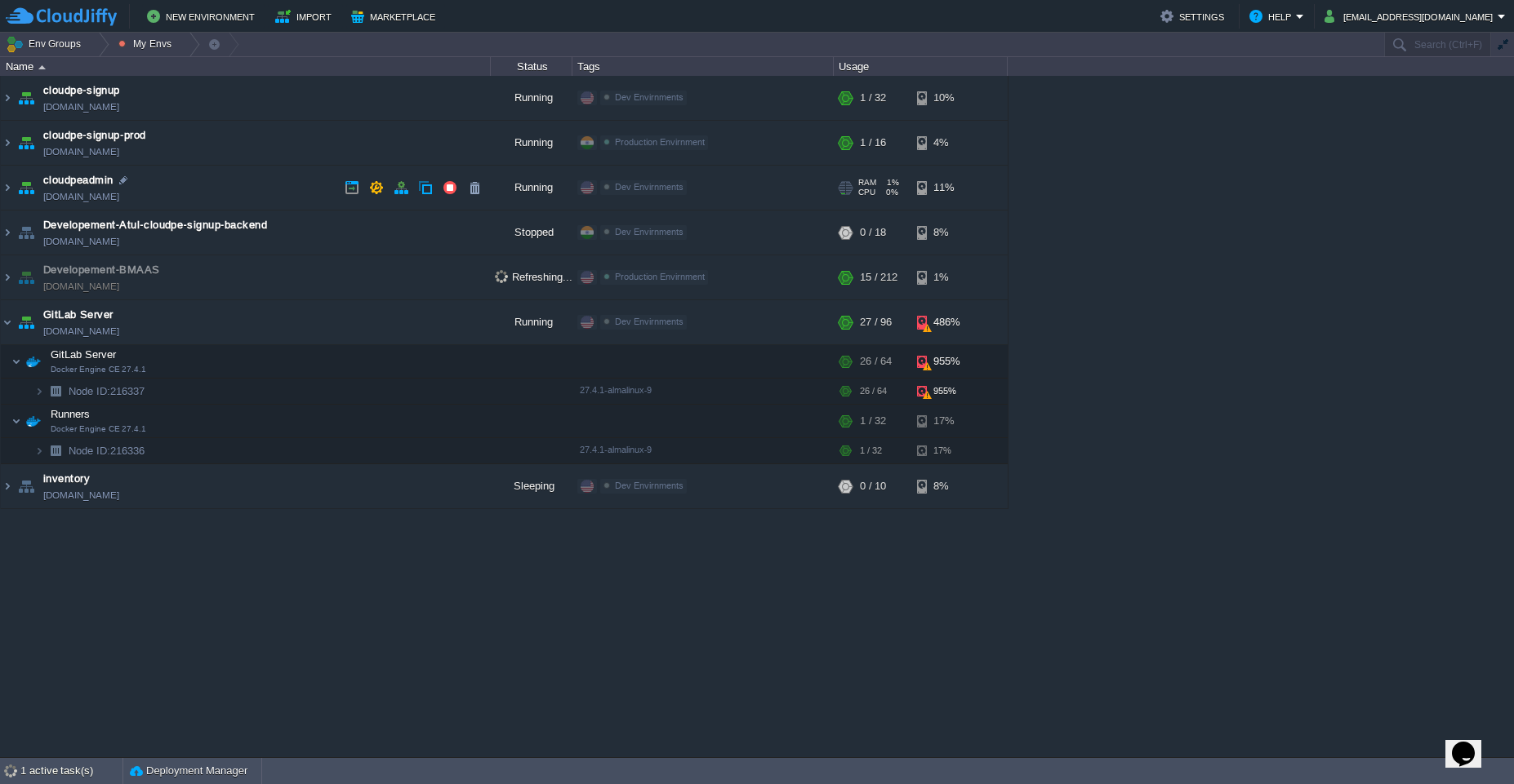
click at [269, 186] on td "cloudpeadmin [DOMAIN_NAME]" at bounding box center [245, 188] width 490 height 45
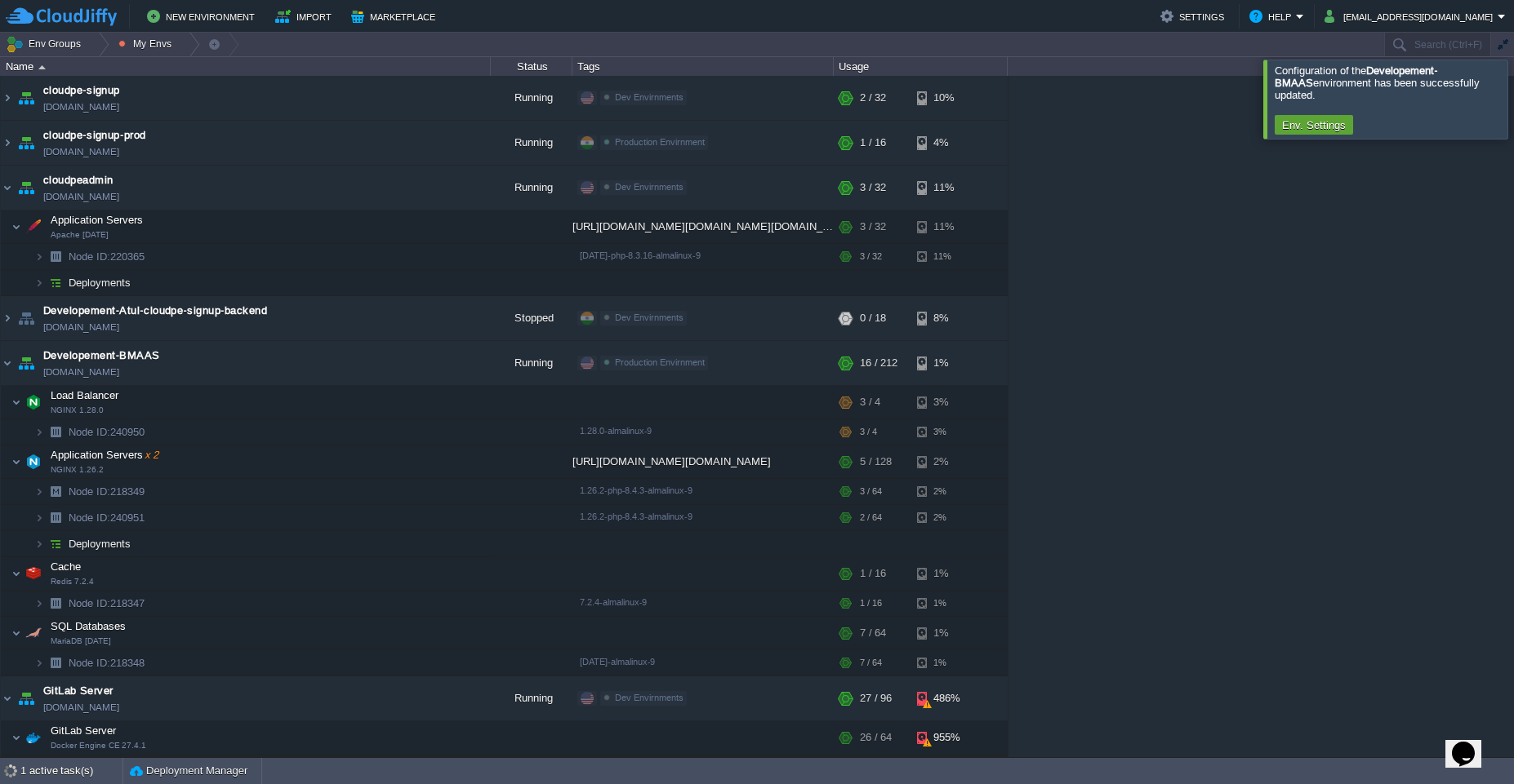
click at [1513, 81] on div at bounding box center [1534, 98] width 0 height 78
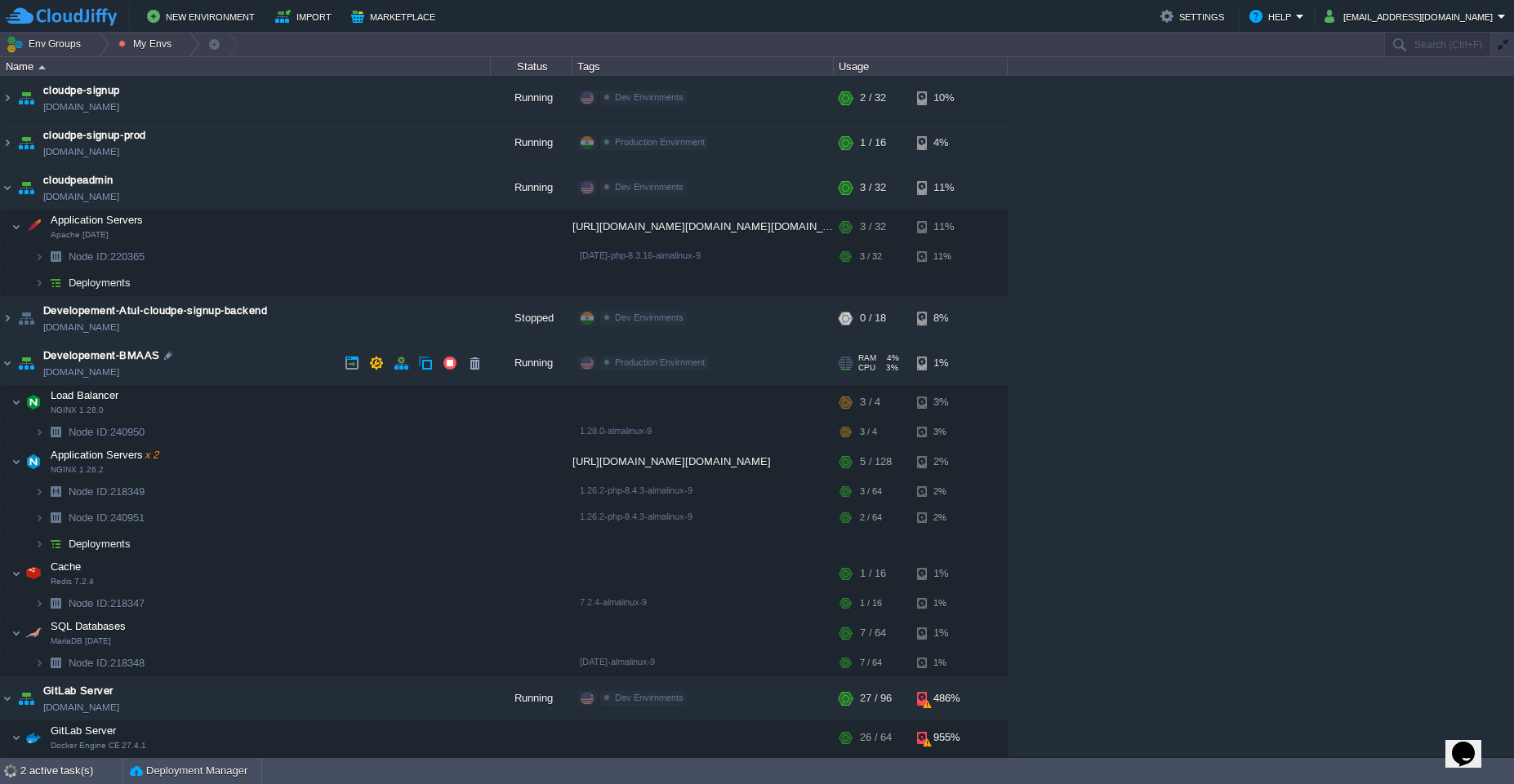
click at [258, 373] on td "Developement-BMAAS [DOMAIN_NAME]" at bounding box center [245, 364] width 490 height 45
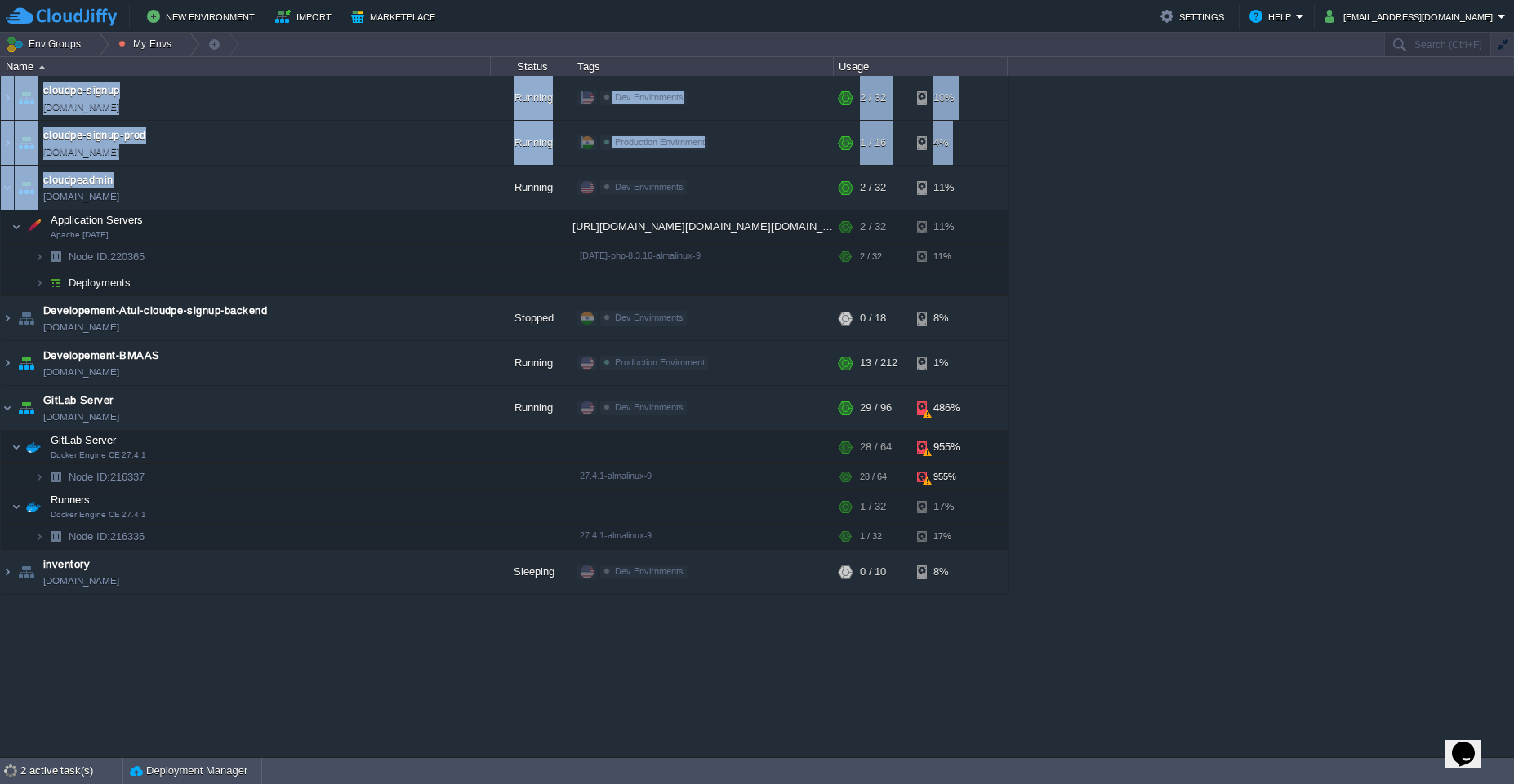
click at [381, 662] on div "cloudpe website -developemeny environment [DOMAIN_NAME] Running [PERSON_NAME] +…" at bounding box center [757, 416] width 1514 height 682
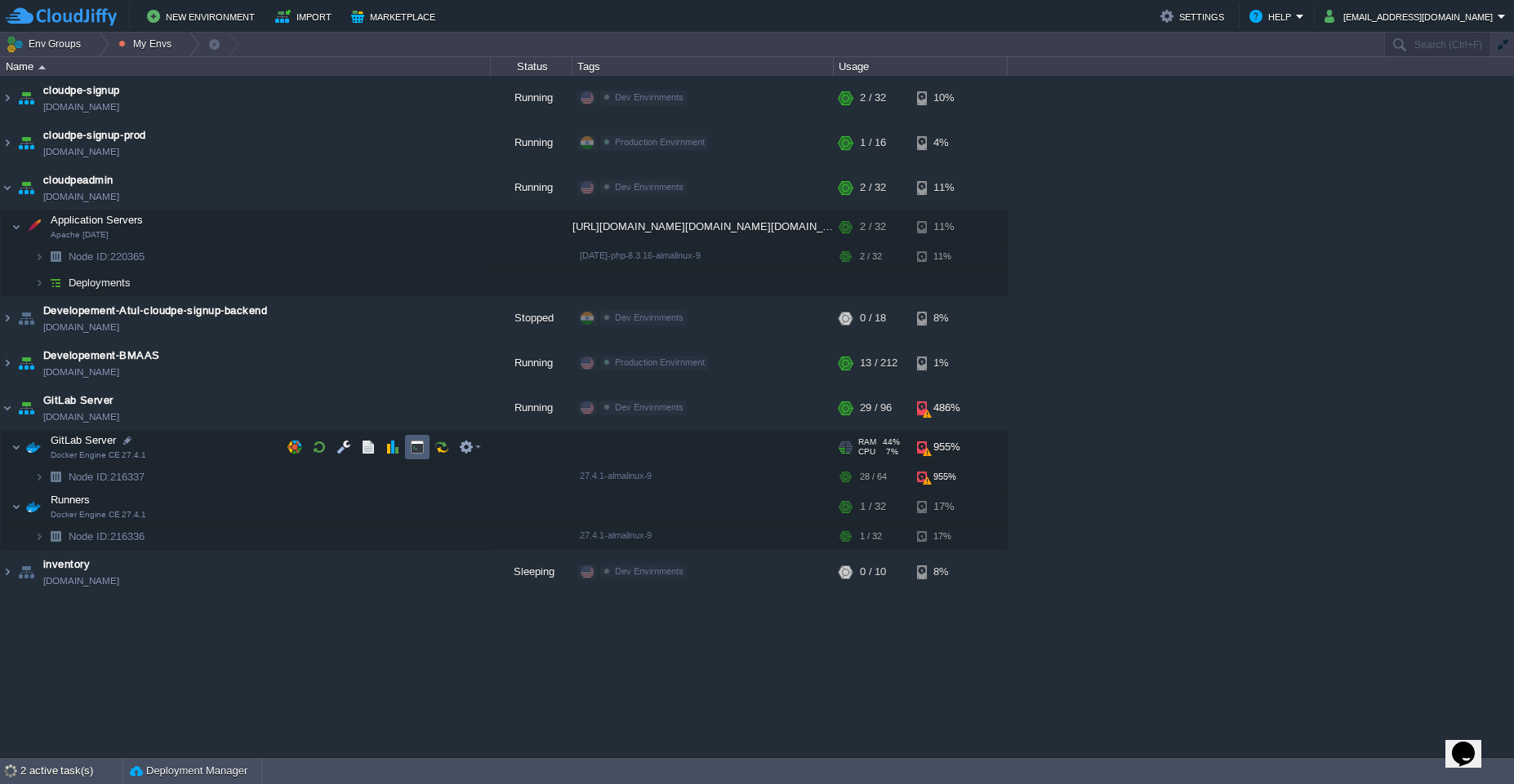
click at [417, 443] on button "button" at bounding box center [417, 447] width 15 height 15
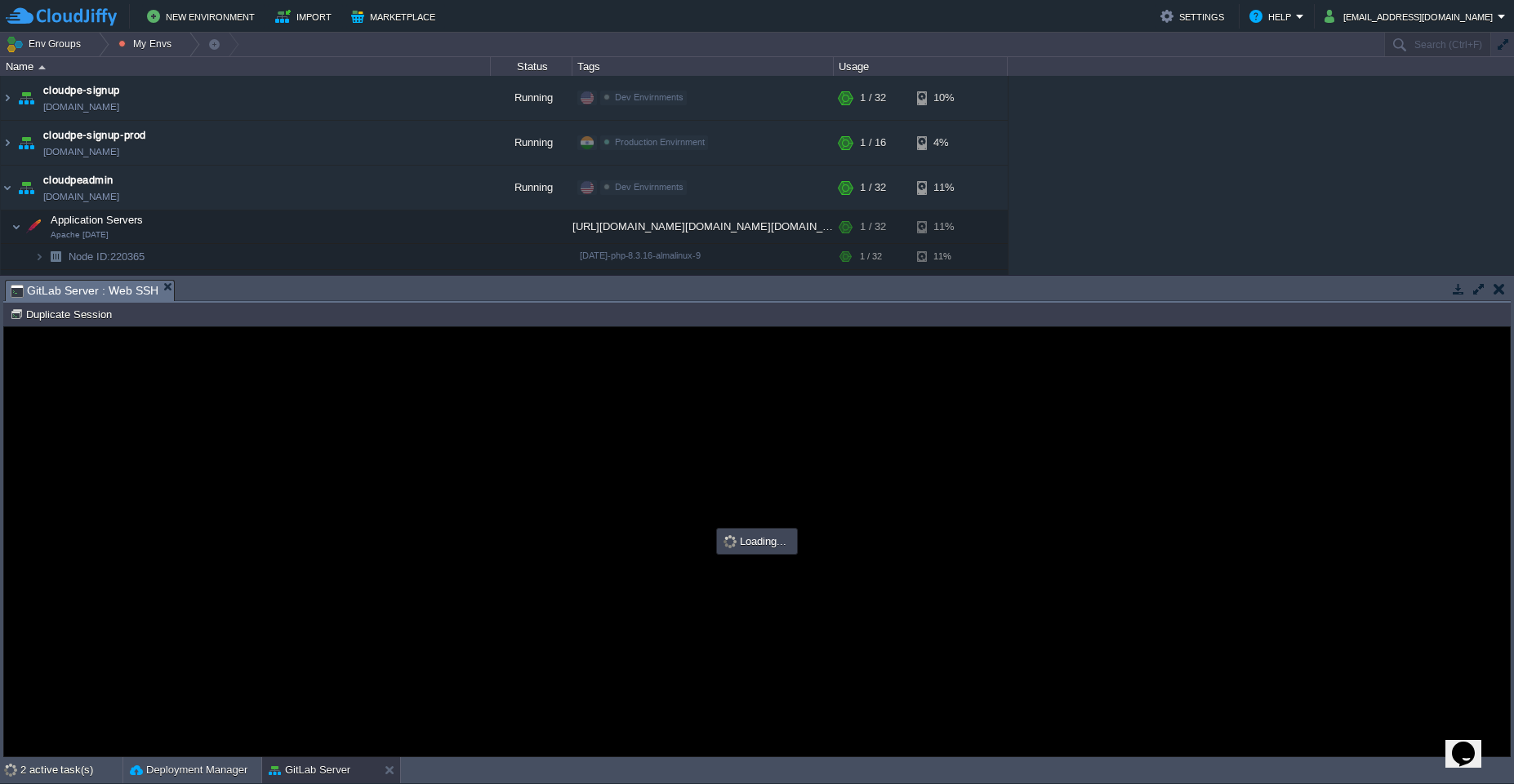
click at [1473, 289] on button "button" at bounding box center [1479, 288] width 15 height 15
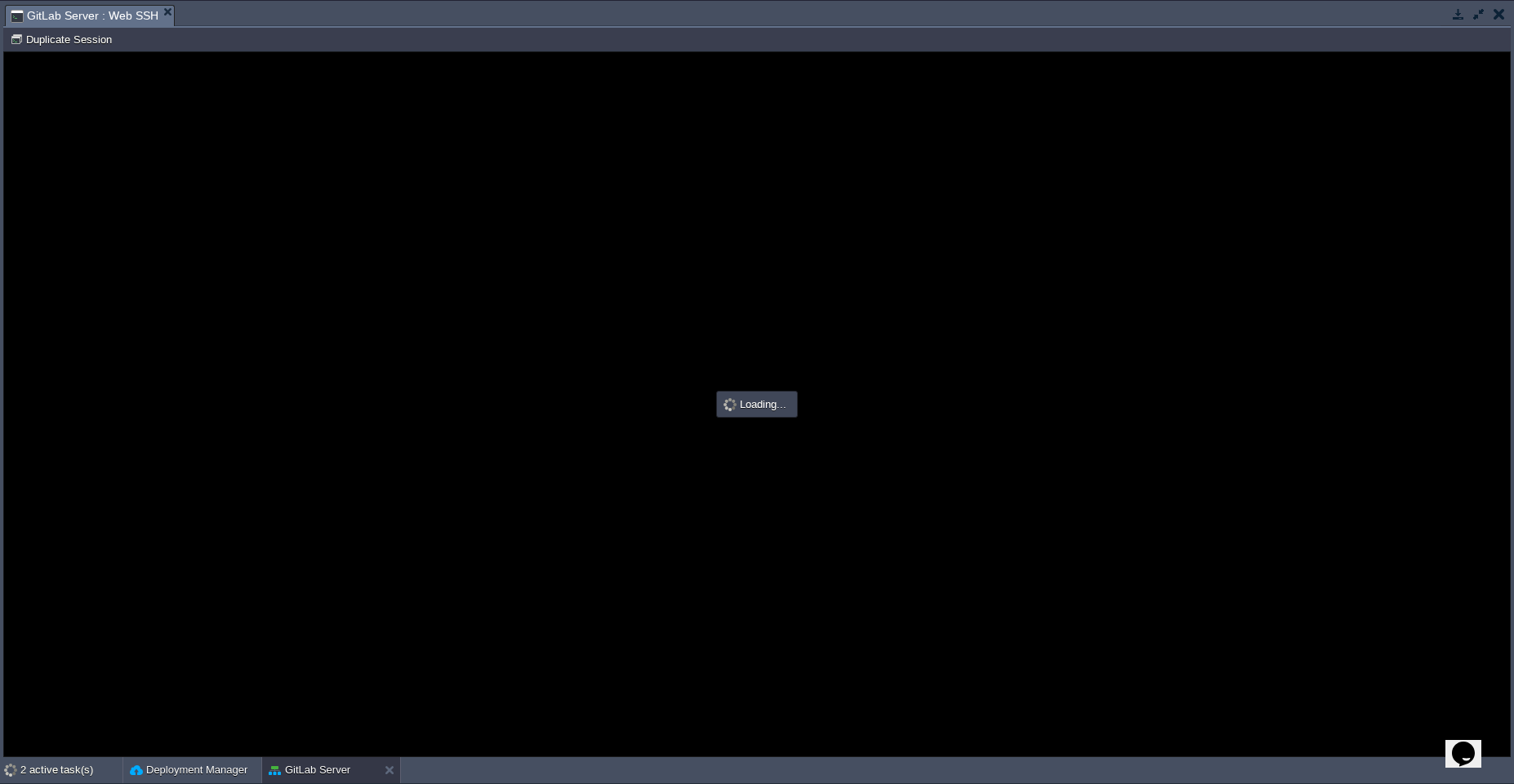
type input "#000000"
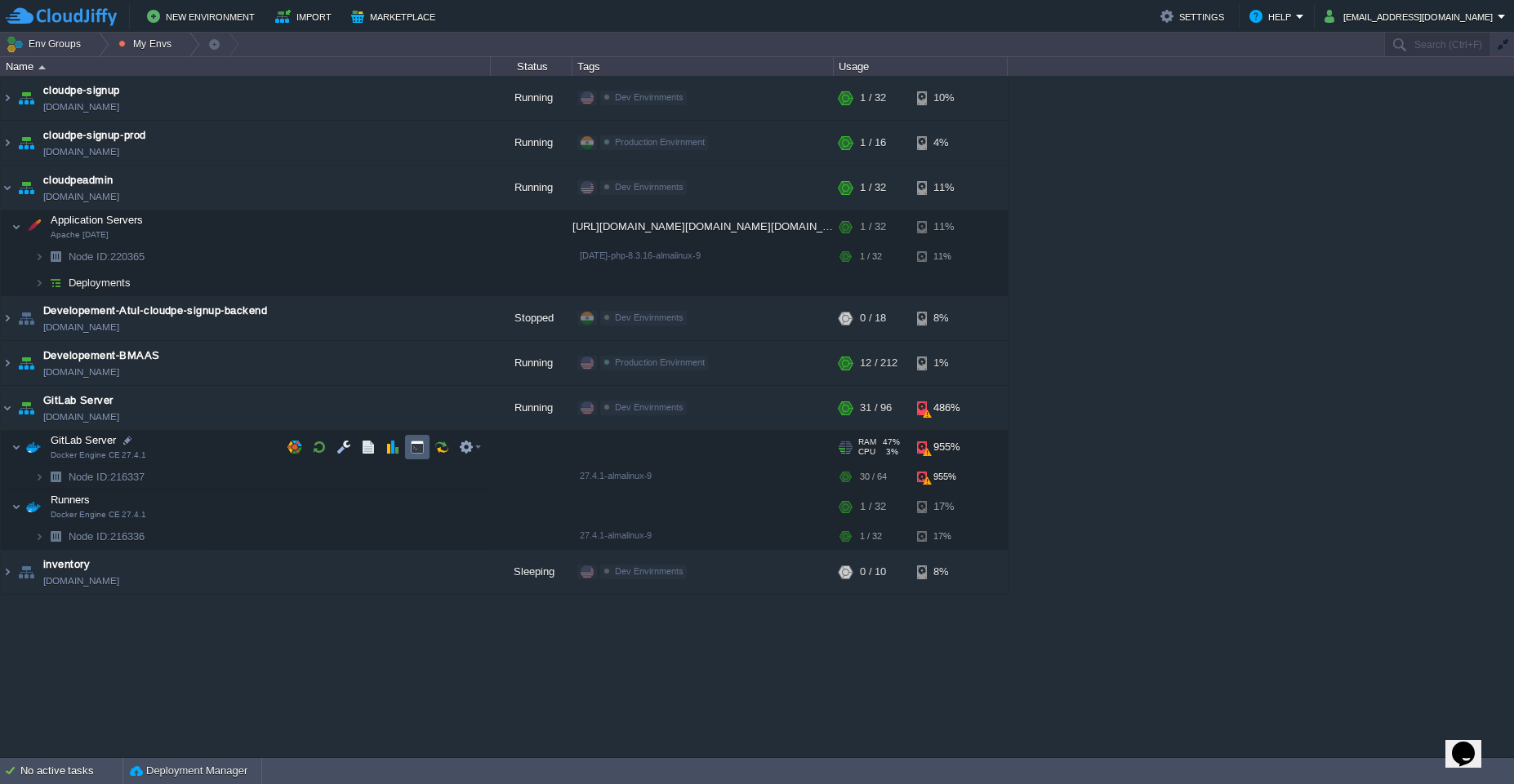
click at [417, 440] on button "button" at bounding box center [417, 447] width 15 height 15
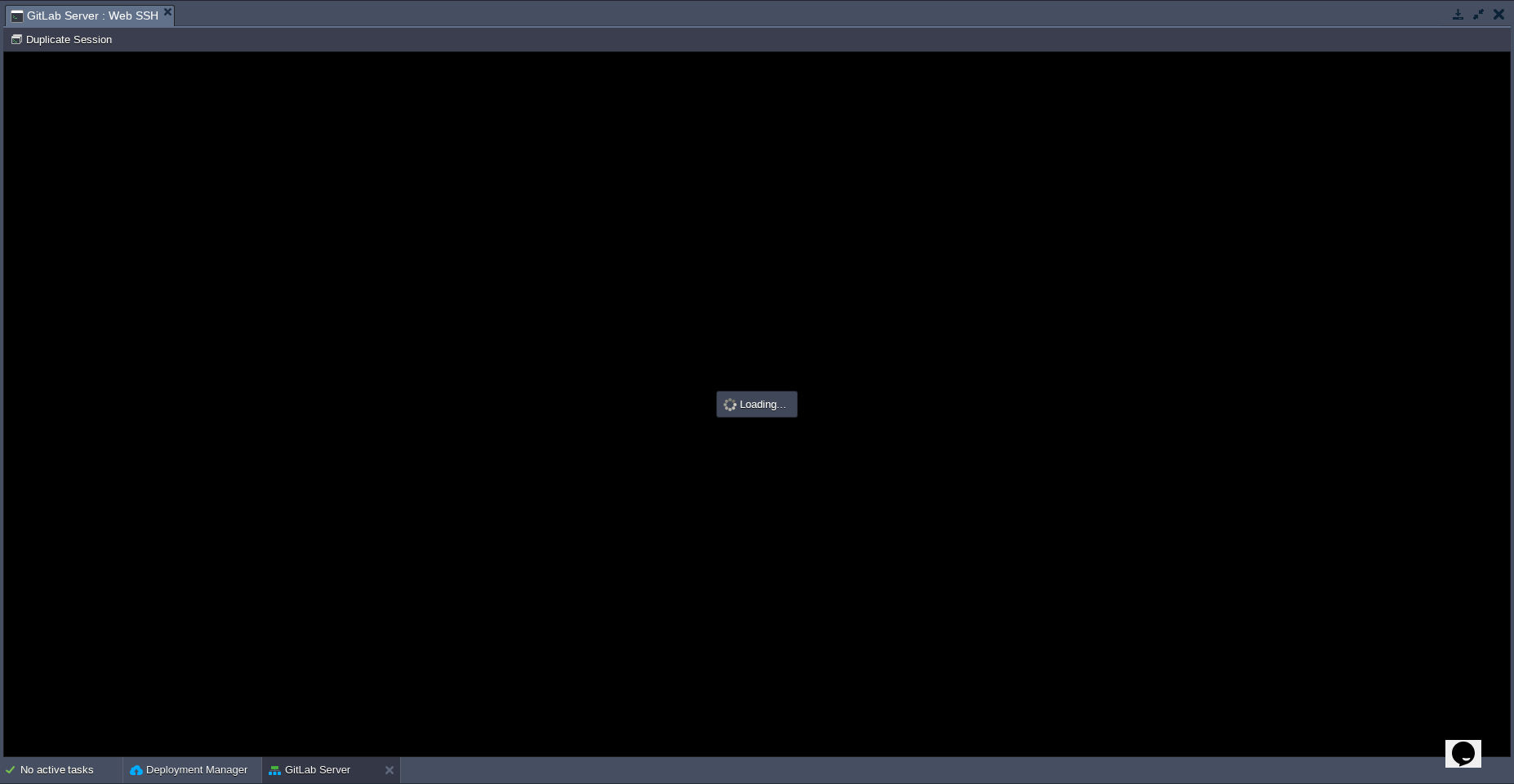
type input "#000000"
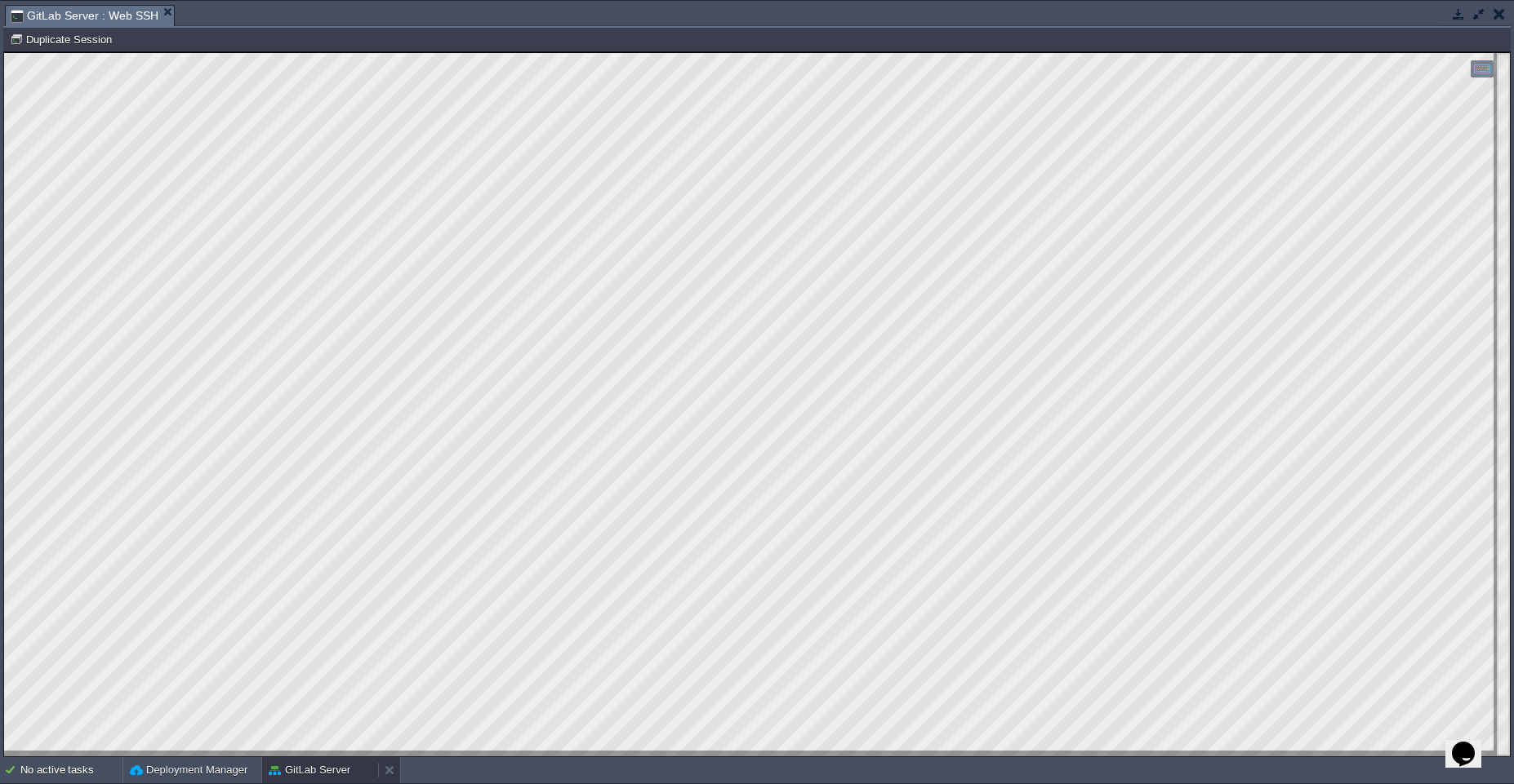
click at [300, 771] on button "GitLab Server" at bounding box center [309, 770] width 82 height 16
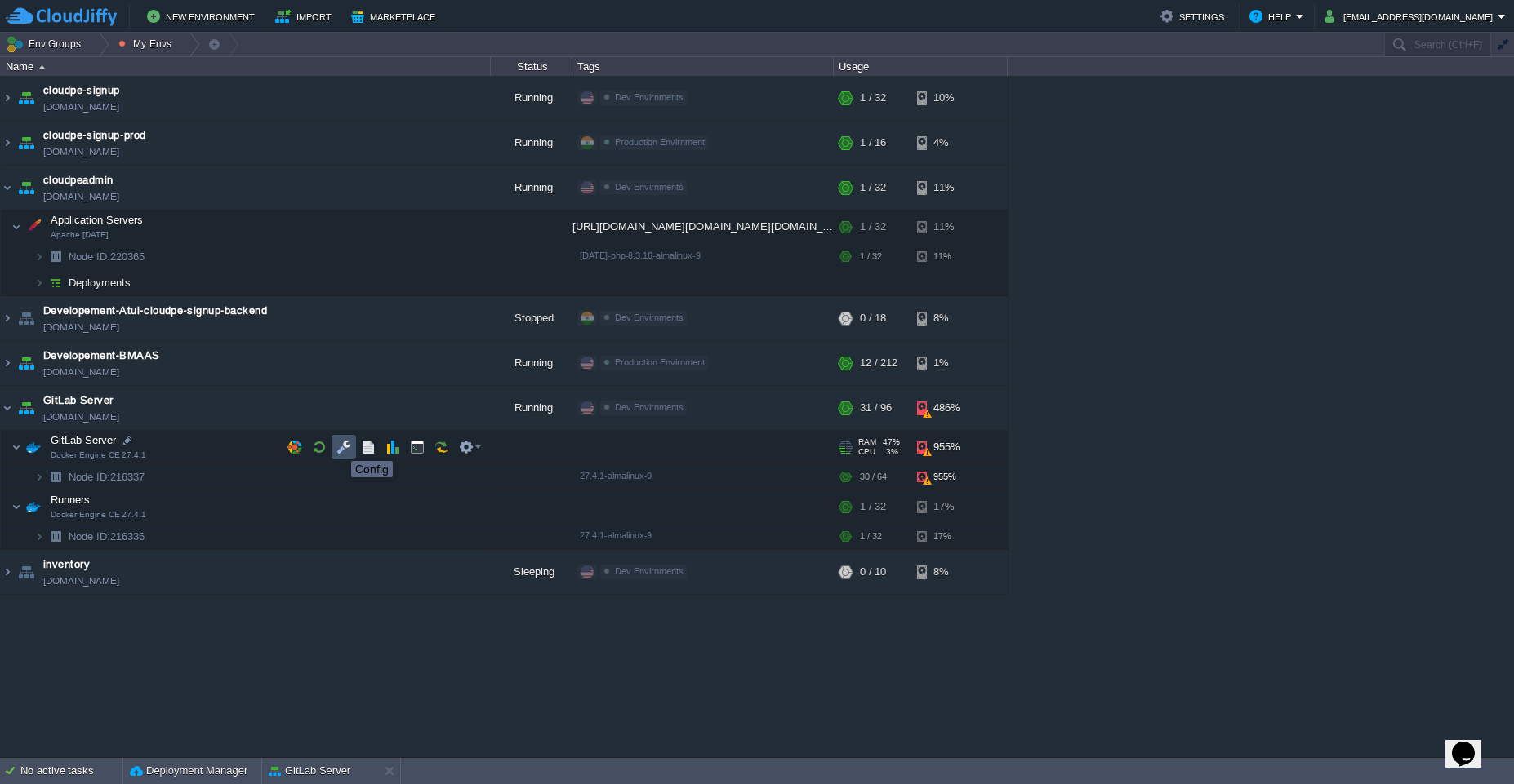
click at [339, 446] on button "button" at bounding box center [343, 447] width 15 height 15
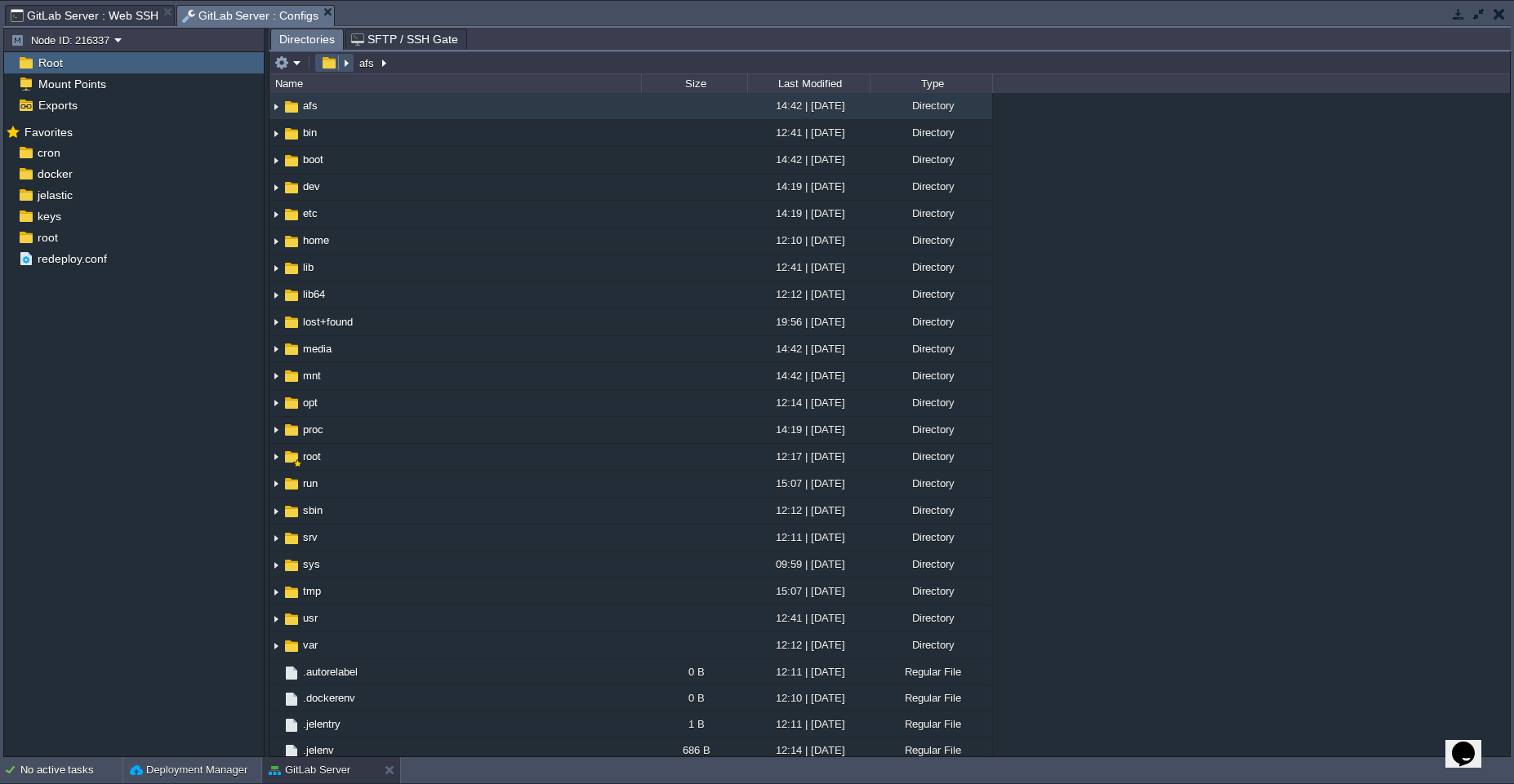
click at [329, 65] on button "button" at bounding box center [329, 63] width 24 height 15
click at [350, 63] on em at bounding box center [334, 63] width 35 height 15
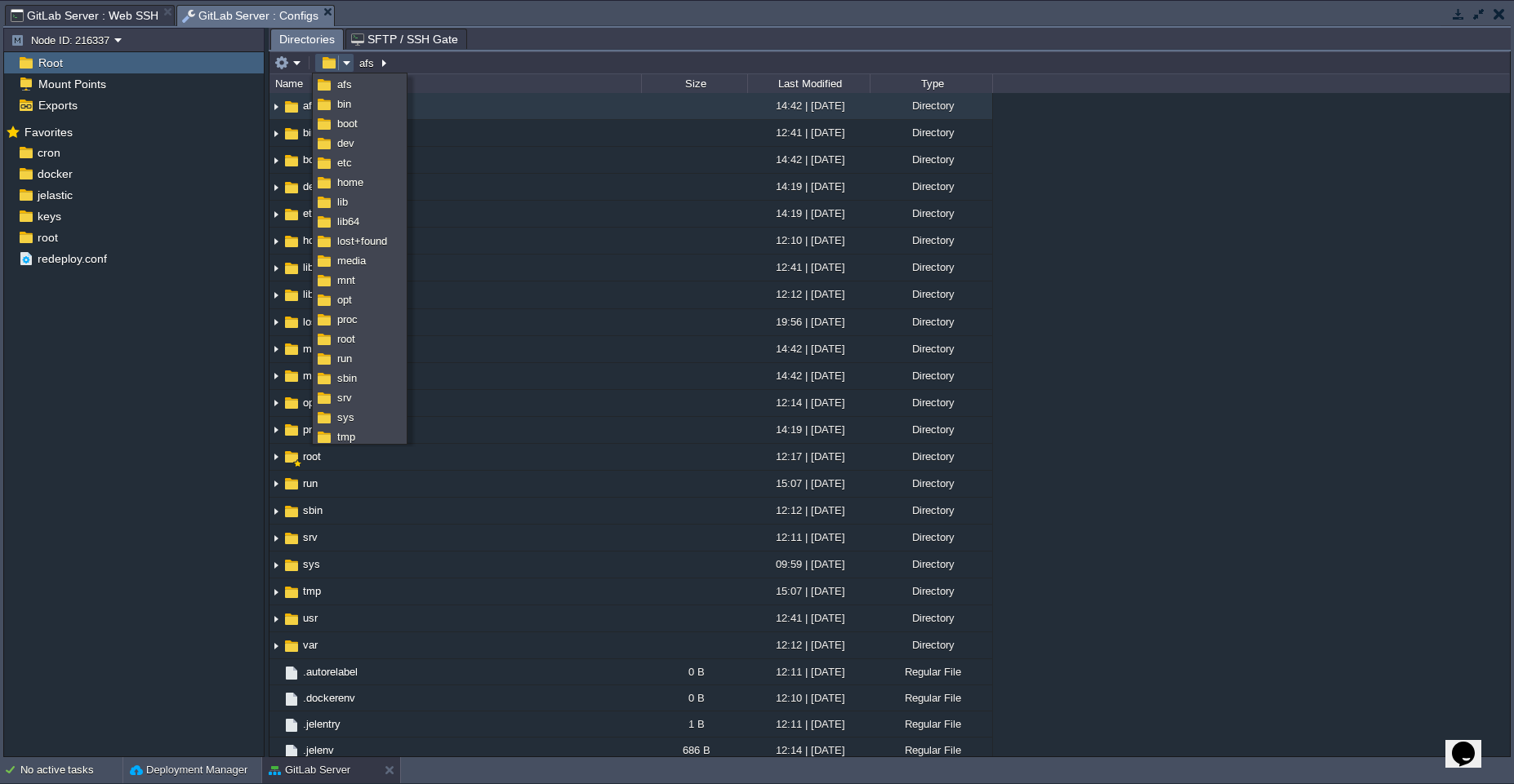
click at [350, 63] on em at bounding box center [334, 63] width 35 height 15
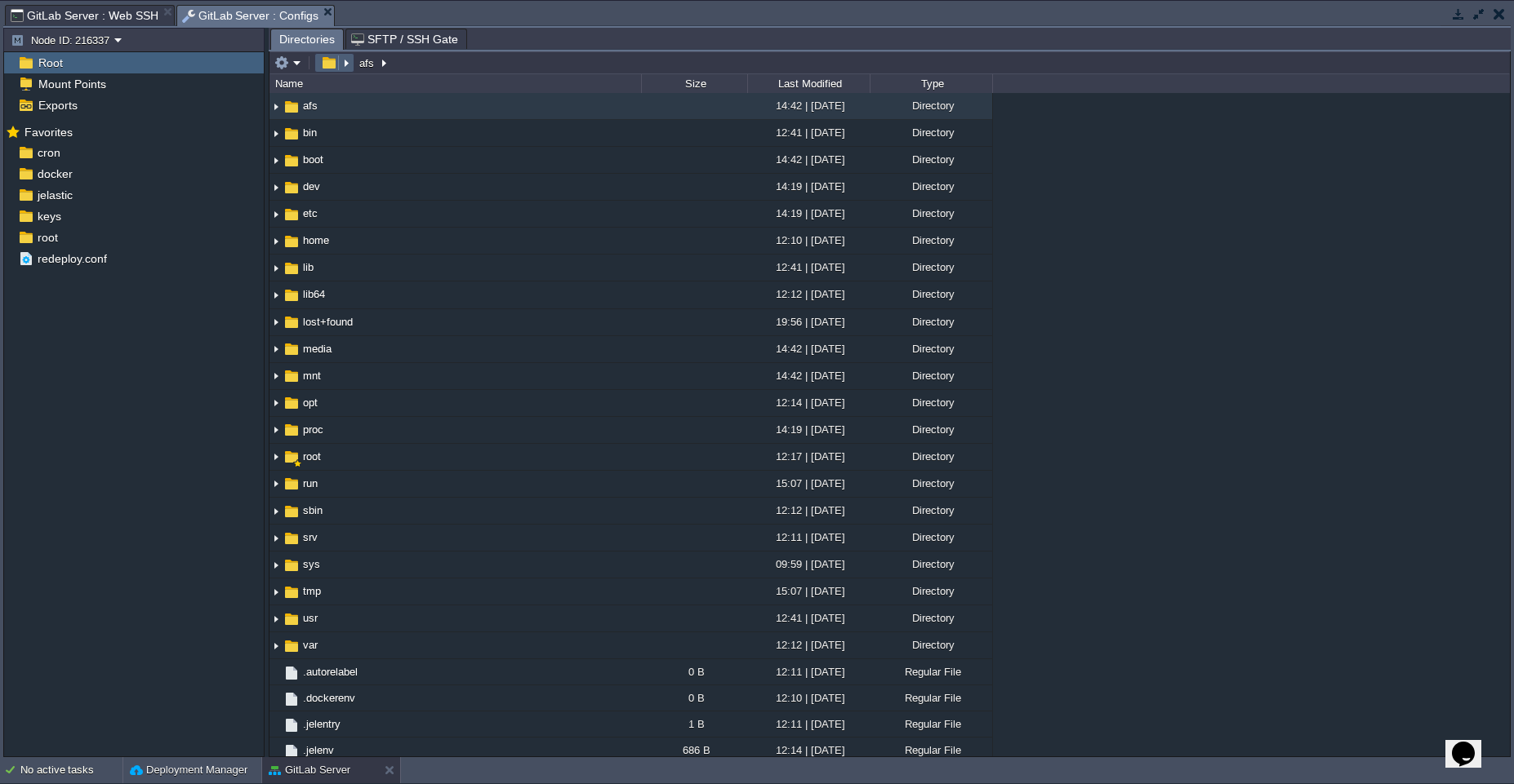
click at [350, 63] on em at bounding box center [334, 63] width 35 height 15
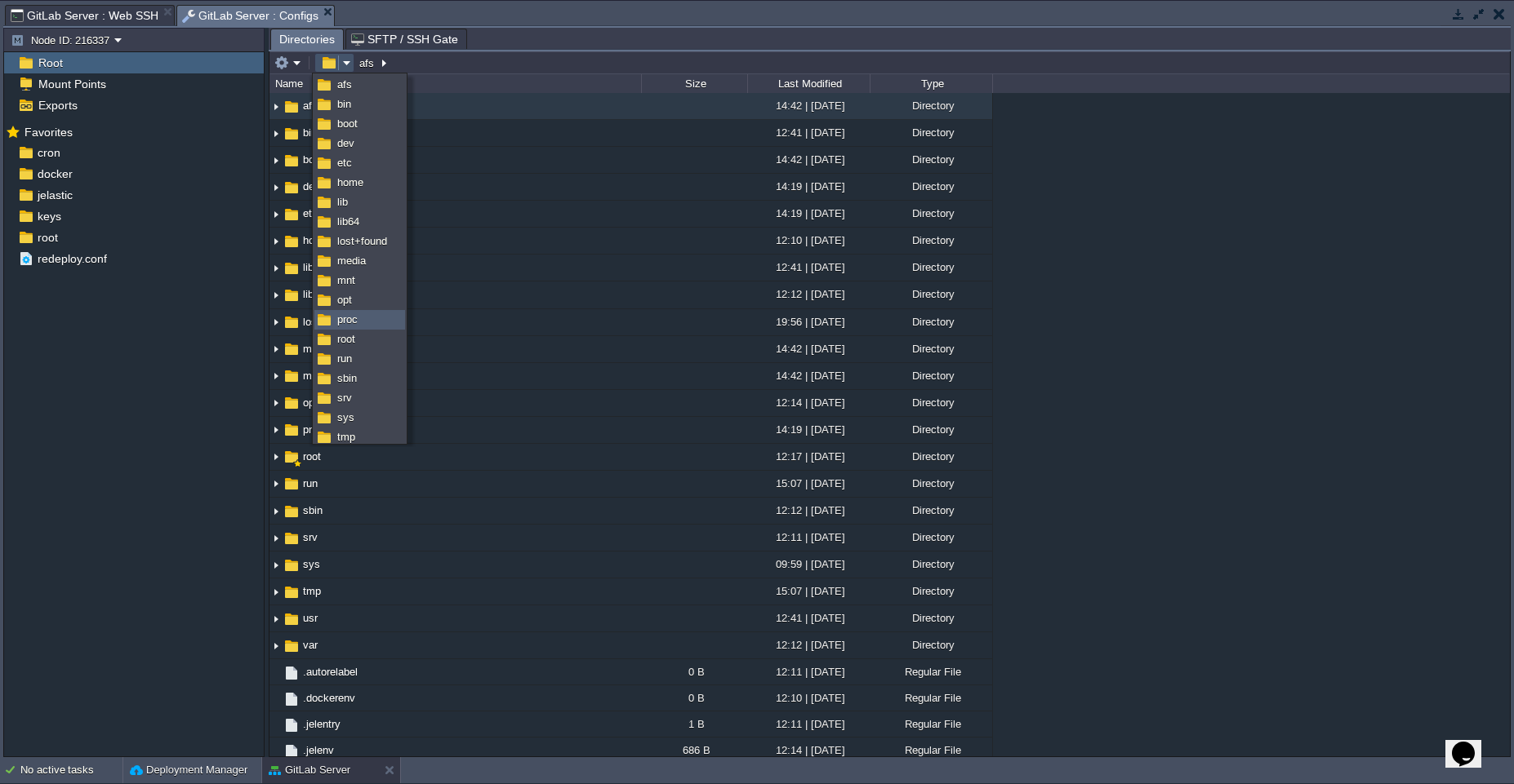
scroll to position [44, 0]
click at [355, 432] on link "var" at bounding box center [360, 432] width 89 height 18
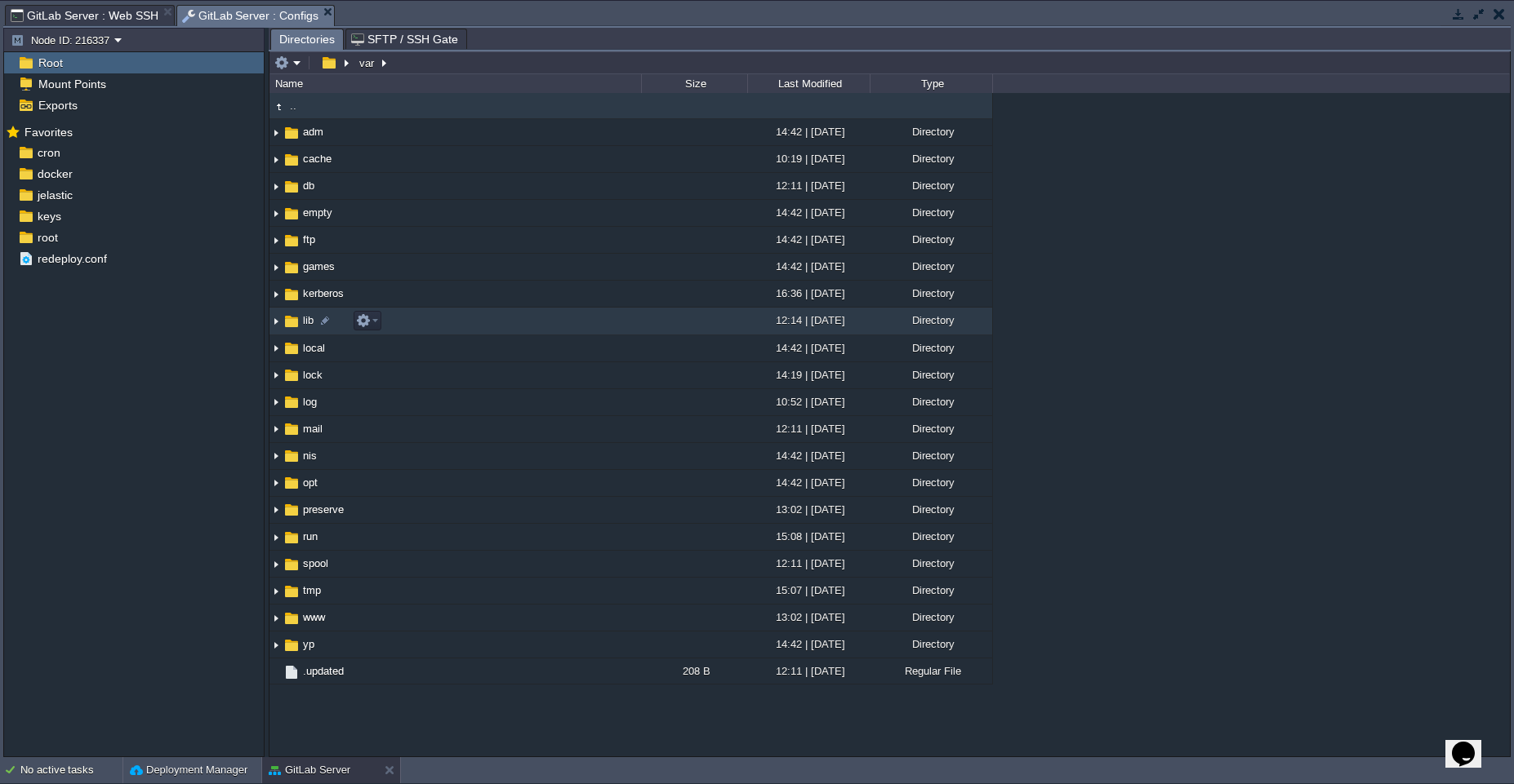
click at [451, 327] on td "lib" at bounding box center [455, 321] width 372 height 27
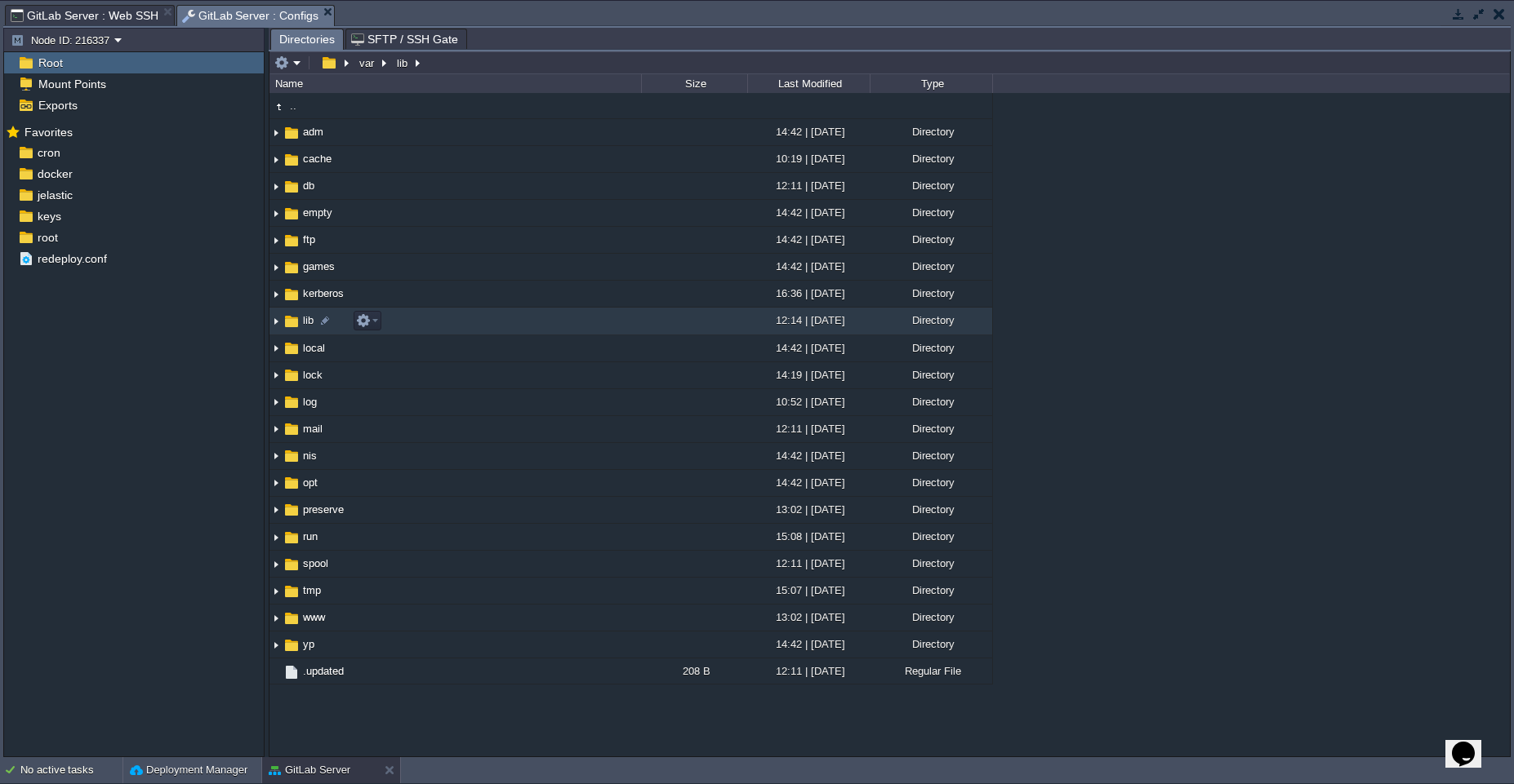
click at [451, 327] on td "lib" at bounding box center [455, 321] width 372 height 27
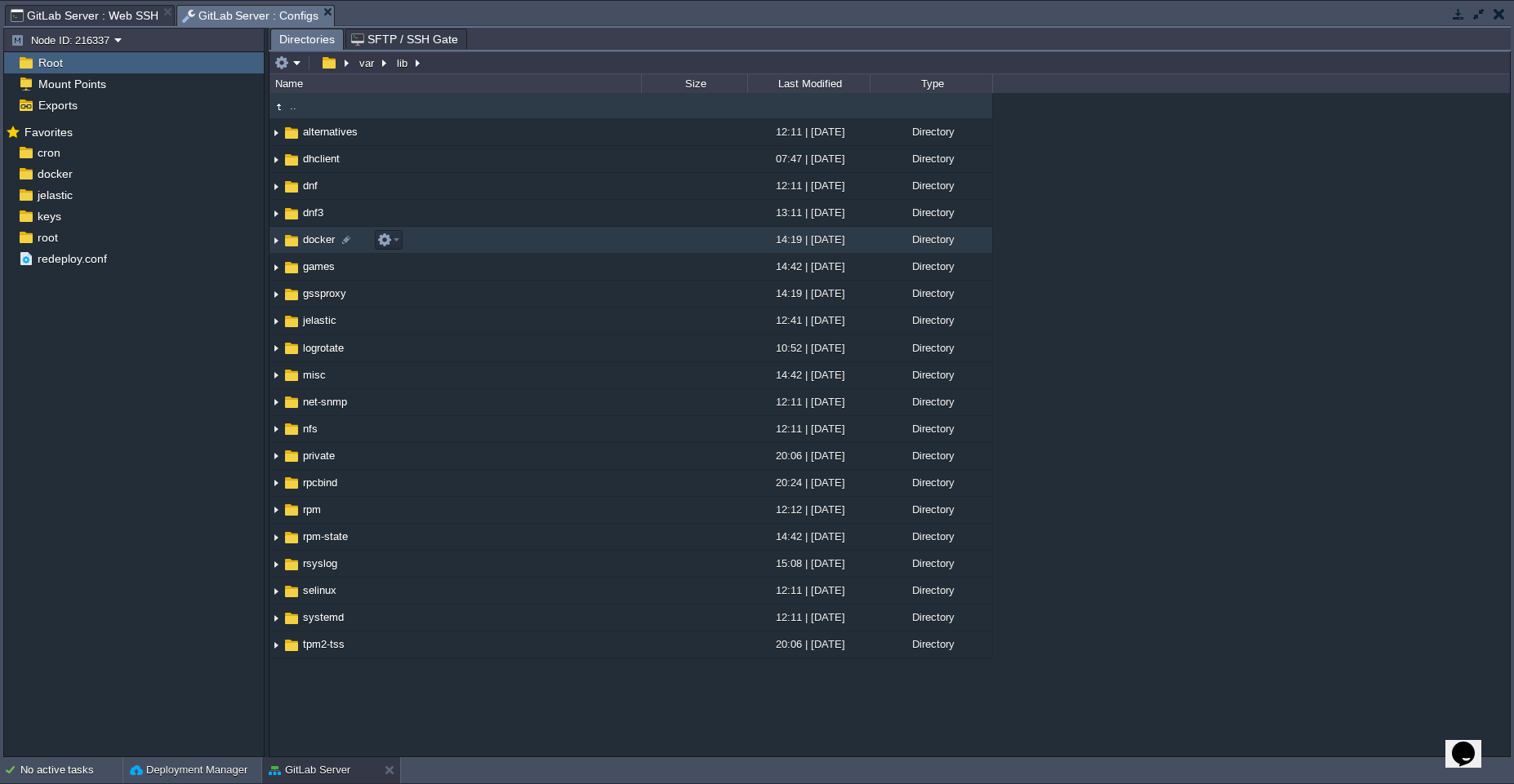
click at [473, 248] on td "docker" at bounding box center [455, 240] width 372 height 27
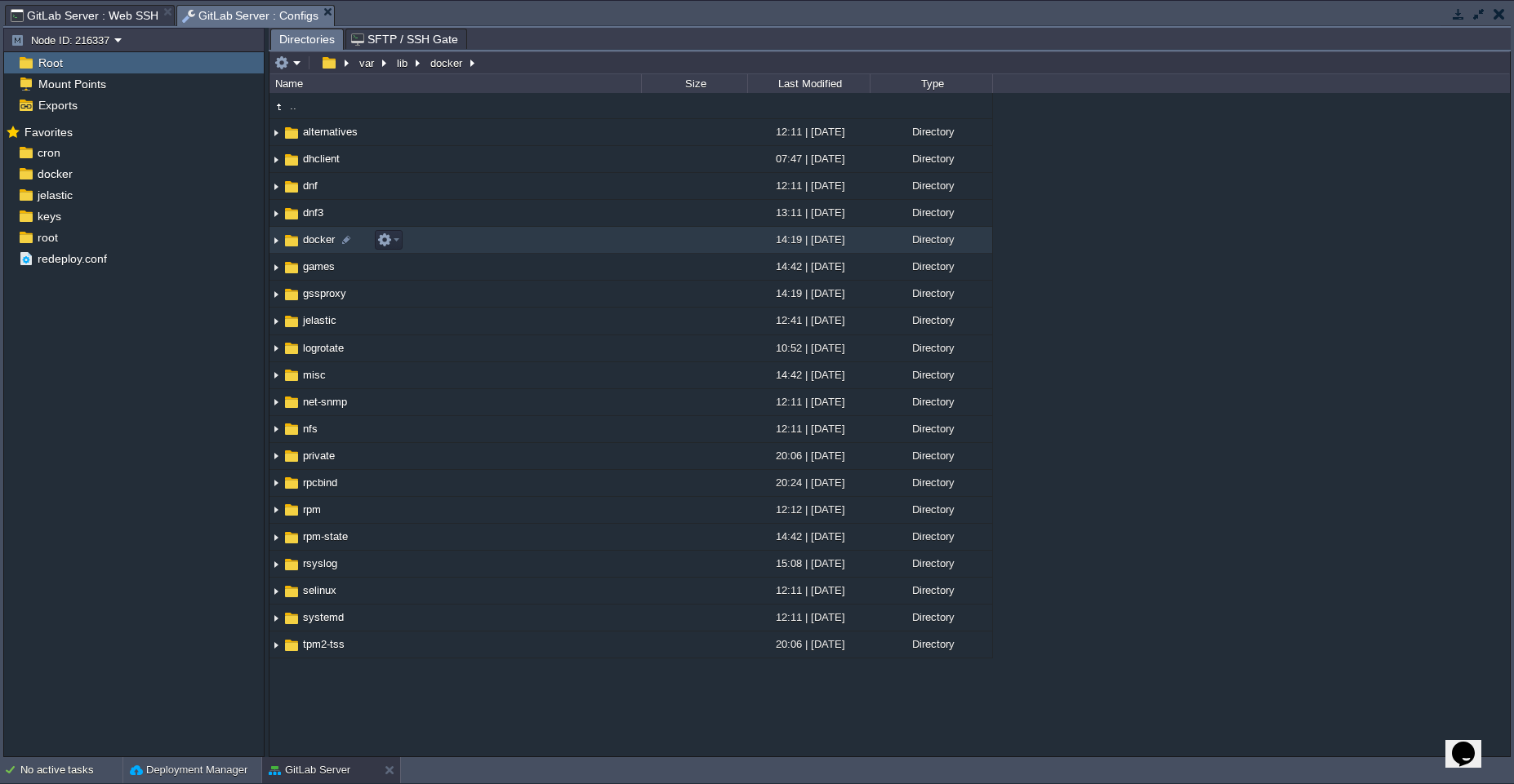
click at [473, 248] on td "docker" at bounding box center [455, 240] width 372 height 27
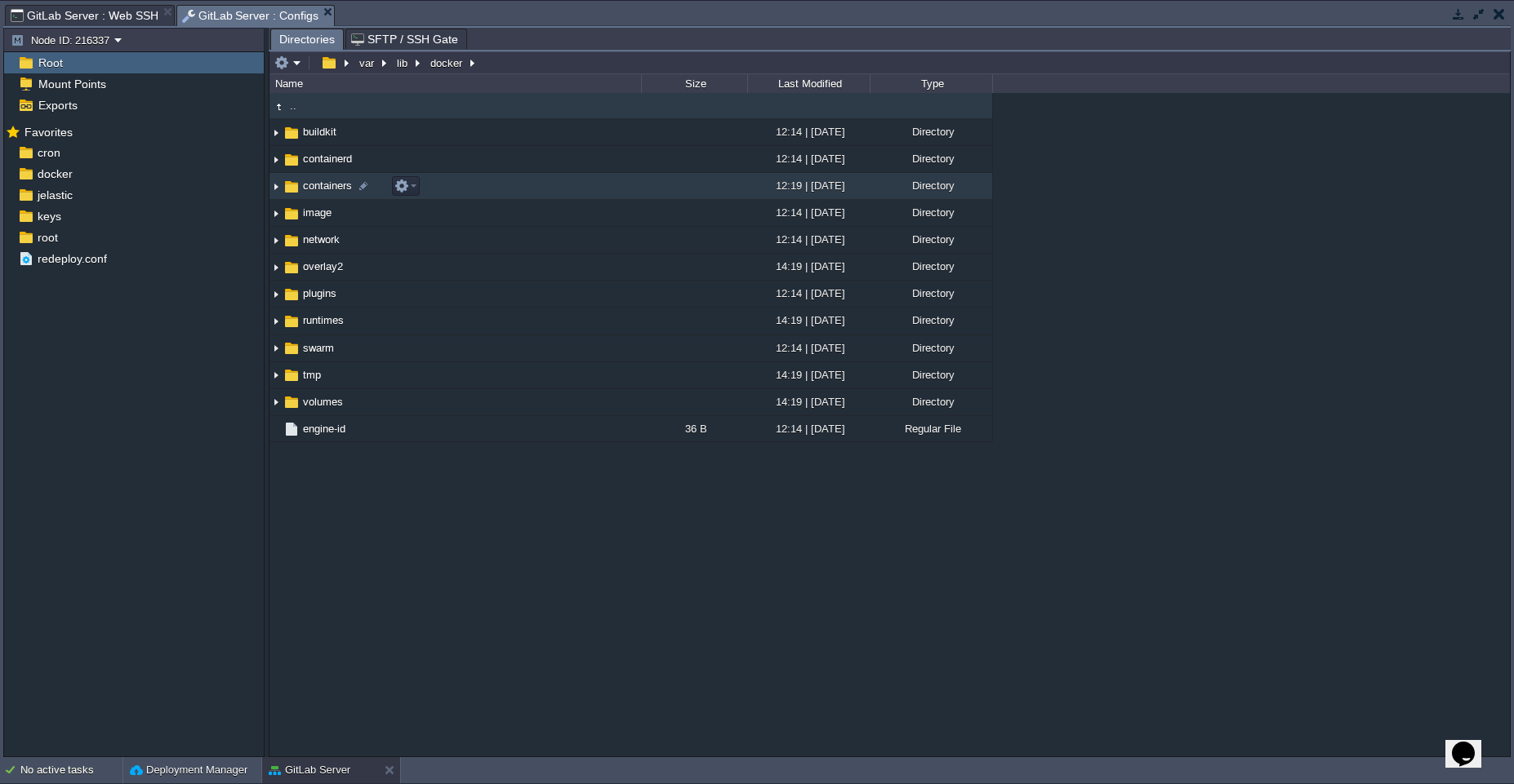
click at [476, 191] on td "containers" at bounding box center [455, 186] width 372 height 27
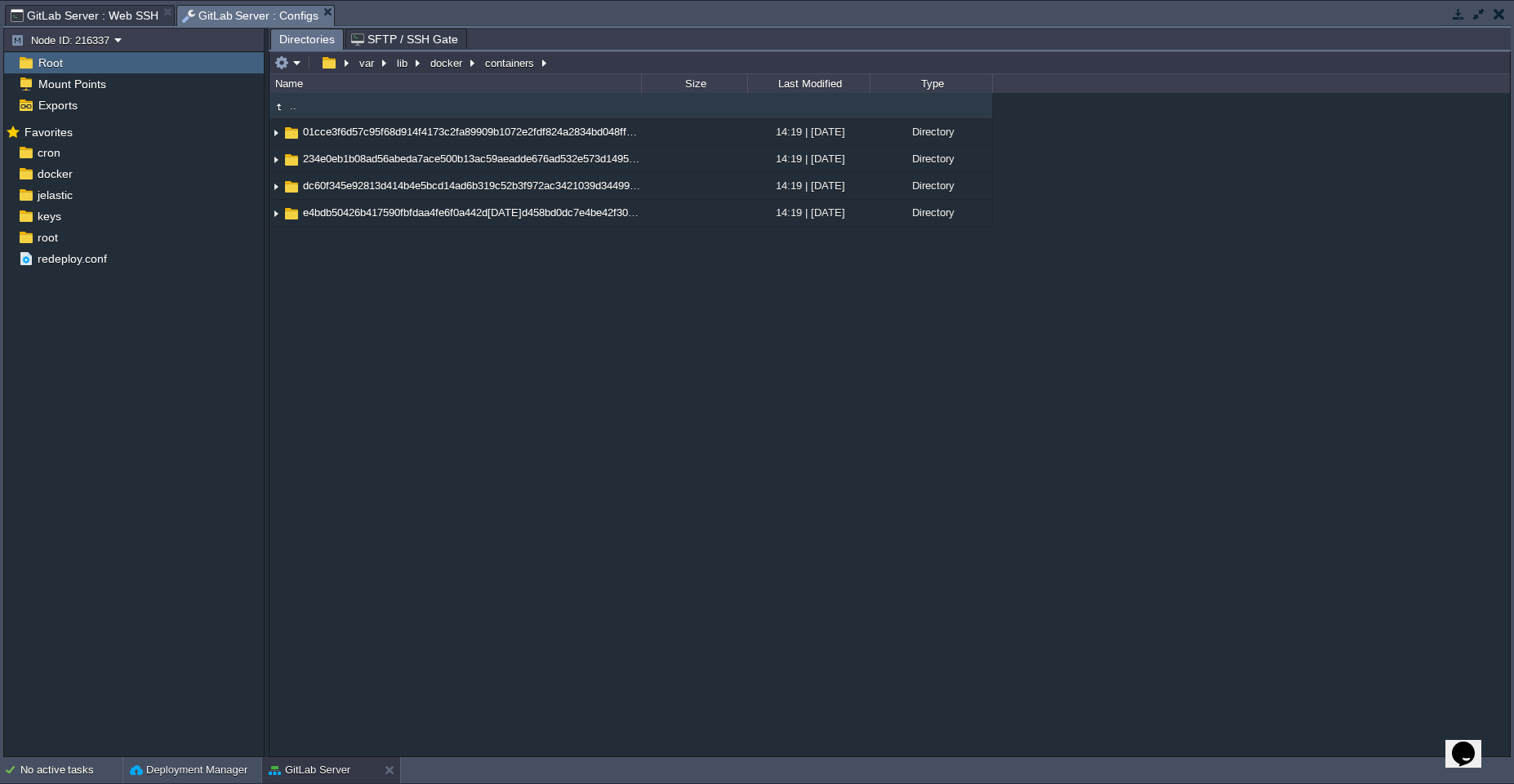
click at [746, 389] on div ".. 01cce3f6d57c95f68d914f4173c2fa89909b1072e2fdf824a2834bd048ffcafd 14:19 | [DA…" at bounding box center [889, 425] width 1240 height 664
click at [712, 134] on td at bounding box center [694, 132] width 106 height 27
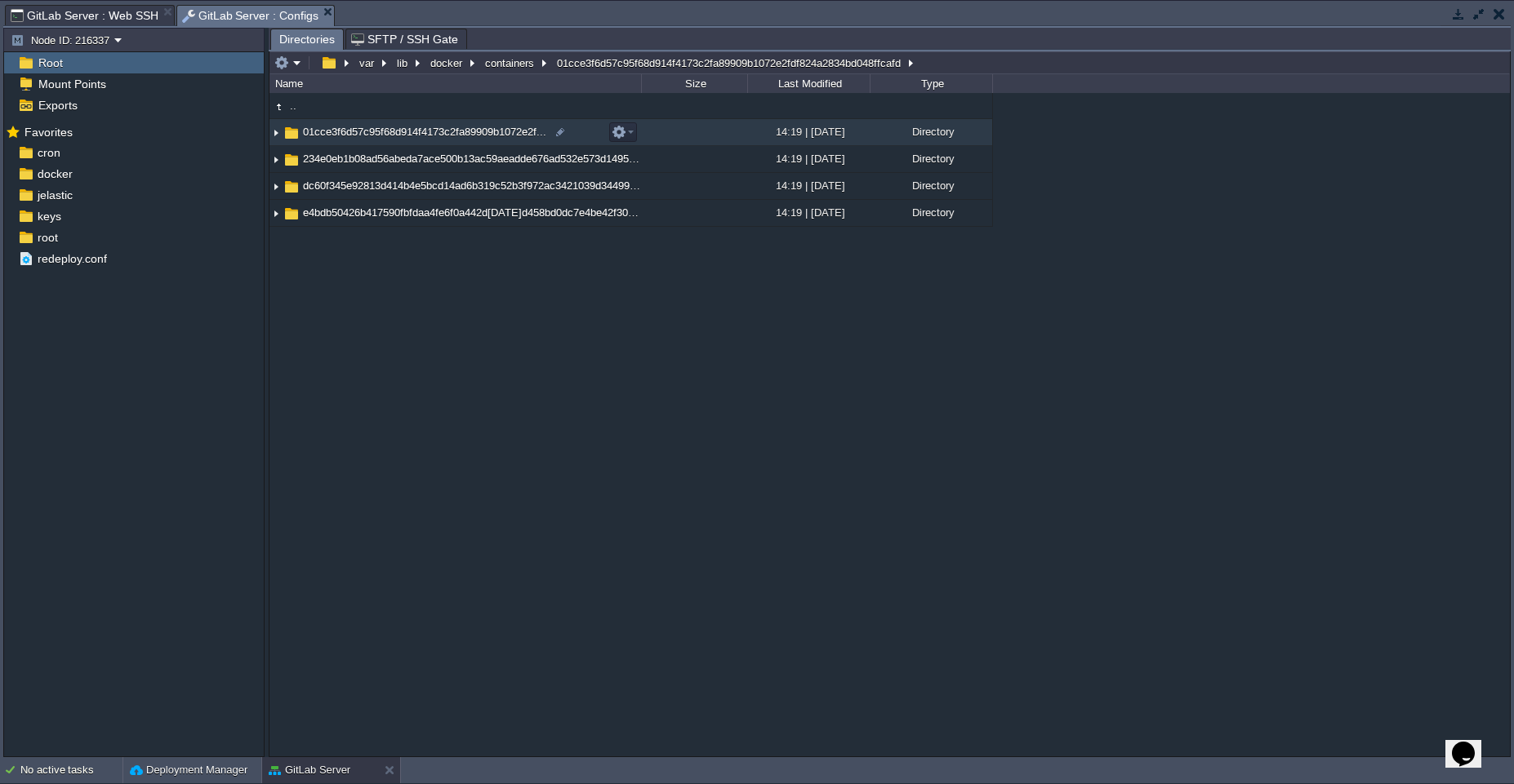
click at [639, 132] on td "01cce3f6d57c95f68d914f4173c2fa89909b1072e2f..." at bounding box center [455, 132] width 372 height 27
click at [632, 132] on em at bounding box center [623, 132] width 22 height 15
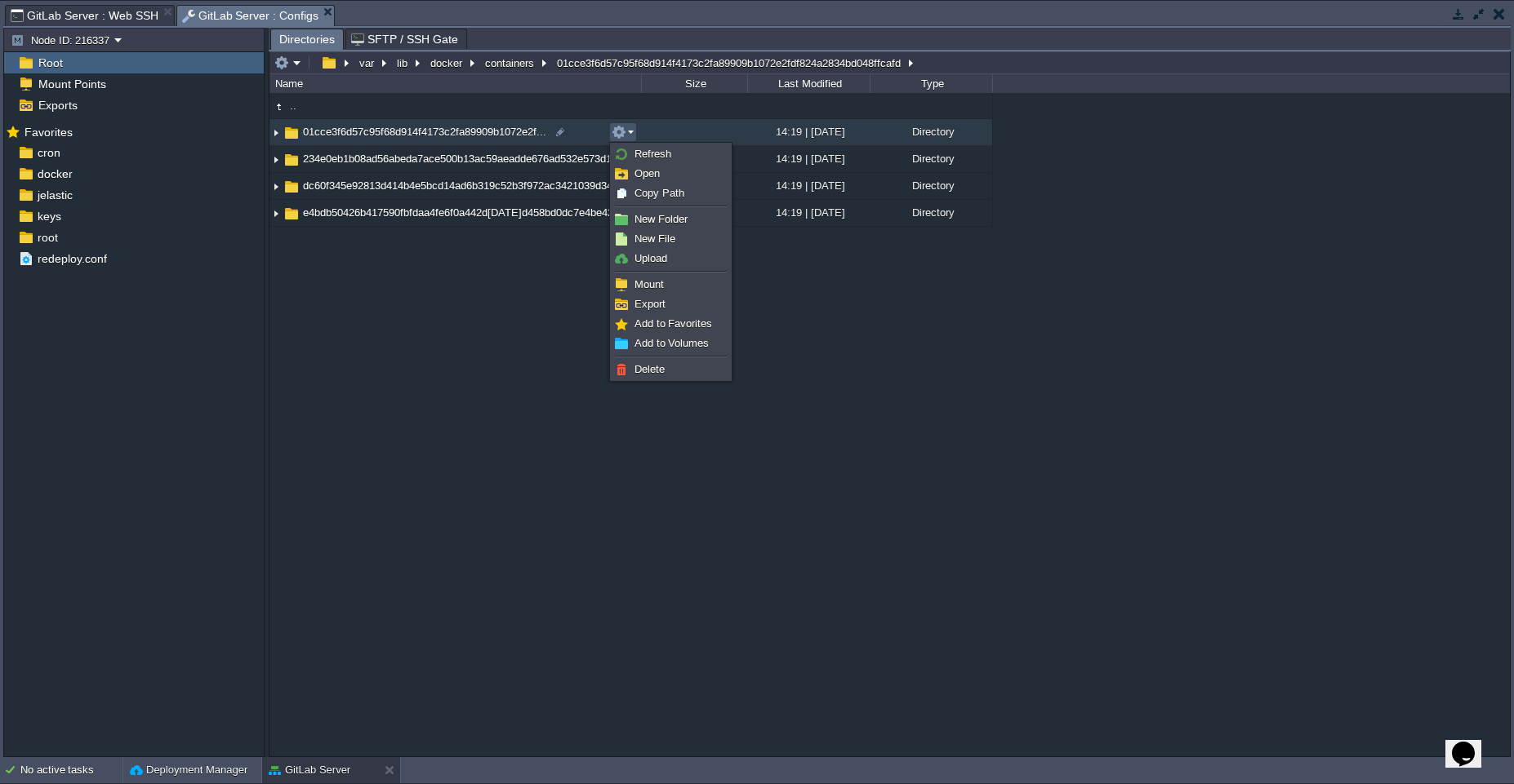
click at [894, 400] on div ".. 01cce3f6d57c95f68d914f4173c2fa89909b1072e2f... 14:19 | [DATE] Directory 234e…" at bounding box center [889, 425] width 1240 height 664
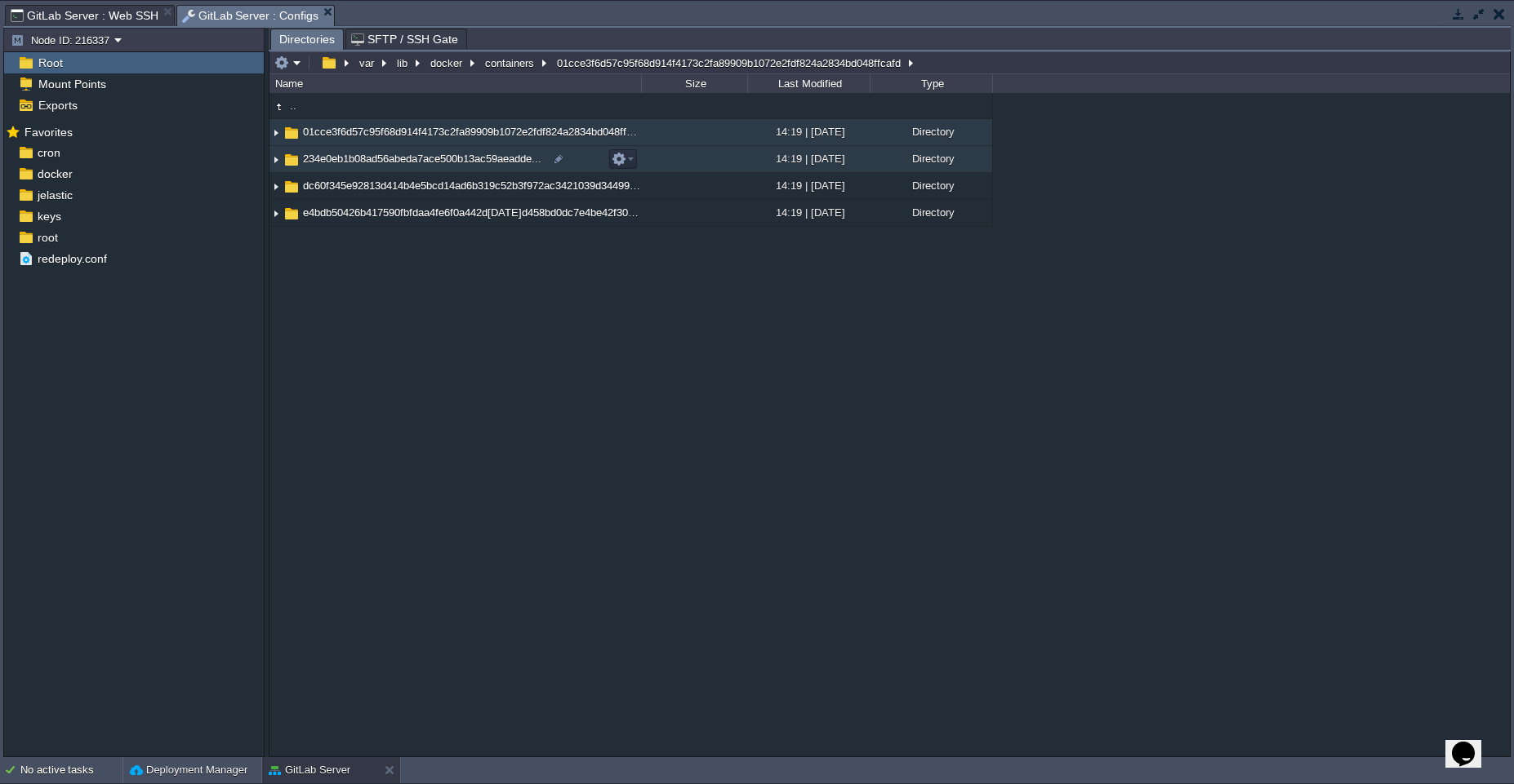
click at [710, 162] on td at bounding box center [694, 159] width 106 height 27
click at [120, 17] on span "GitLab Server : Web SSH" at bounding box center [84, 15] width 148 height 20
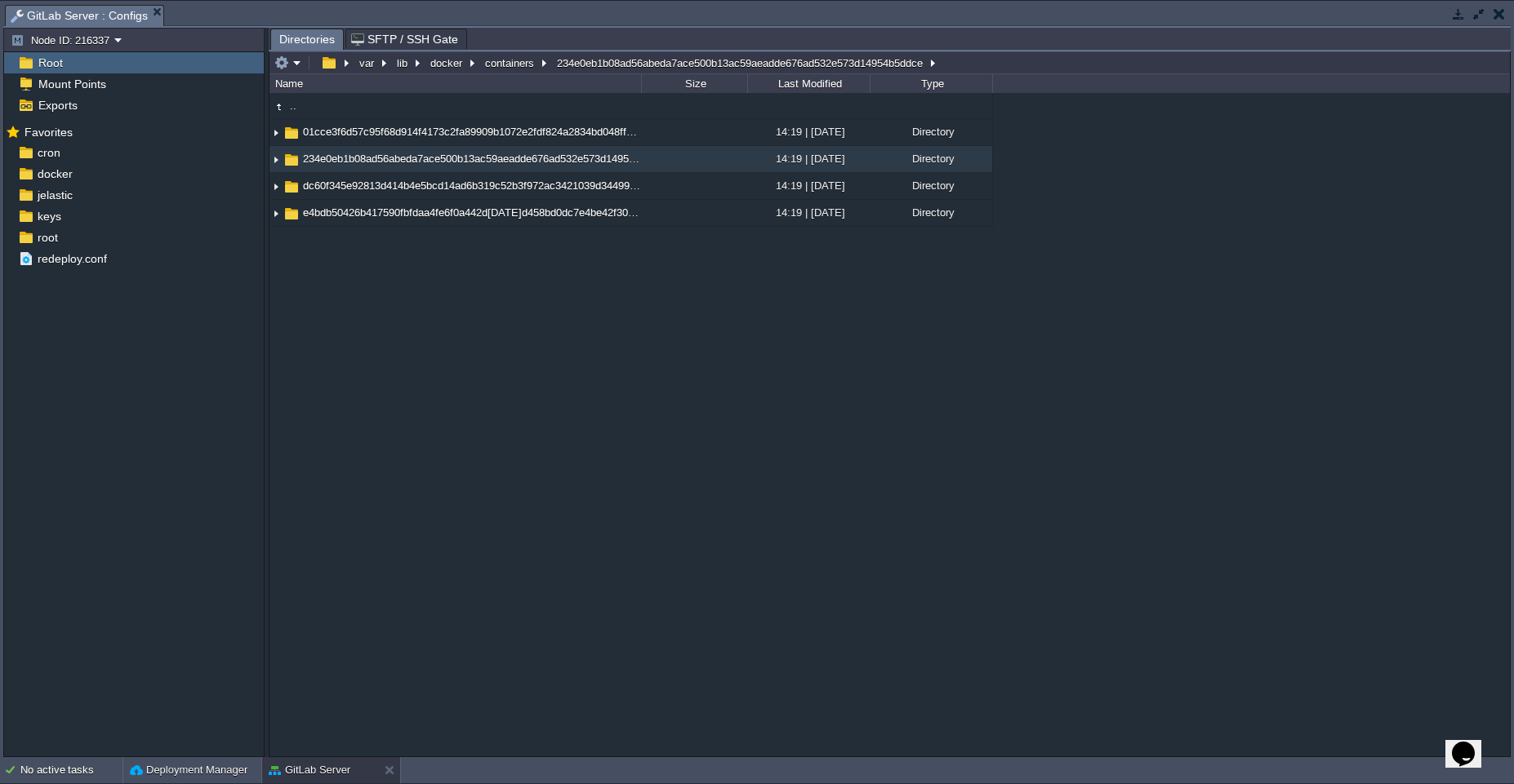
click at [560, 514] on div ".. 01cce3f6d57c95f68d914f4173c2fa89909b1072e2fdf824a2834bd048ffcafd 14:19 | [DA…" at bounding box center [889, 425] width 1240 height 664
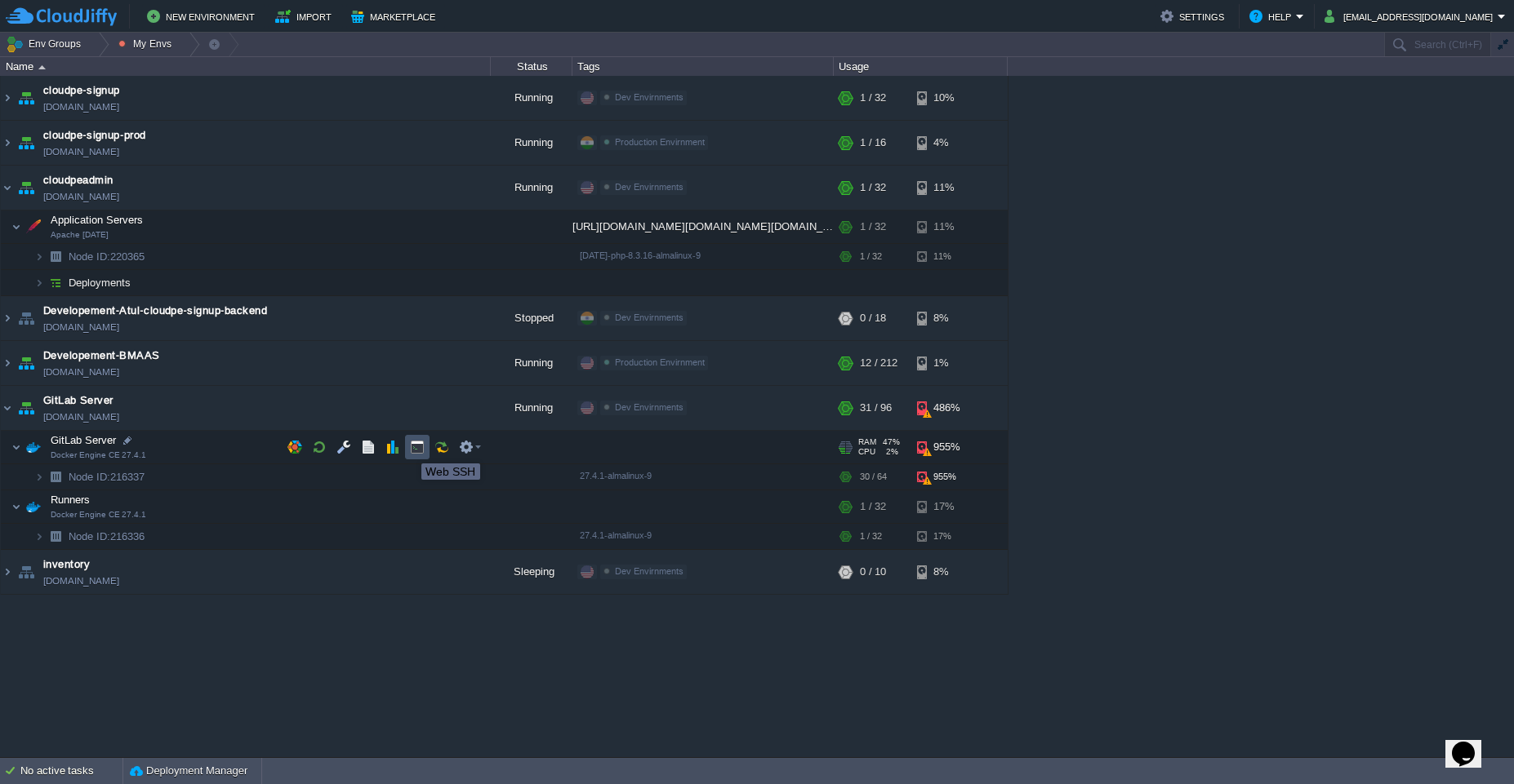
click at [415, 449] on button "button" at bounding box center [417, 447] width 15 height 15
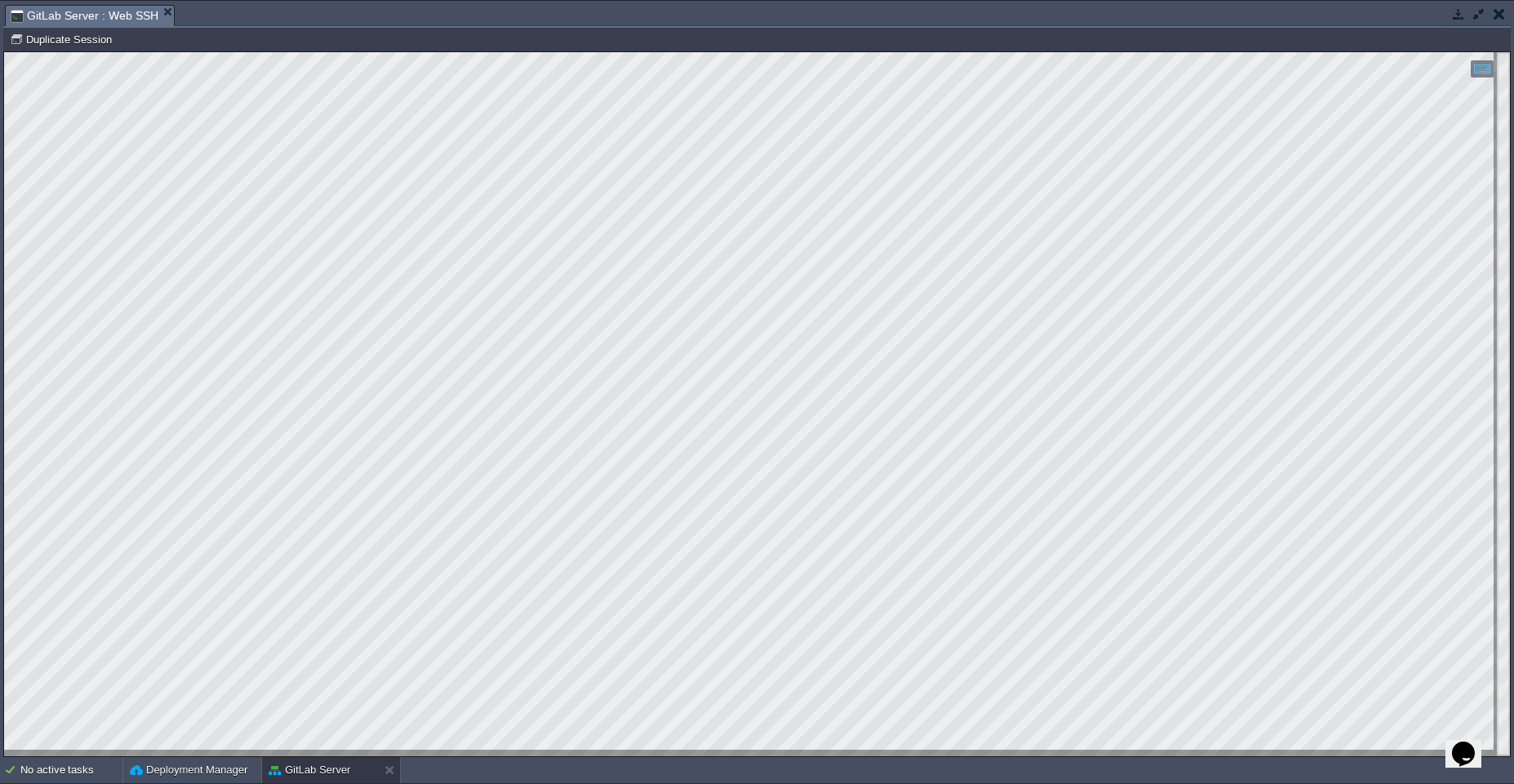
scroll to position [0, 0]
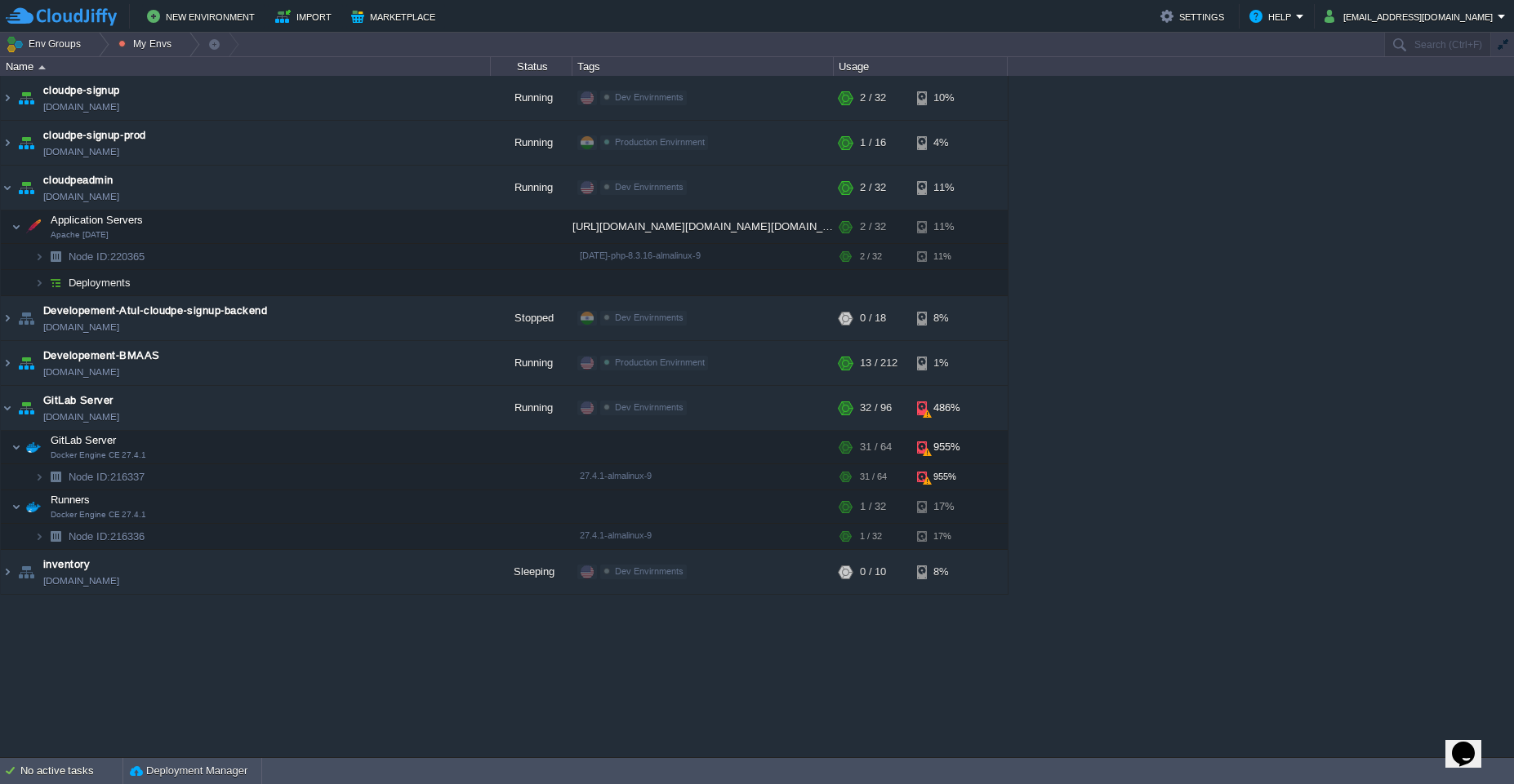
click at [1183, 317] on div "cloudpe website -developemeny environment [DOMAIN_NAME] Running [PERSON_NAME] +…" at bounding box center [757, 416] width 1514 height 682
click at [1150, 413] on div "cloudpe website -developemeny environment [DOMAIN_NAME] Running [PERSON_NAME] +…" at bounding box center [757, 416] width 1514 height 682
click at [288, 185] on td "cloudpeadmin [DOMAIN_NAME]" at bounding box center [245, 188] width 490 height 45
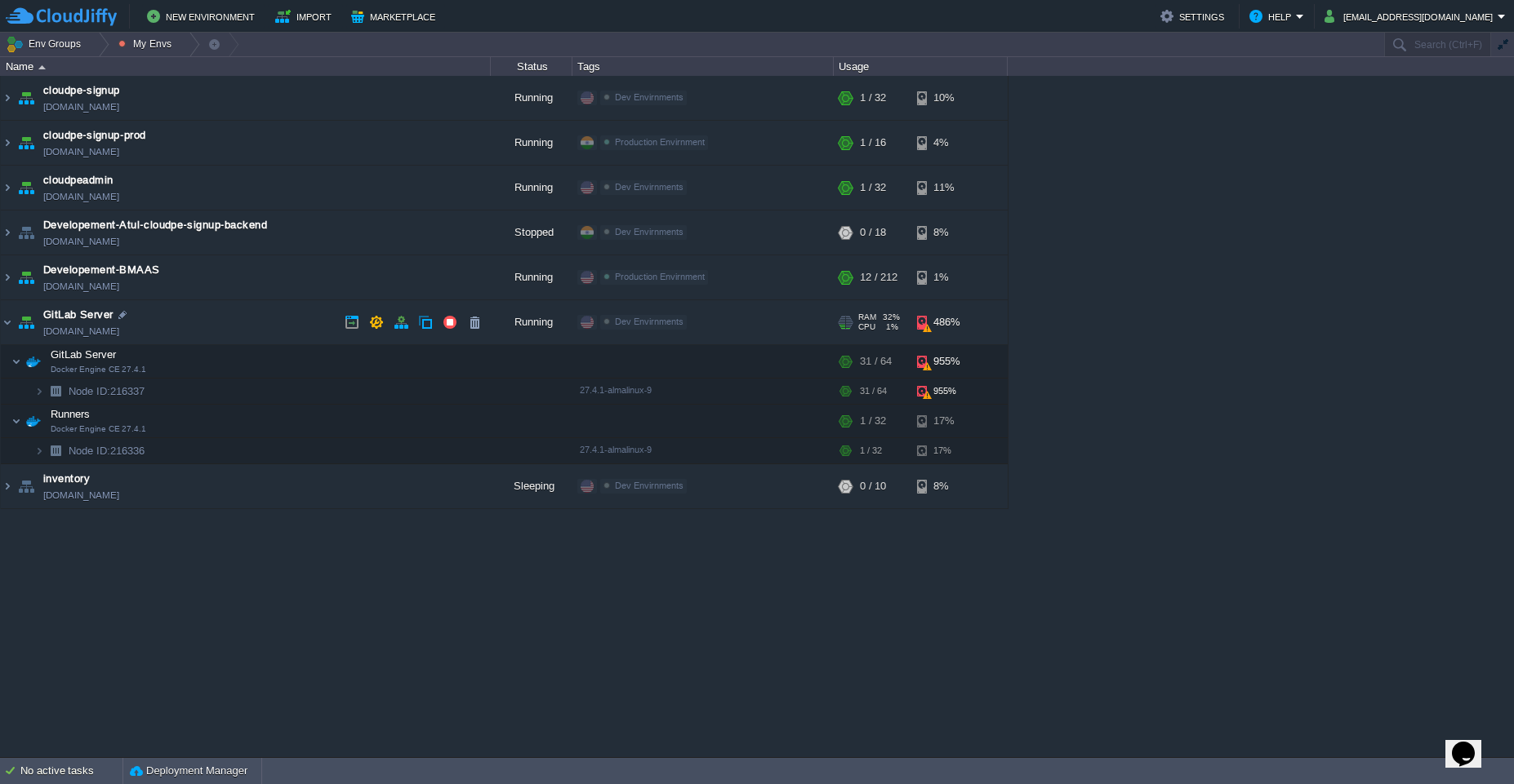
click at [260, 307] on td "GitLab Server [DOMAIN_NAME]" at bounding box center [245, 323] width 490 height 45
